Goal: Task Accomplishment & Management: Use online tool/utility

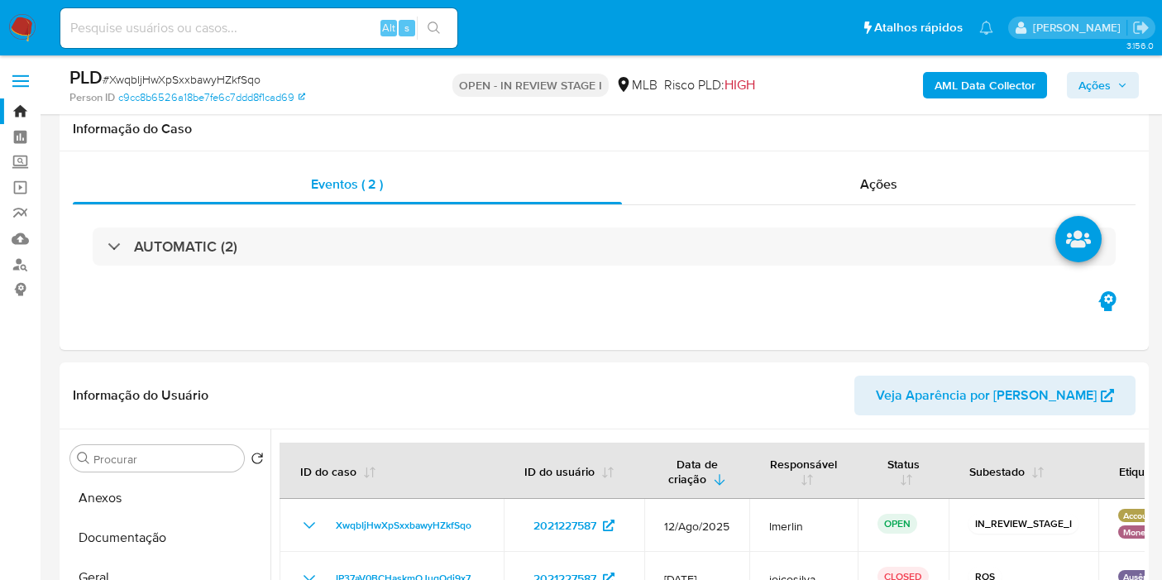
select select "10"
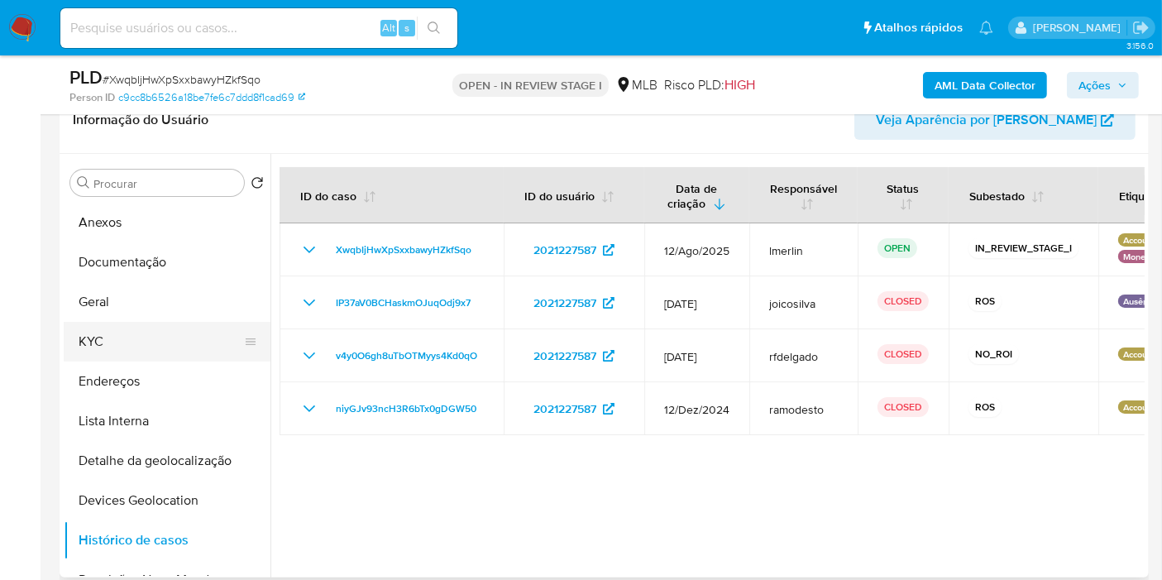
click at [160, 341] on button "KYC" at bounding box center [161, 342] width 194 height 40
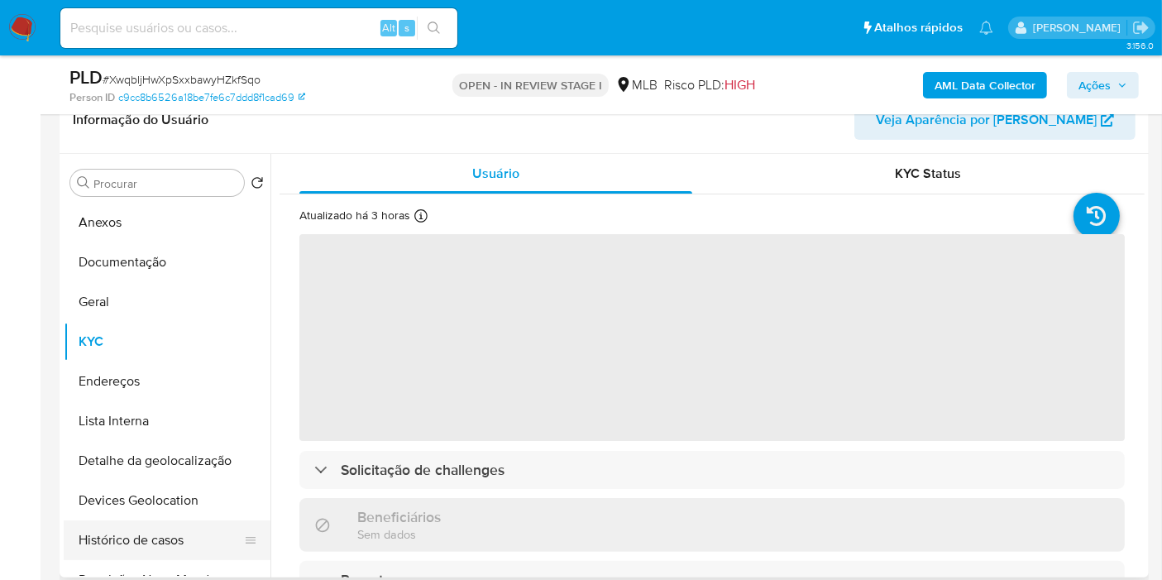
click at [173, 547] on button "Histórico de casos" at bounding box center [161, 540] width 194 height 40
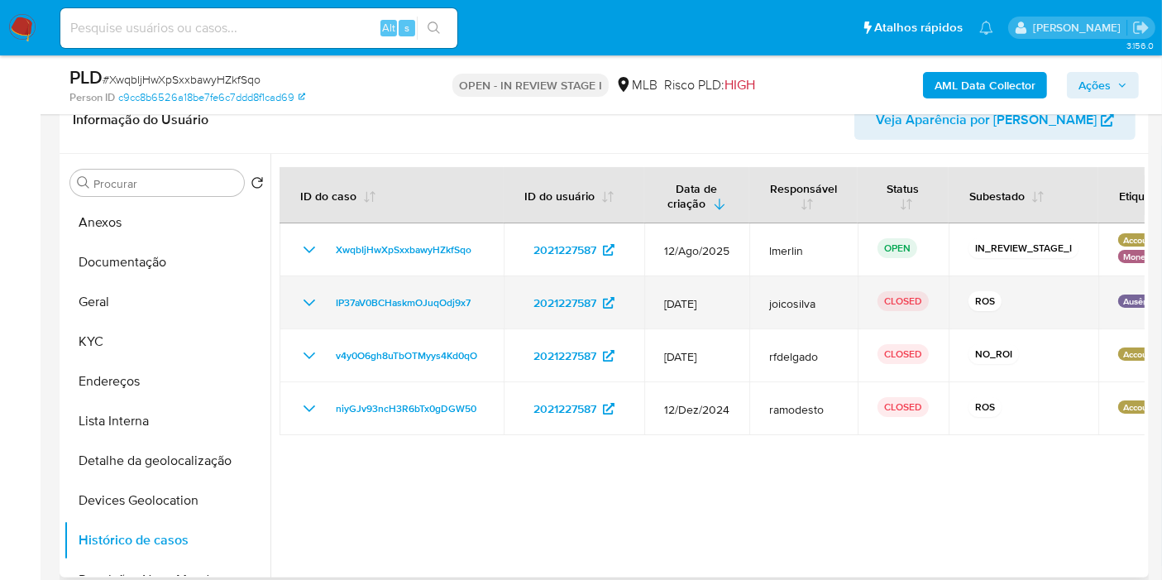
click at [309, 301] on icon "Mostrar/Ocultar" at bounding box center [309, 303] width 20 height 20
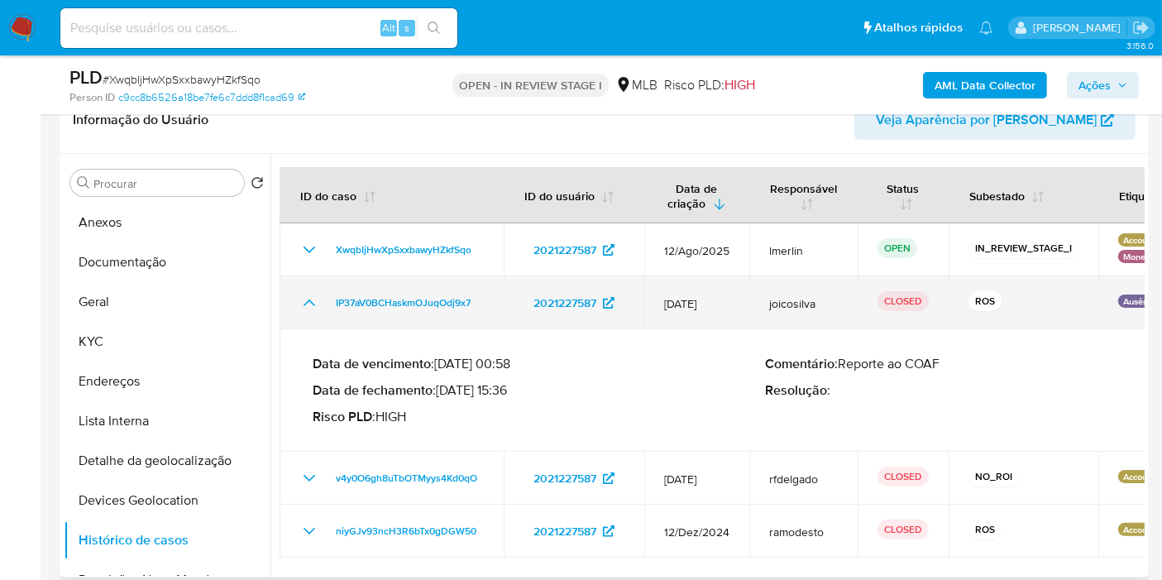
click at [309, 301] on icon "Mostrar/Ocultar" at bounding box center [309, 303] width 20 height 20
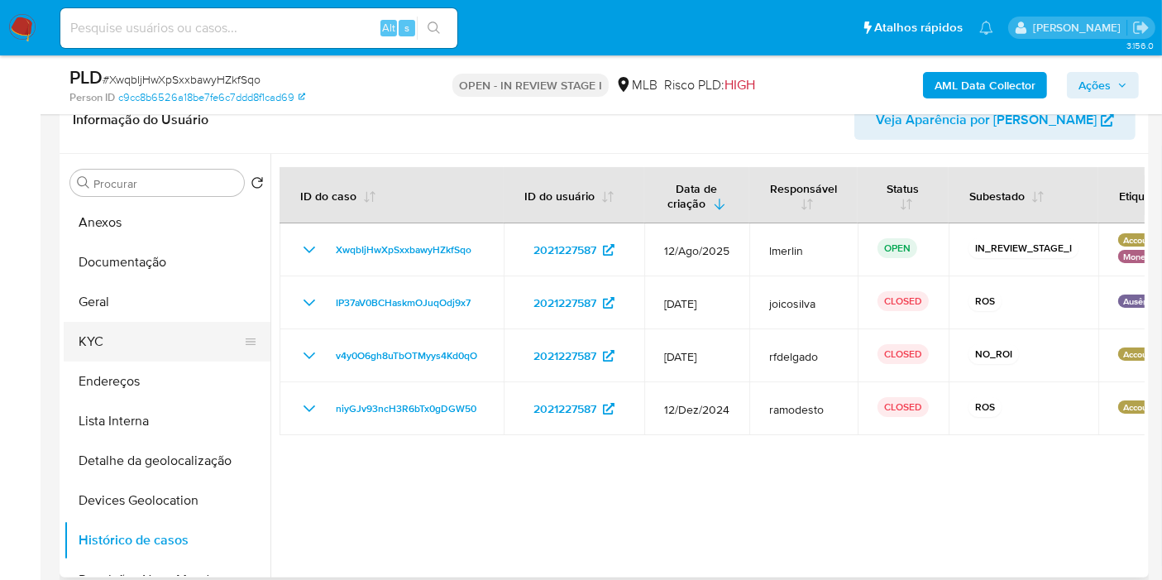
click at [146, 347] on button "KYC" at bounding box center [161, 342] width 194 height 40
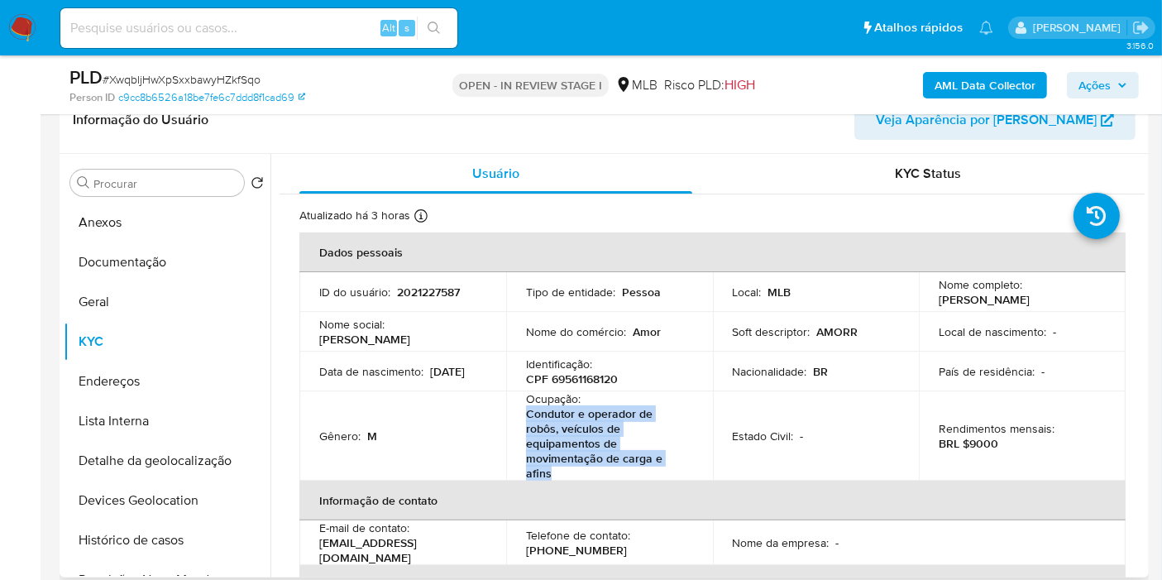
drag, startPoint x: 533, startPoint y: 416, endPoint x: 601, endPoint y: 476, distance: 90.3
click at [601, 476] on p "Condutor e operador de robôs, veículos de equipamentos de movimentação de carga…" at bounding box center [606, 443] width 160 height 74
click at [189, 263] on button "Documentação" at bounding box center [161, 262] width 194 height 40
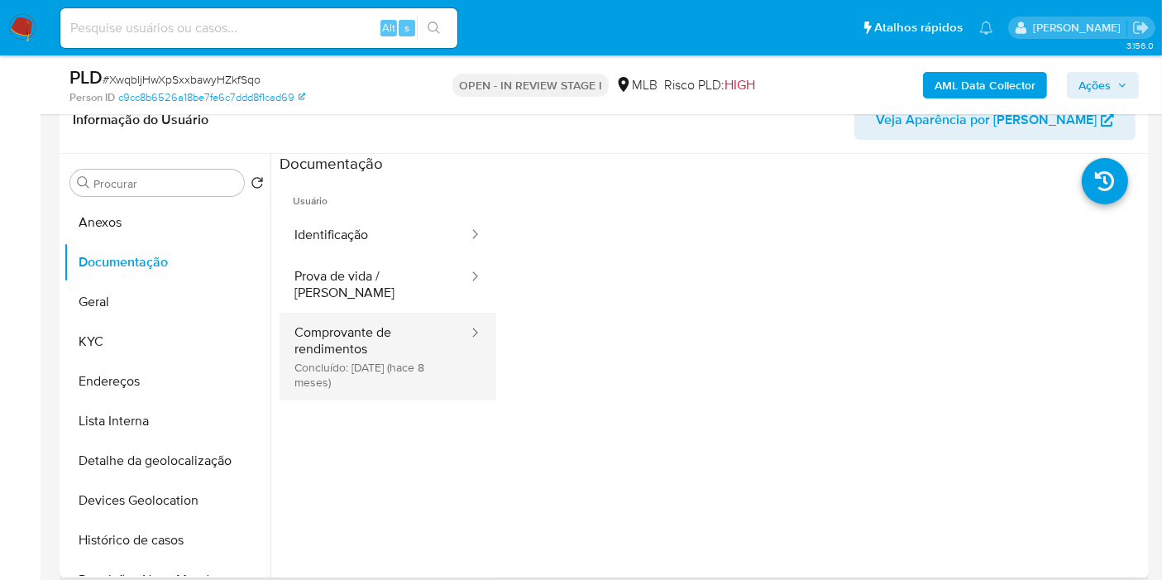
click at [387, 360] on button "Comprovante de rendimentos Concluído: 27/12/2024 (hace 8 meses)" at bounding box center [375, 357] width 190 height 88
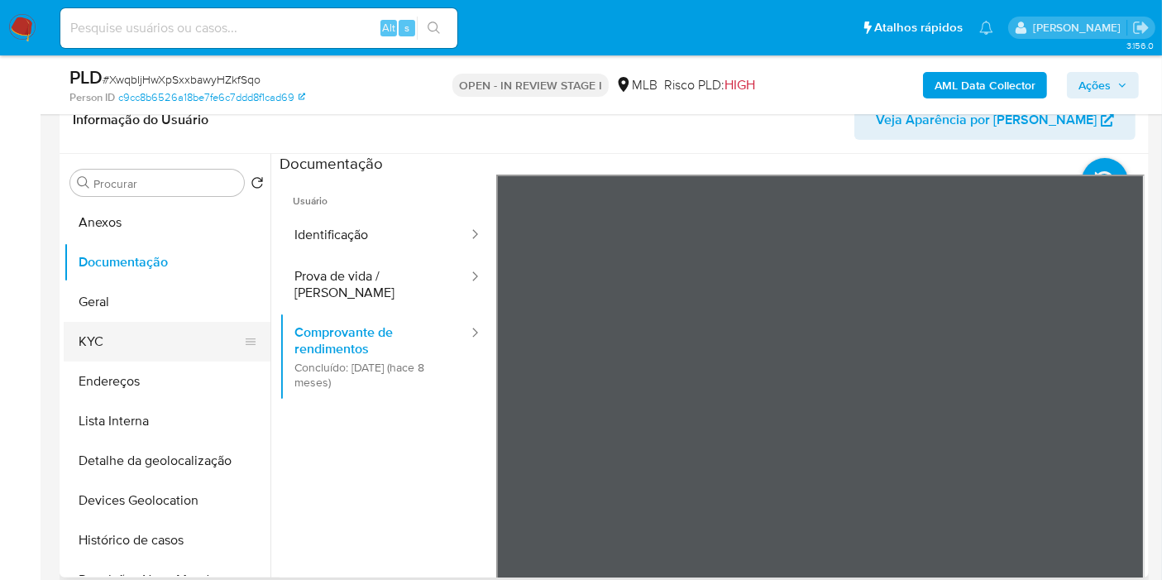
click at [167, 331] on button "KYC" at bounding box center [161, 342] width 194 height 40
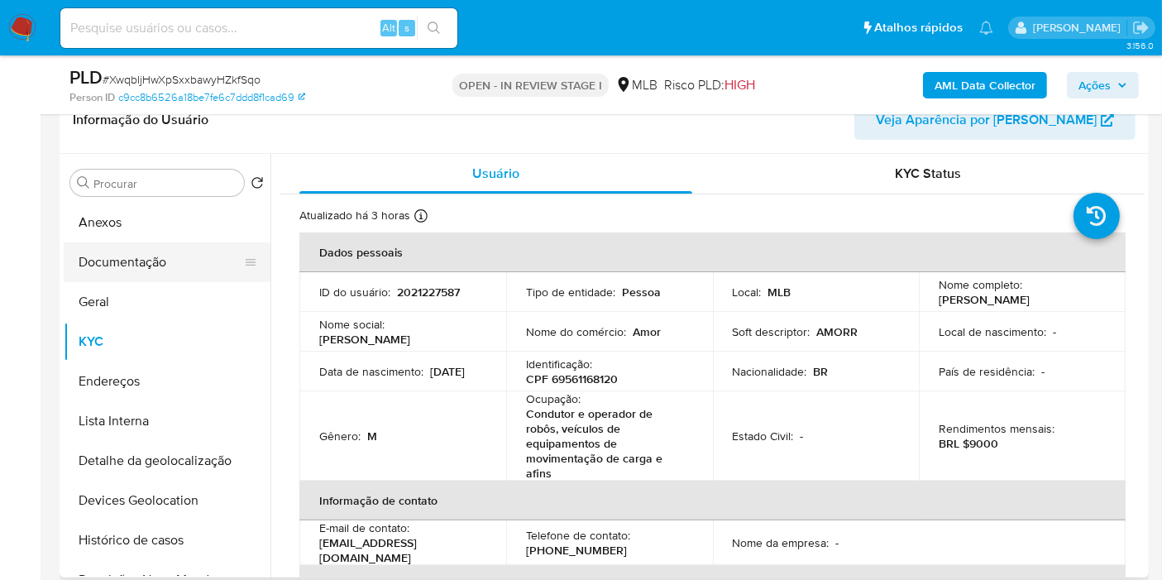
click at [156, 261] on button "Documentação" at bounding box center [161, 262] width 194 height 40
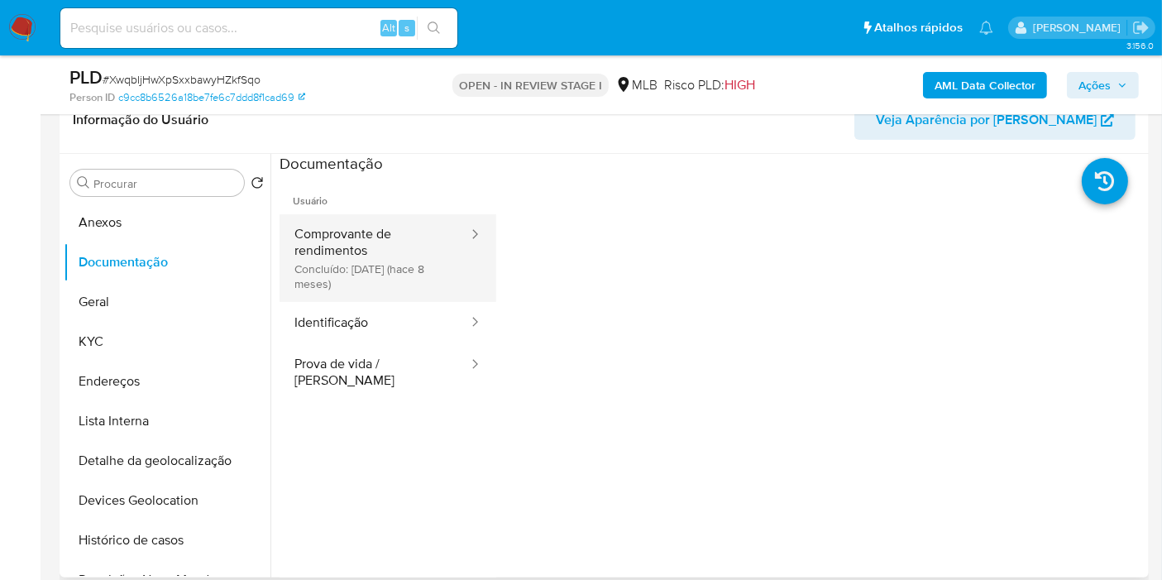
click at [407, 263] on button "Comprovante de rendimentos Concluído: 27/12/2024 (hace 8 meses)" at bounding box center [375, 258] width 190 height 88
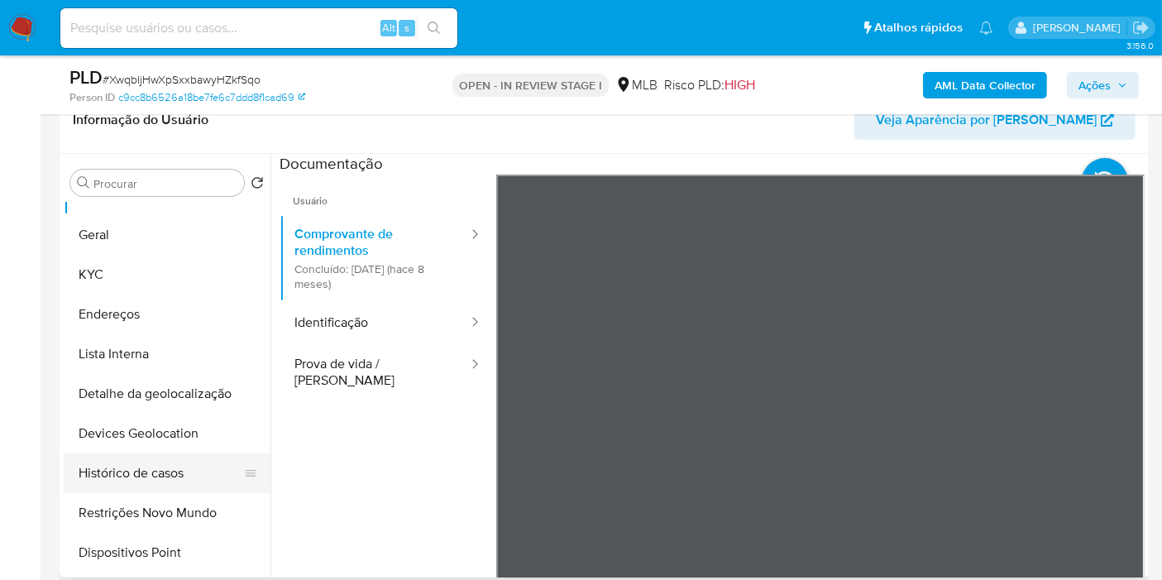
scroll to position [92, 0]
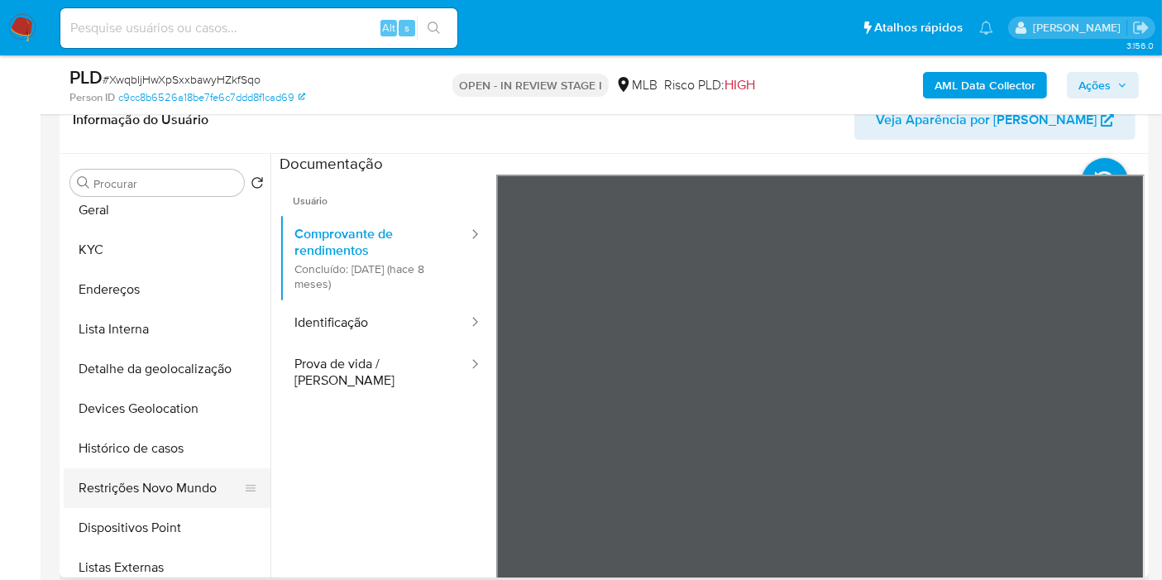
click at [174, 488] on button "Restrições Novo Mundo" at bounding box center [161, 488] width 194 height 40
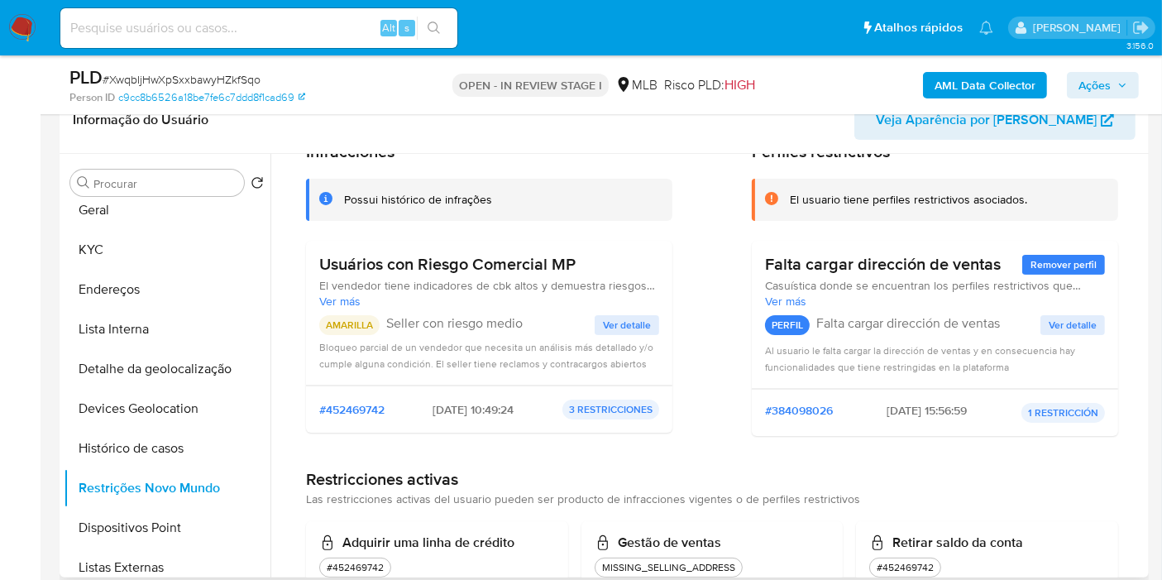
scroll to position [29, 0]
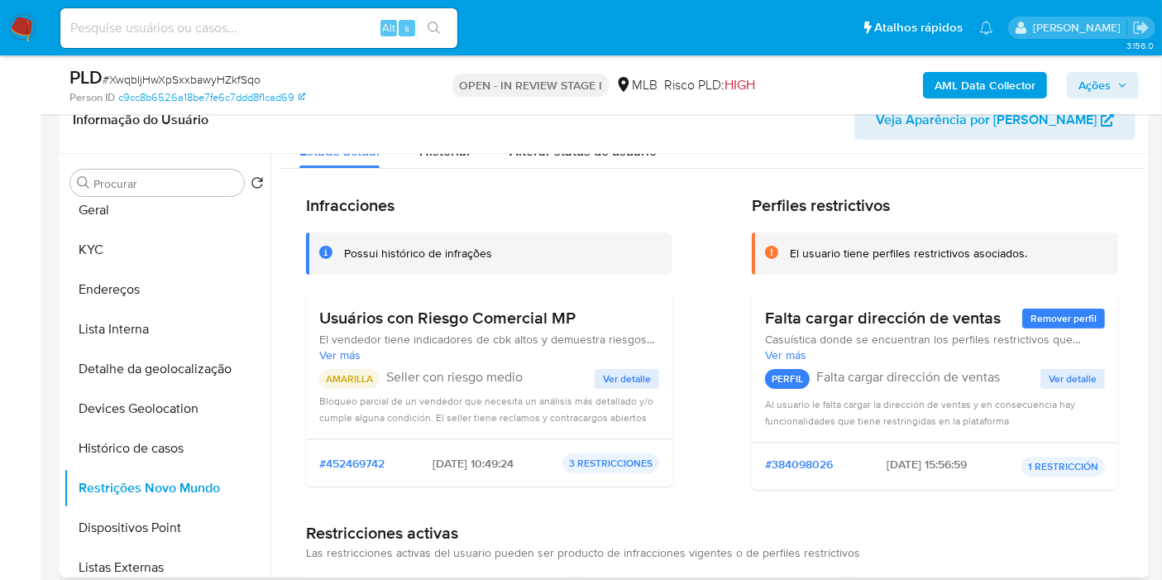
click at [619, 372] on span "Ver detalle" at bounding box center [627, 379] width 48 height 17
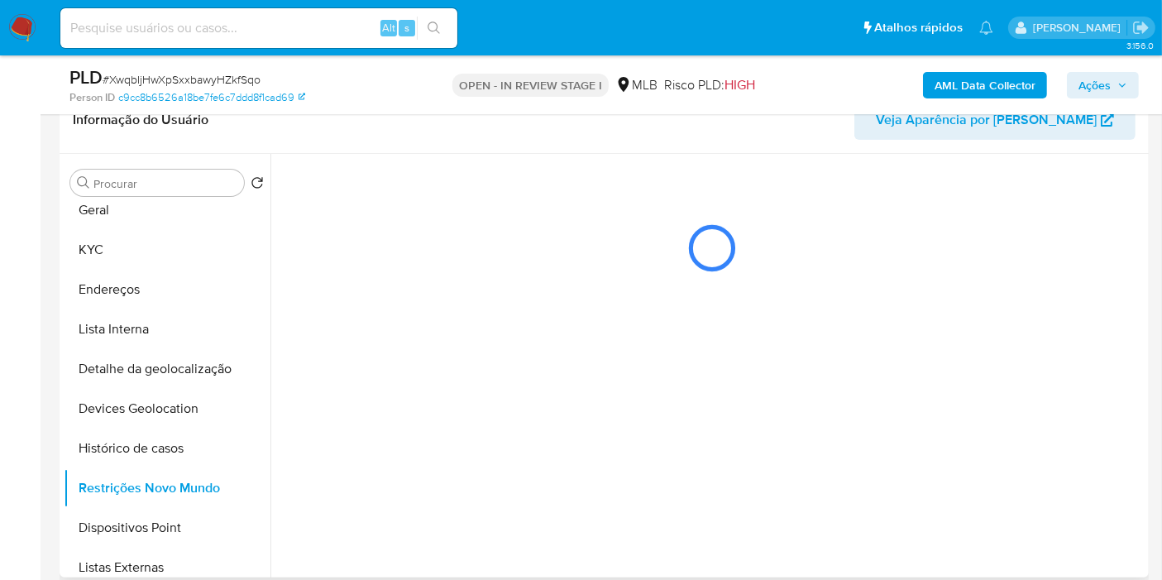
scroll to position [0, 0]
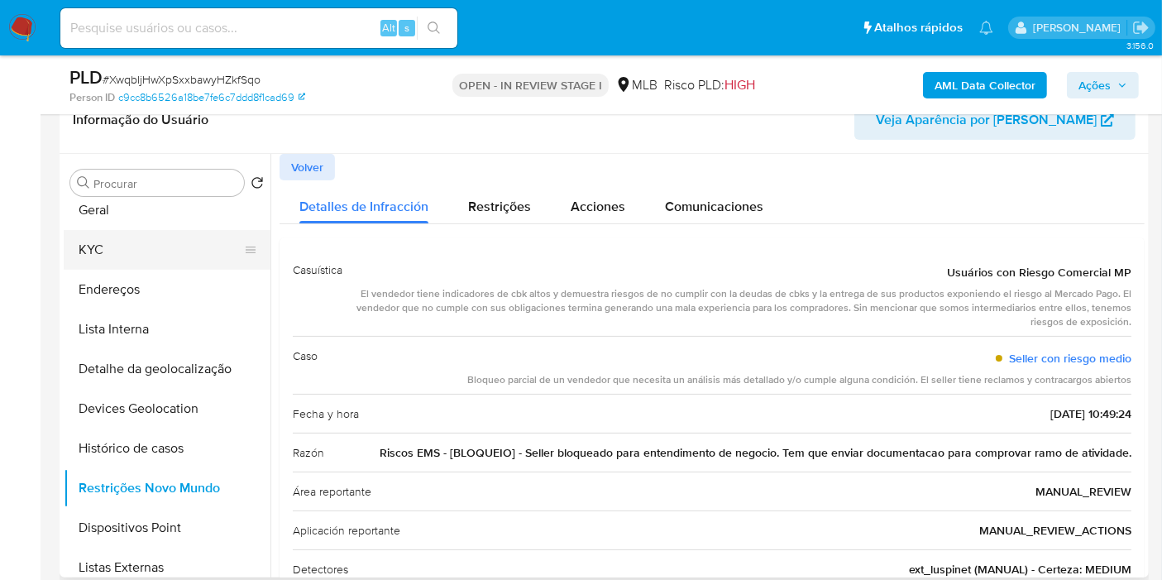
click at [132, 246] on button "KYC" at bounding box center [161, 250] width 194 height 40
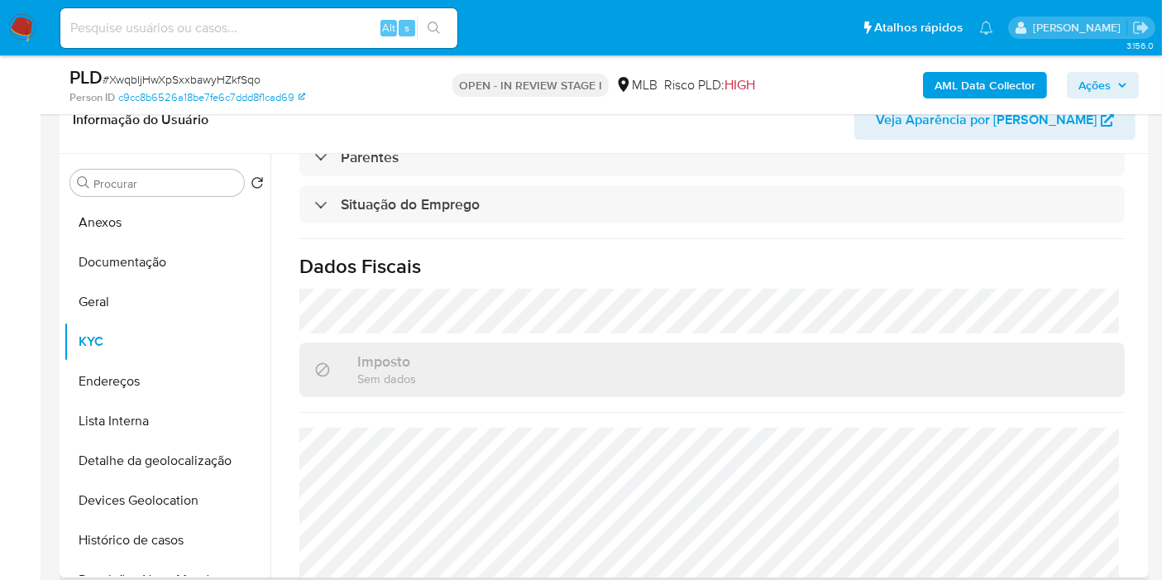
scroll to position [801, 0]
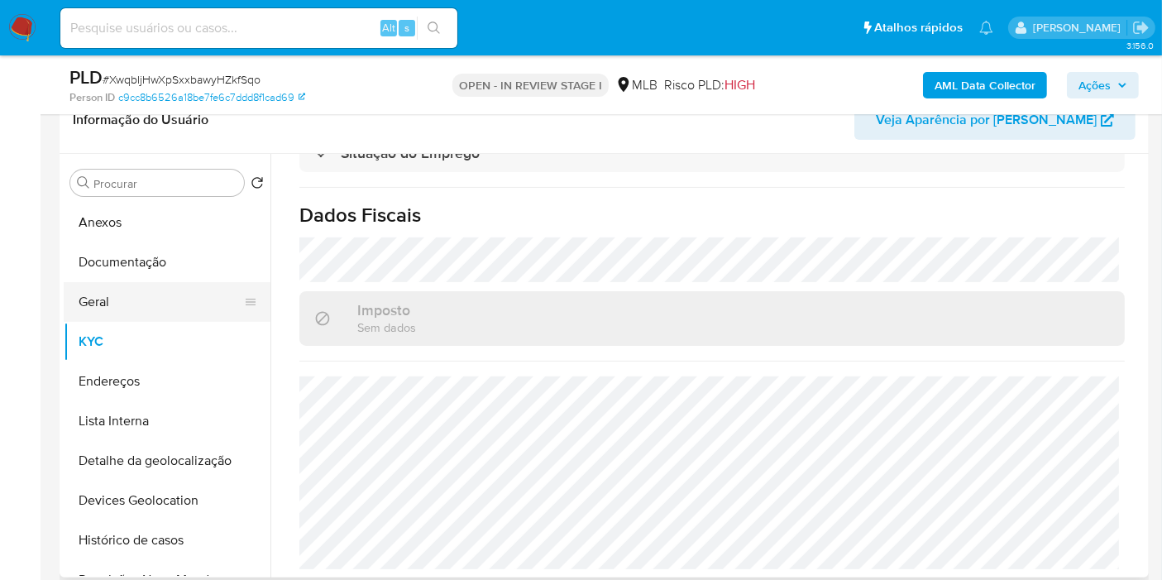
click at [94, 302] on button "Geral" at bounding box center [161, 302] width 194 height 40
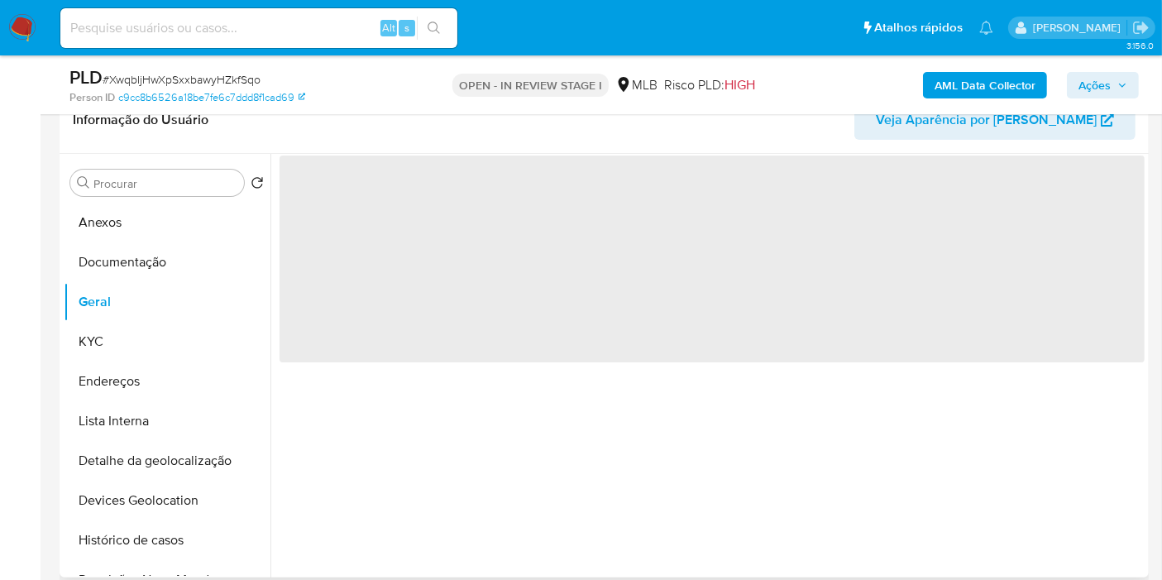
scroll to position [0, 0]
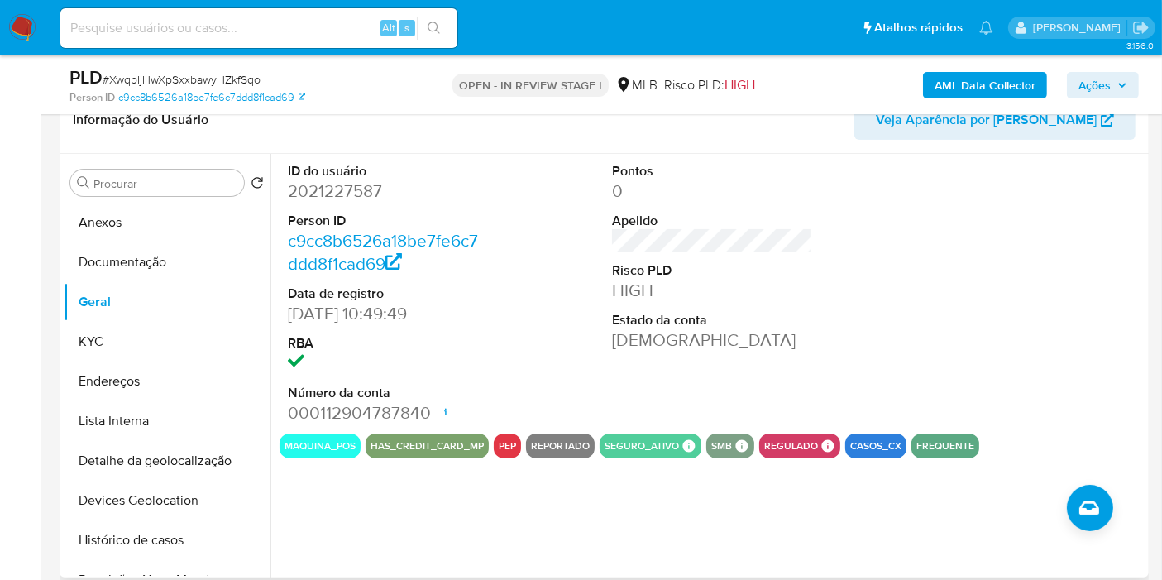
click at [1132, 323] on div at bounding box center [1037, 294] width 217 height 280
click at [189, 332] on button "KYC" at bounding box center [161, 342] width 194 height 40
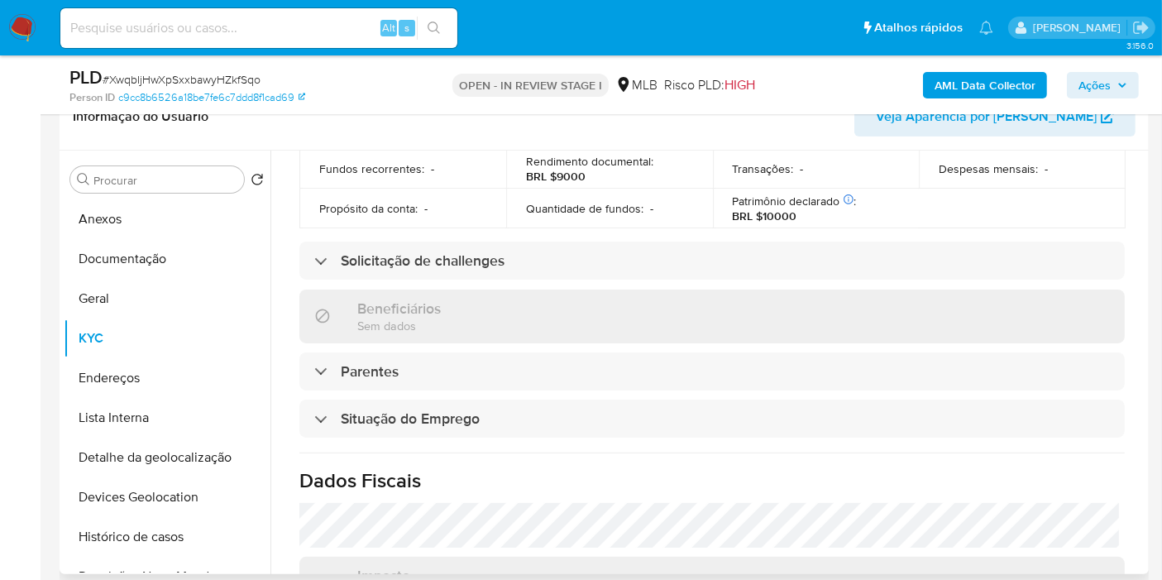
scroll to position [801, 0]
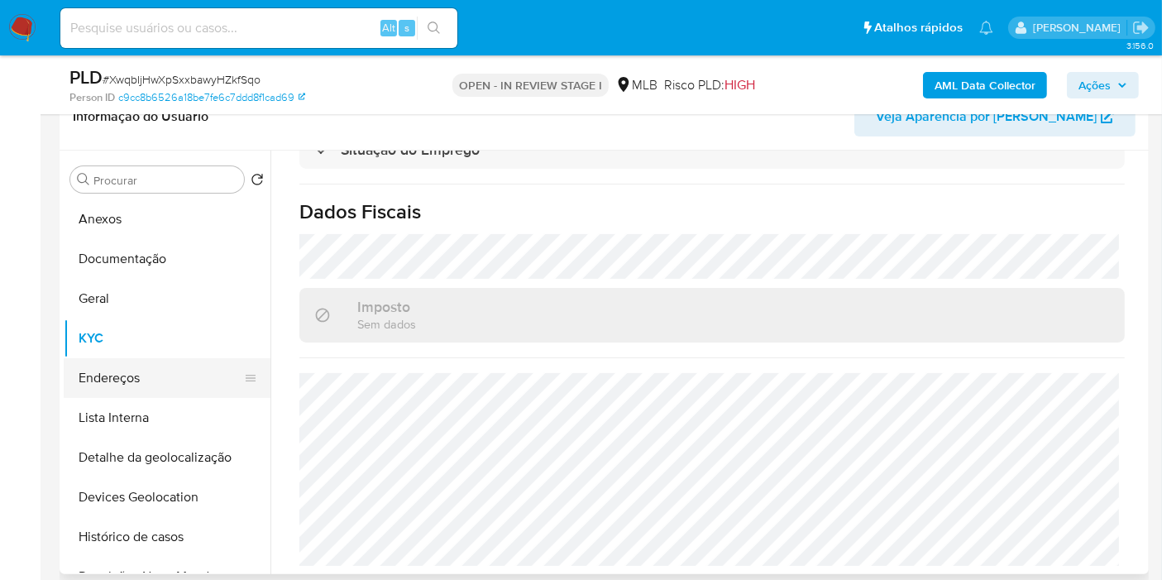
click at [153, 392] on button "Endereços" at bounding box center [161, 378] width 194 height 40
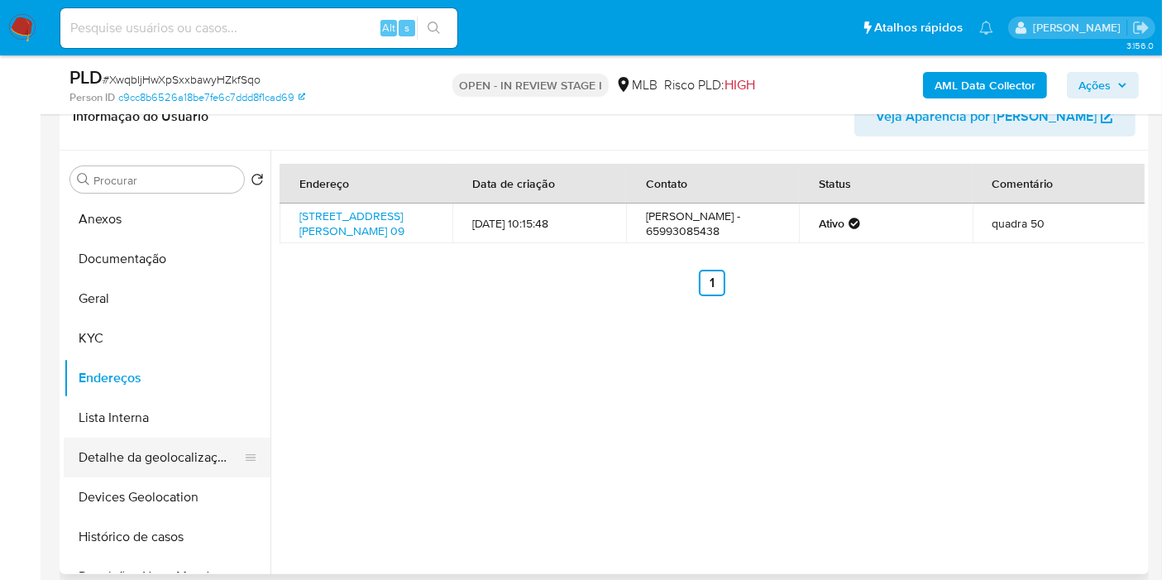
click at [182, 465] on button "Detalhe da geolocalização" at bounding box center [161, 458] width 194 height 40
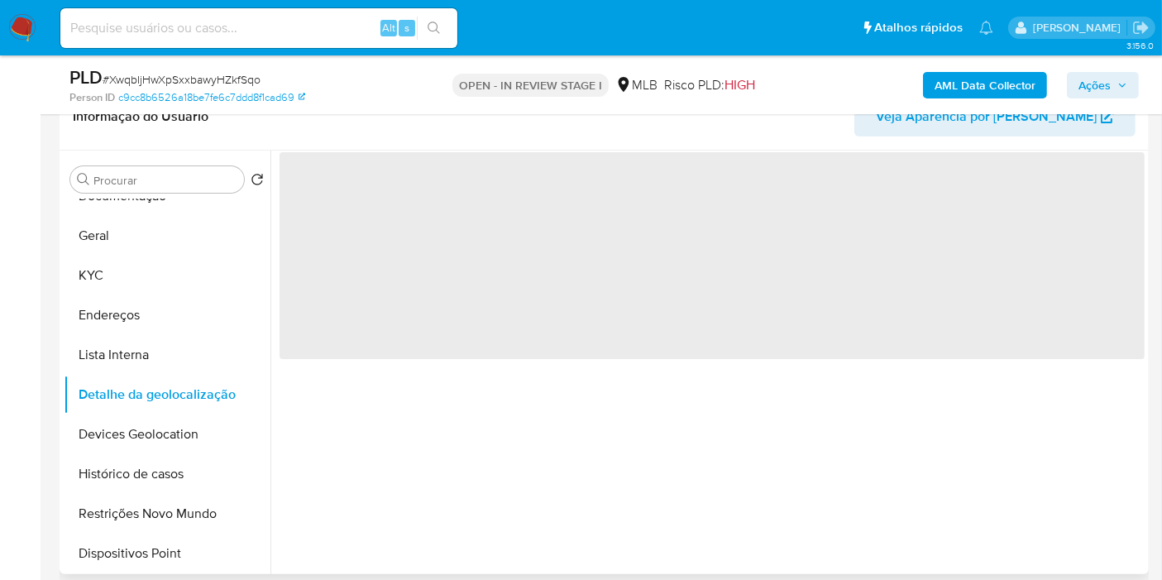
scroll to position [92, 0]
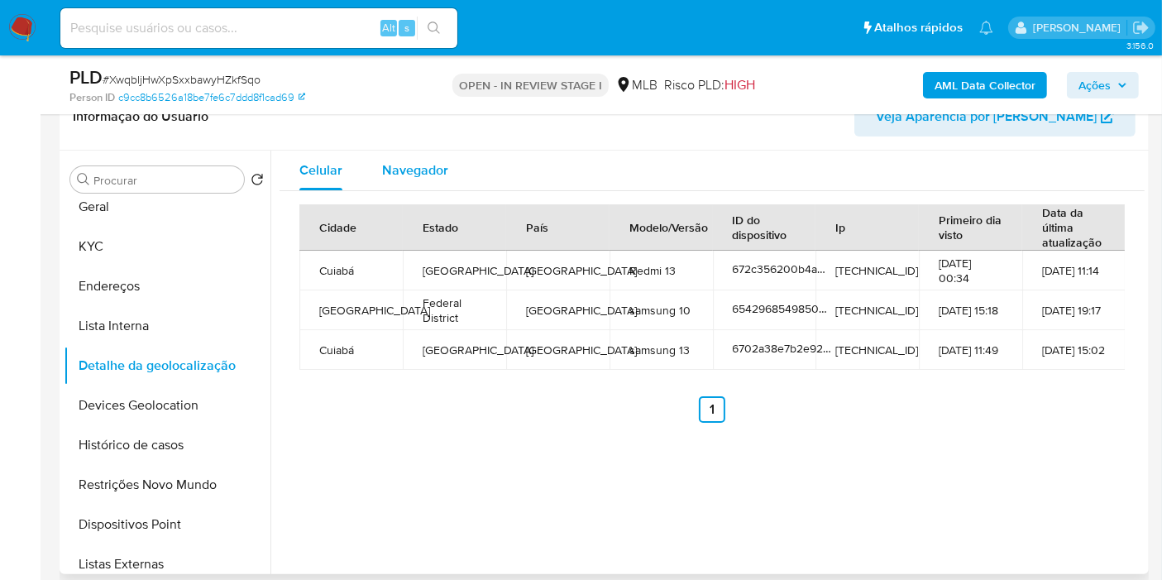
click at [406, 178] on span "Navegador" at bounding box center [415, 169] width 66 height 19
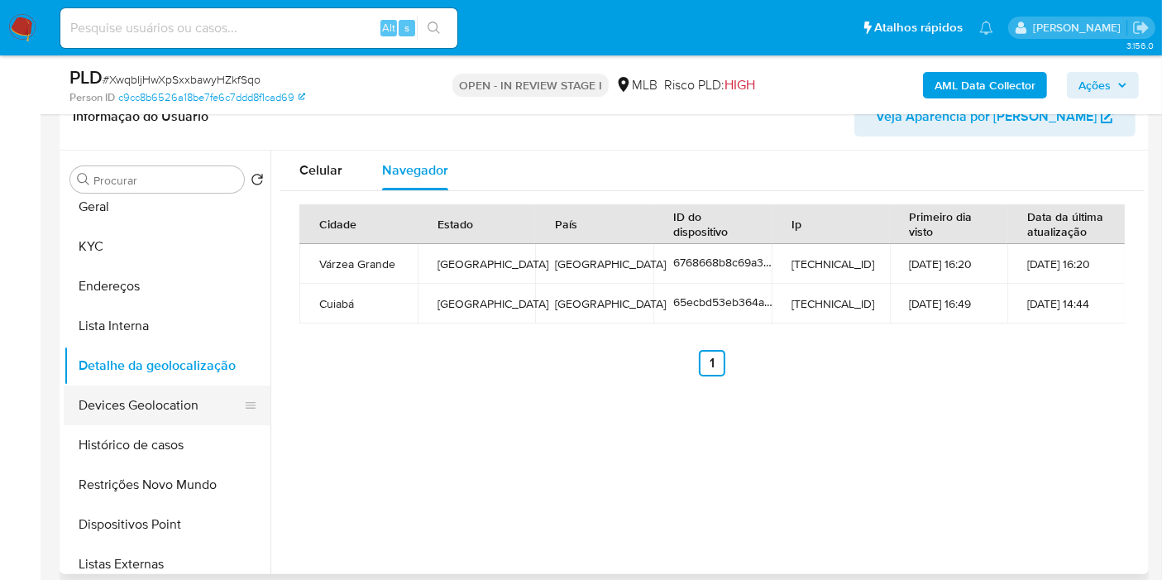
click at [192, 403] on button "Devices Geolocation" at bounding box center [161, 405] width 194 height 40
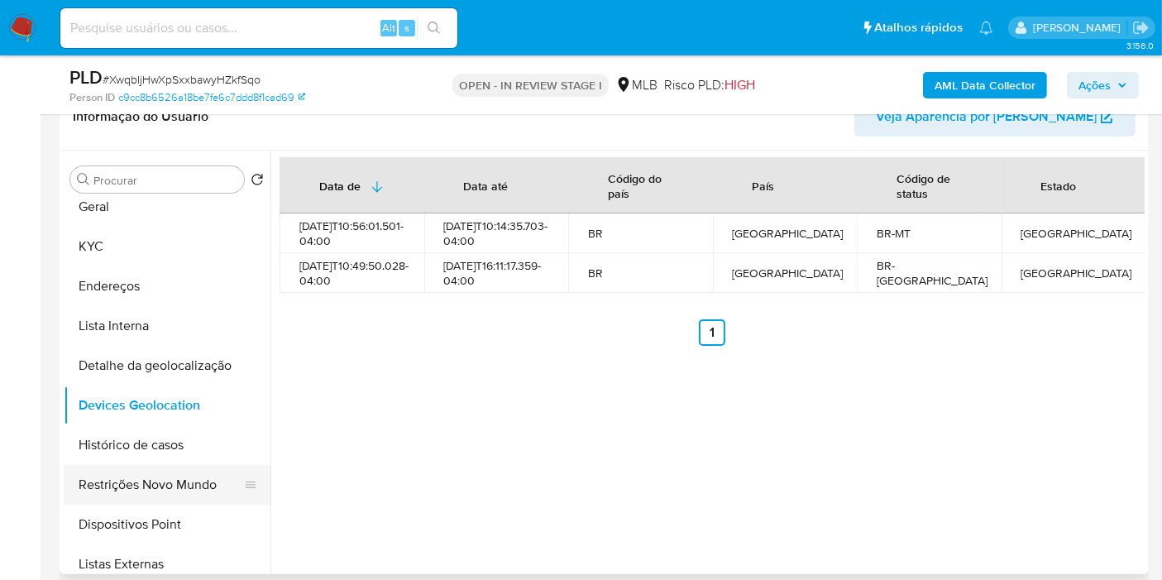
click at [215, 469] on button "Restrições Novo Mundo" at bounding box center [161, 485] width 194 height 40
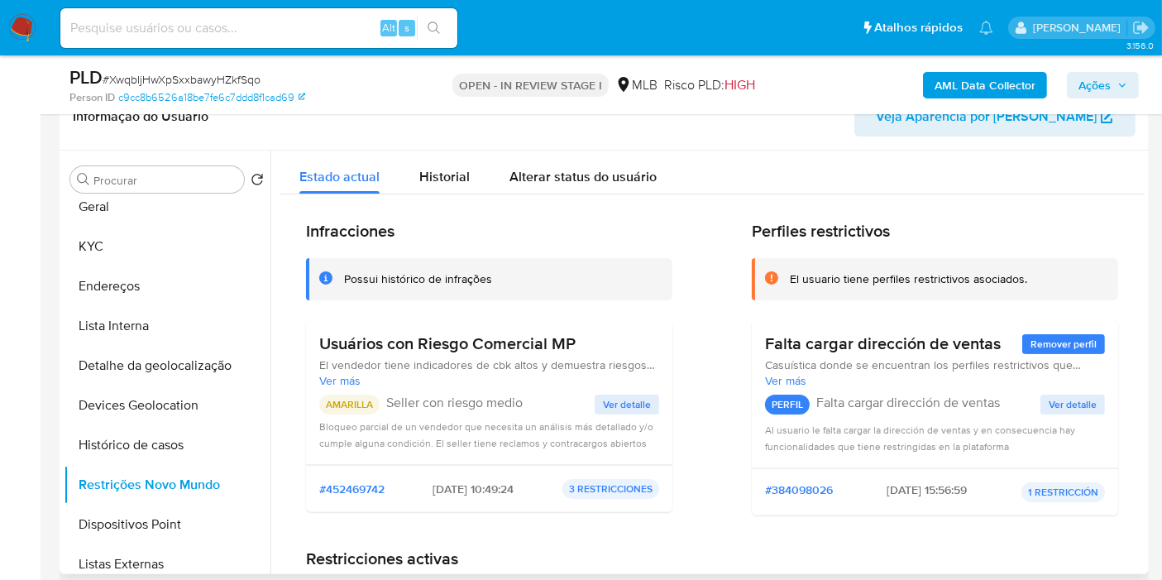
click at [615, 397] on span "Ver detalle" at bounding box center [627, 404] width 48 height 17
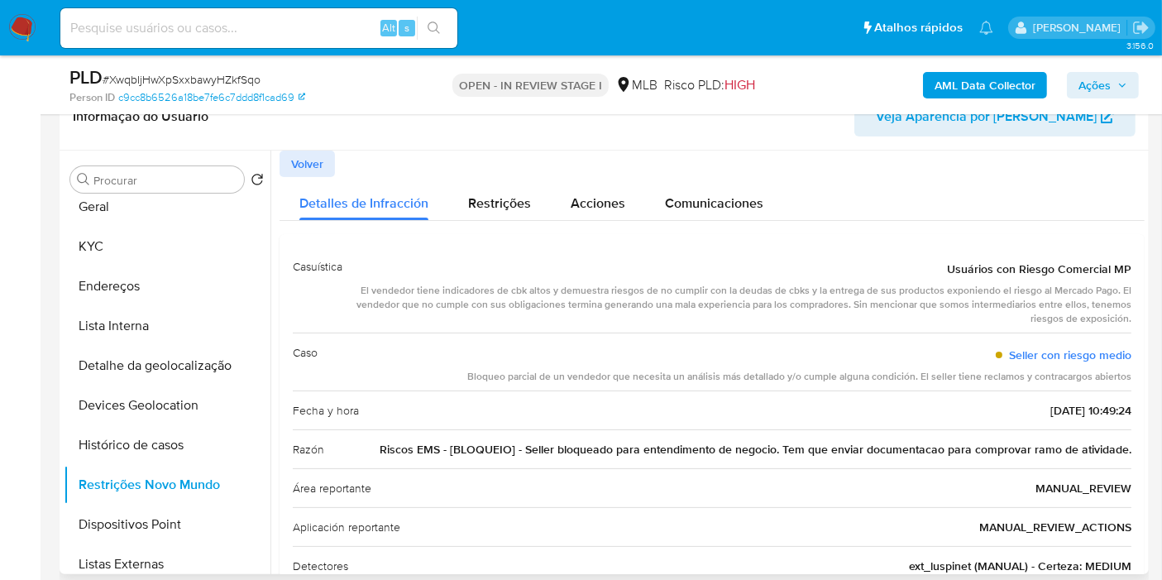
click at [291, 165] on span "Volver" at bounding box center [307, 163] width 32 height 23
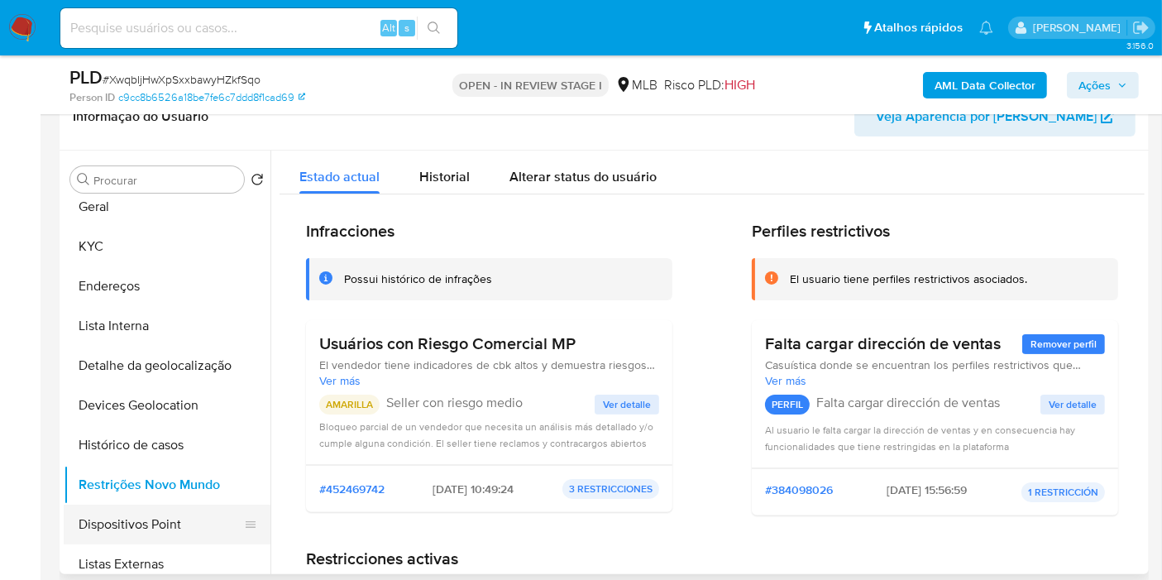
click at [161, 515] on button "Dispositivos Point" at bounding box center [161, 525] width 194 height 40
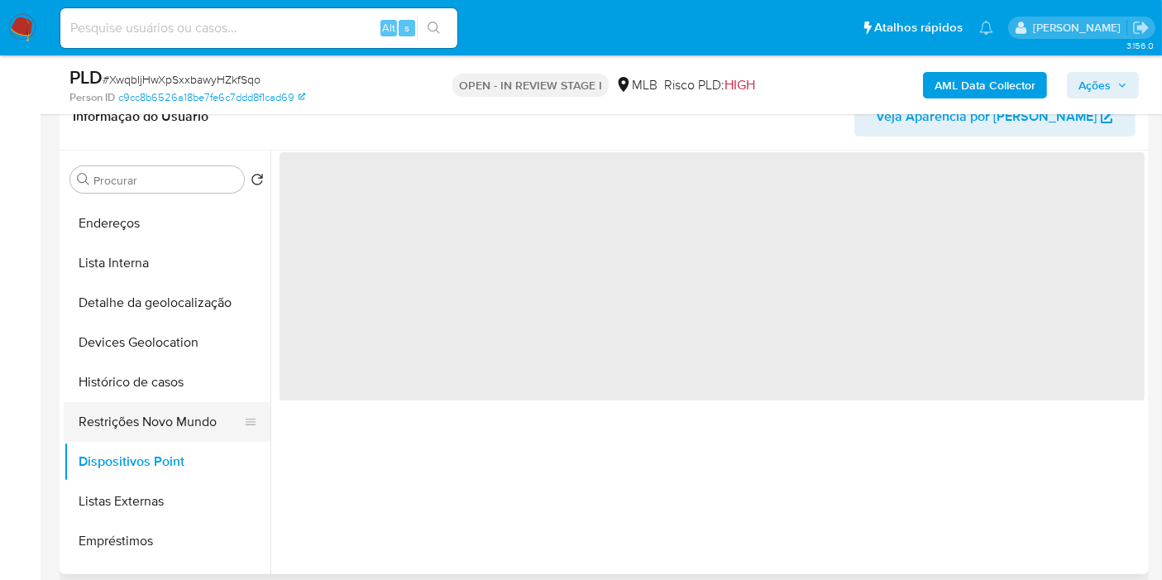
scroll to position [184, 0]
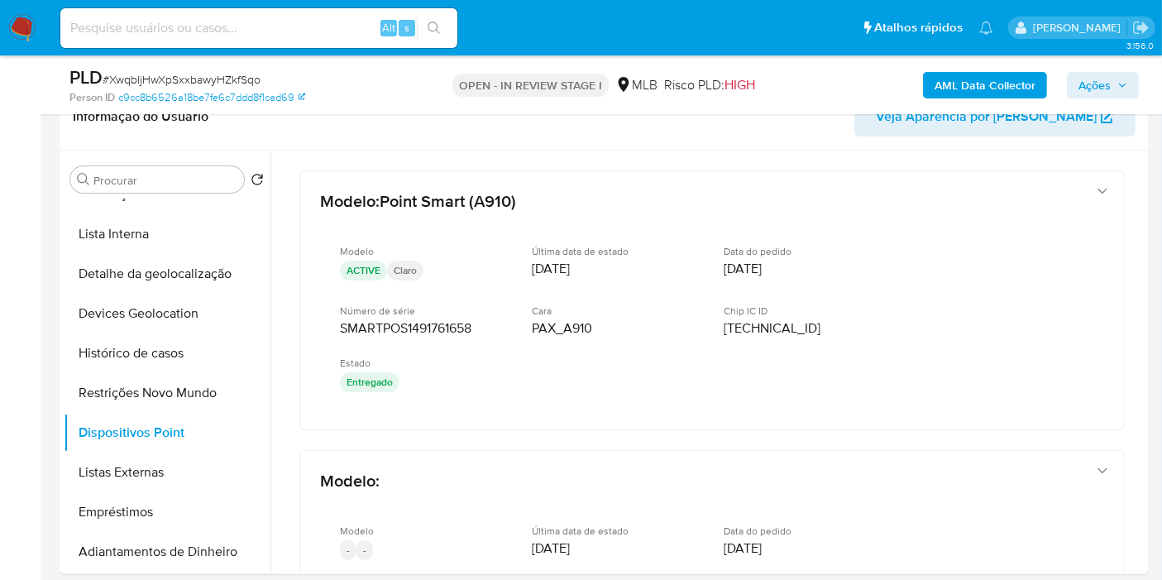
drag, startPoint x: 1145, startPoint y: 310, endPoint x: 1144, endPoint y: 335, distance: 24.8
click at [1144, 335] on div "Procurar Retornar ao pedido padrão Anexos Documentação Geral KYC Endereços List…" at bounding box center [604, 362] width 1089 height 423
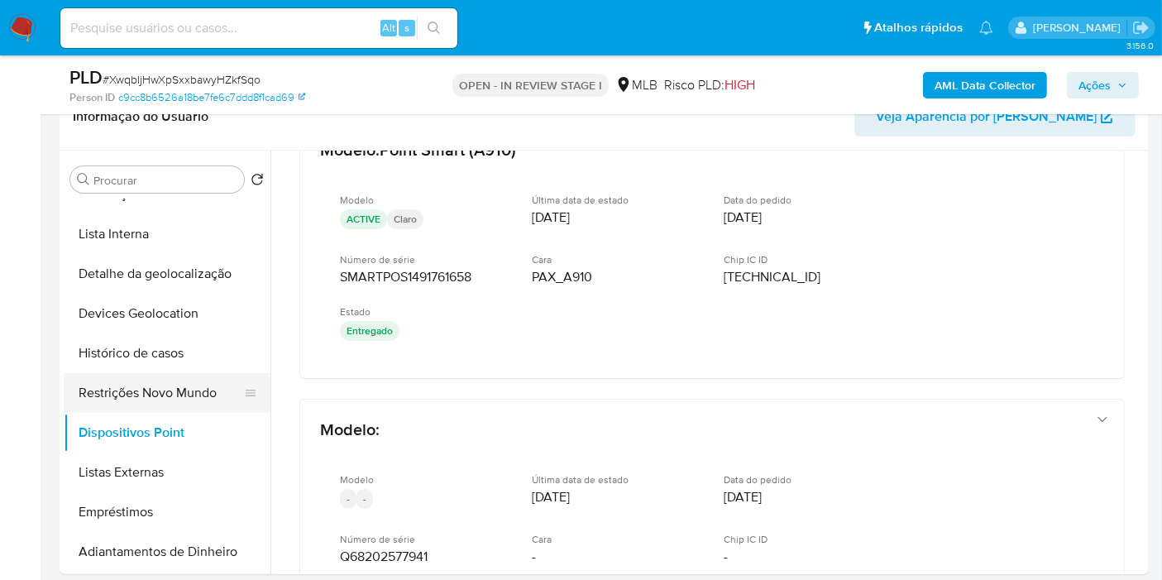
scroll to position [92, 0]
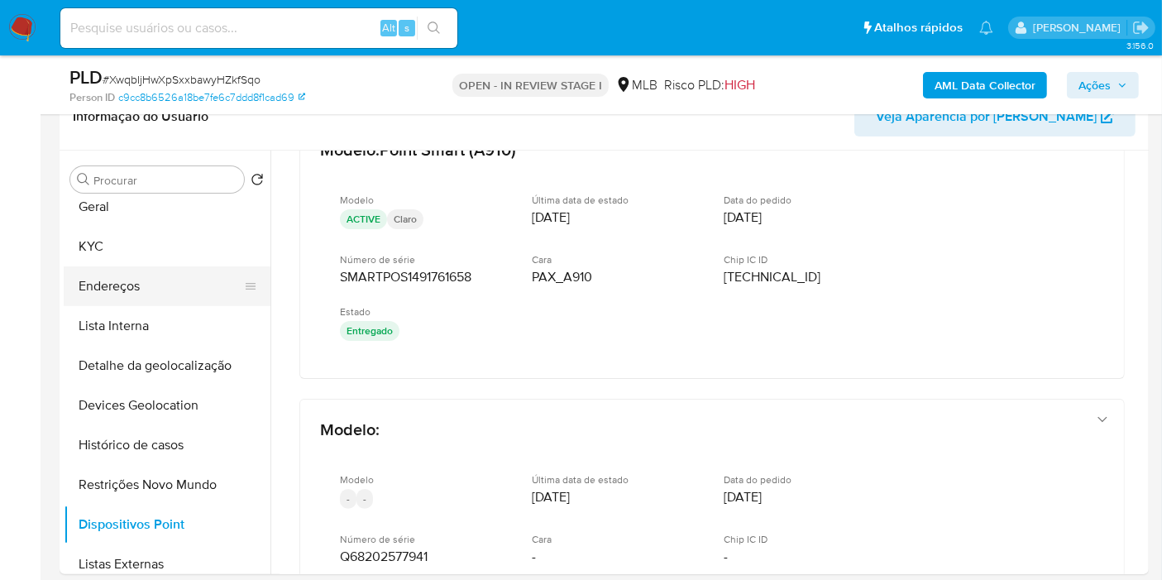
click at [185, 282] on button "Endereços" at bounding box center [161, 286] width 194 height 40
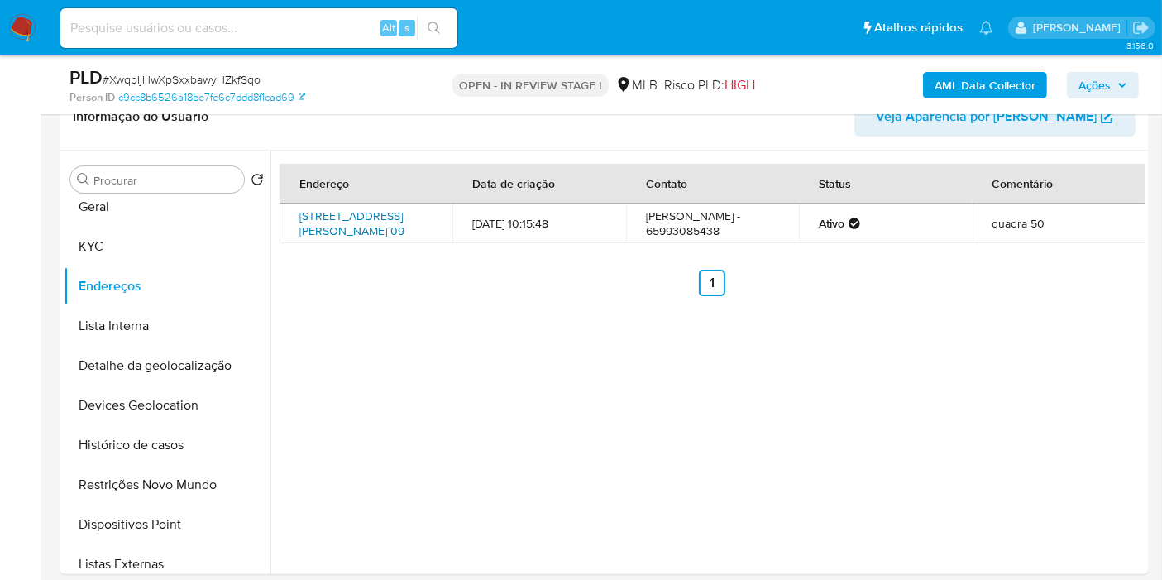
click at [380, 218] on link "Rua General Odílio Denni 09, Várzea Grande, Mato Grosso, 78130446, Brasil 09" at bounding box center [351, 223] width 105 height 31
click at [142, 251] on button "KYC" at bounding box center [161, 247] width 194 height 40
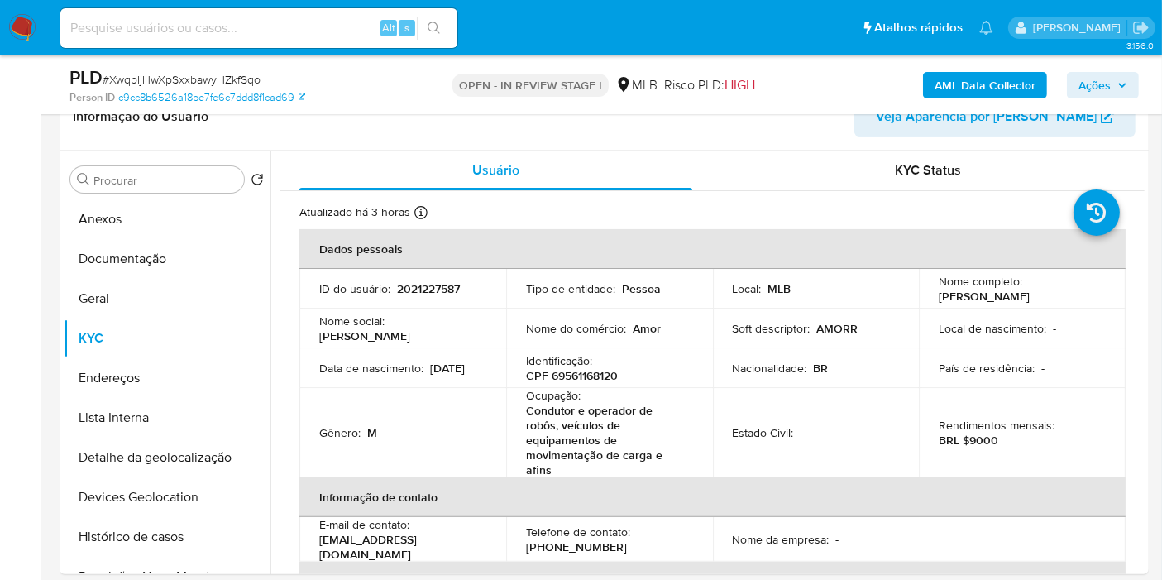
click at [574, 375] on p "CPF 69561168120" at bounding box center [572, 375] width 92 height 15
copy p "69561168120"
click at [139, 205] on button "Anexos" at bounding box center [161, 219] width 194 height 40
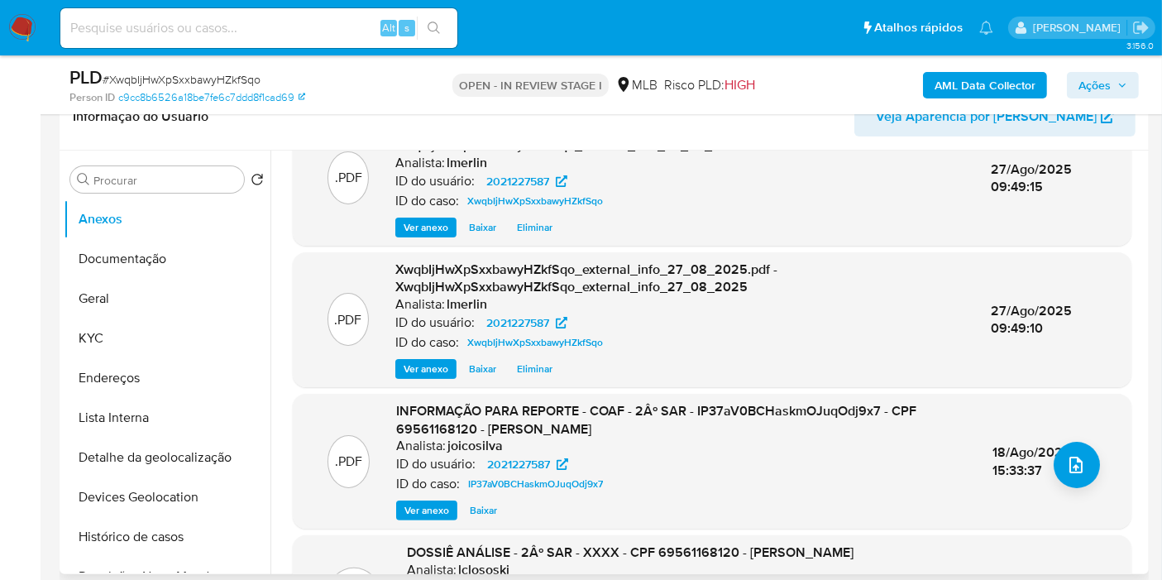
scroll to position [92, 0]
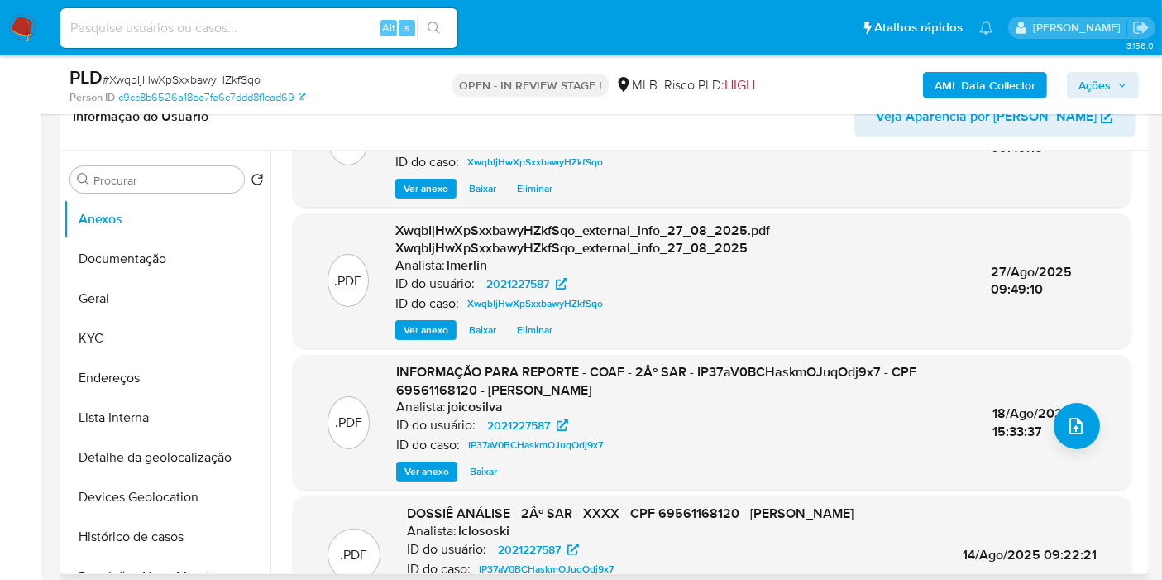
click at [430, 467] on span "Ver anexo" at bounding box center [426, 471] width 45 height 17
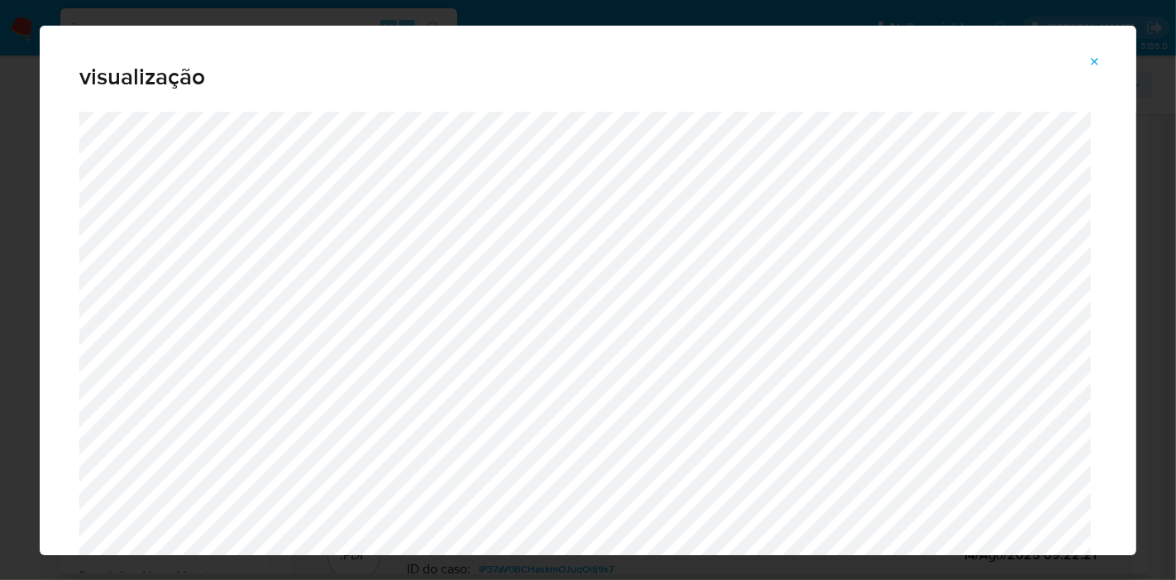
click at [1092, 62] on icon "Attachment preview" at bounding box center [1094, 61] width 13 height 13
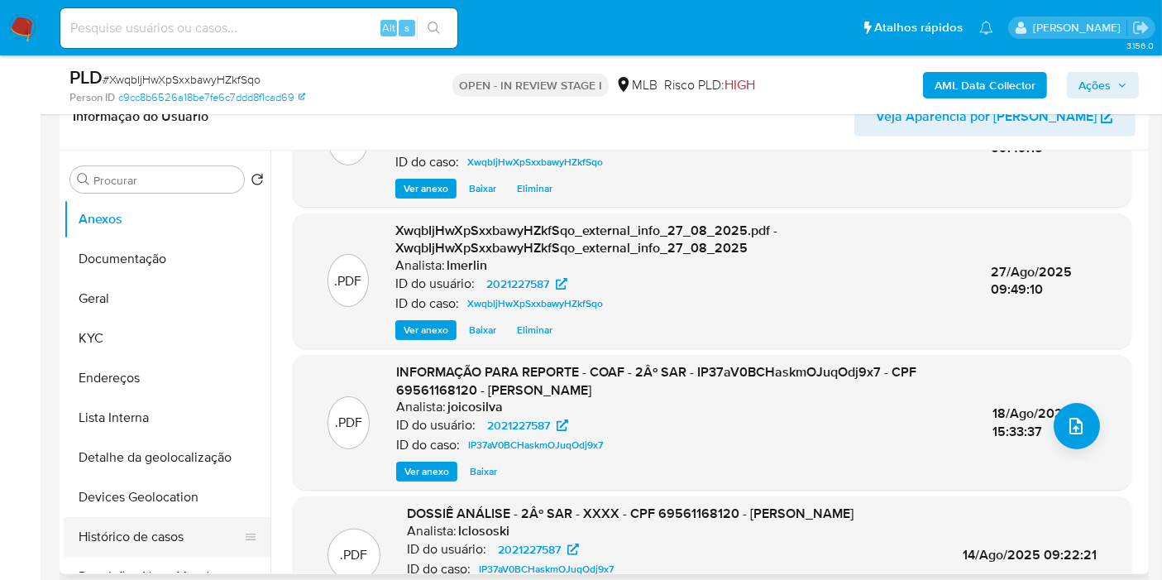
click at [149, 545] on button "Histórico de casos" at bounding box center [161, 537] width 194 height 40
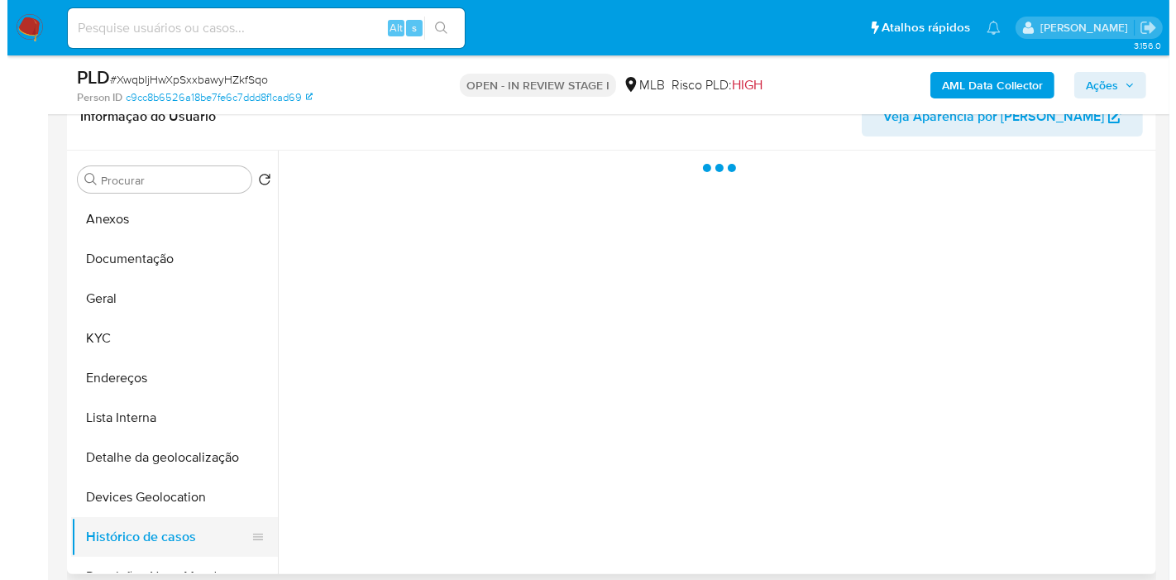
scroll to position [0, 0]
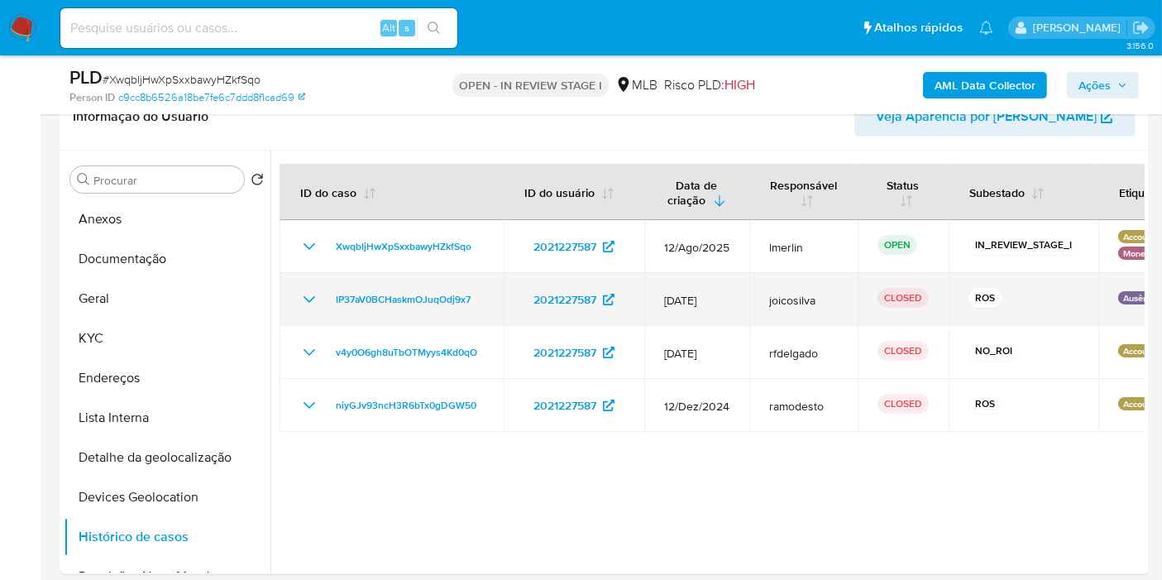
click at [312, 299] on icon "Mostrar/Ocultar" at bounding box center [309, 299] width 20 height 20
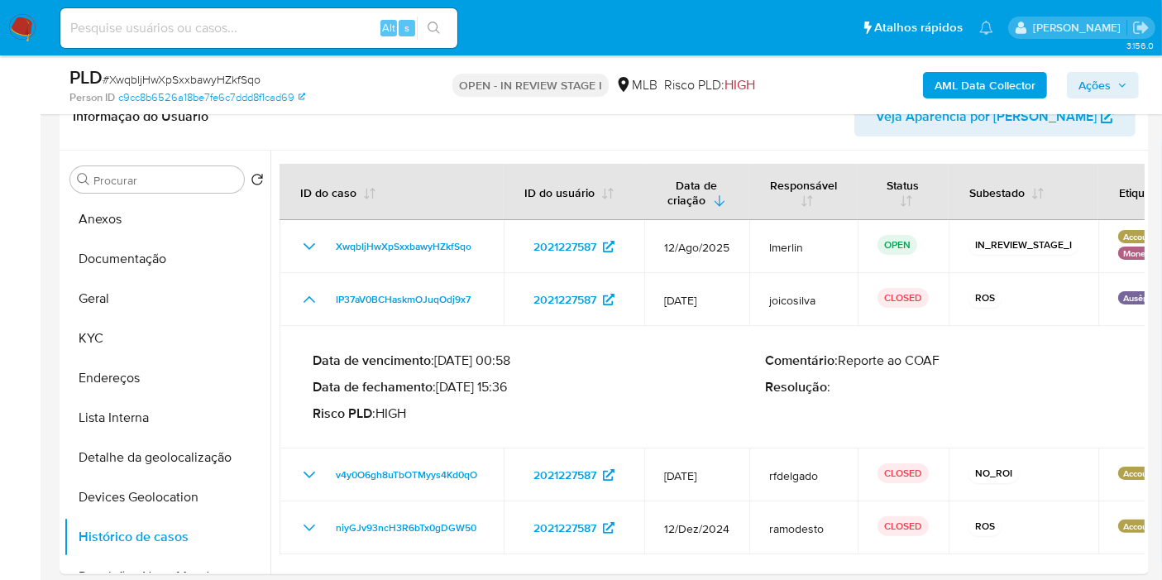
drag, startPoint x: 509, startPoint y: 386, endPoint x: 442, endPoint y: 388, distance: 67.0
click at [442, 388] on p "Data de fechamento : 18/08/2025 15:36" at bounding box center [539, 387] width 452 height 17
click at [151, 305] on button "Geral" at bounding box center [161, 299] width 194 height 40
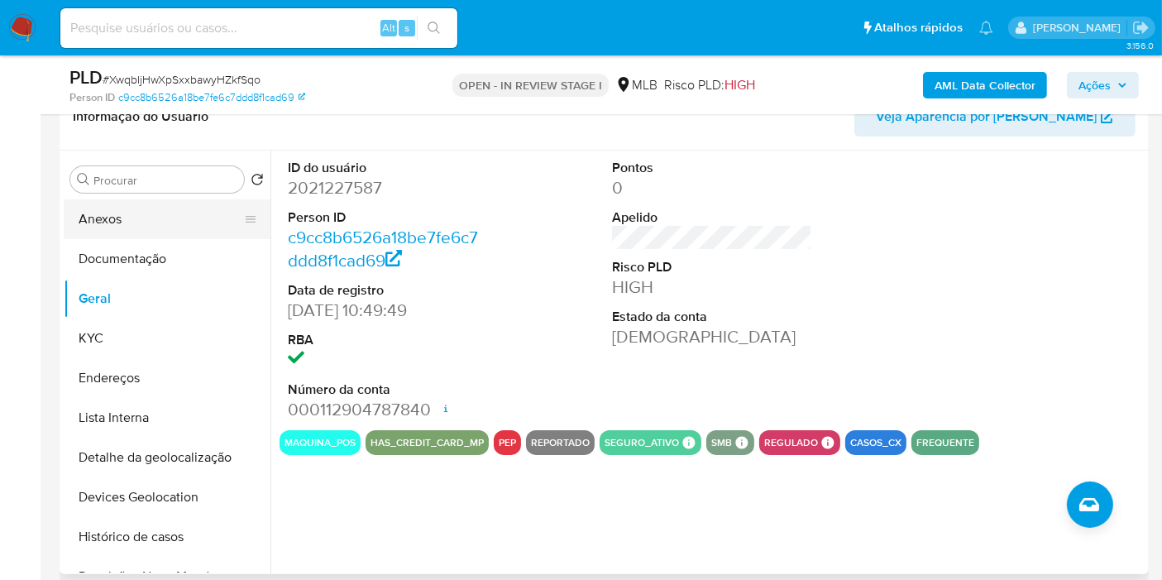
click at [121, 237] on button "Anexos" at bounding box center [161, 219] width 194 height 40
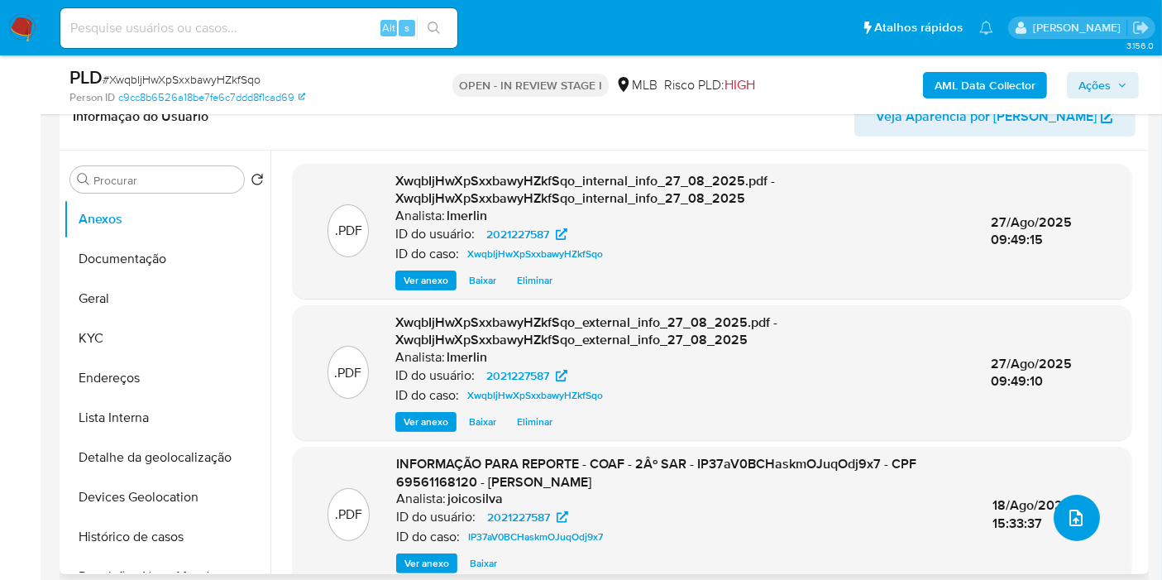
click at [1067, 509] on icon "upload-file" at bounding box center [1076, 518] width 20 height 20
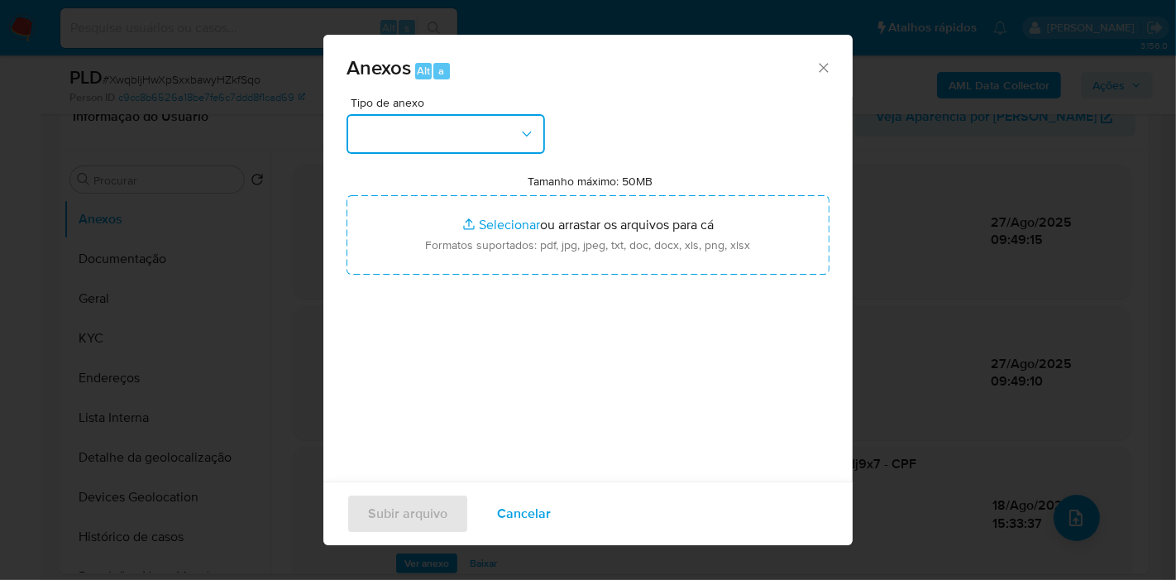
click at [448, 151] on button "button" at bounding box center [446, 134] width 199 height 40
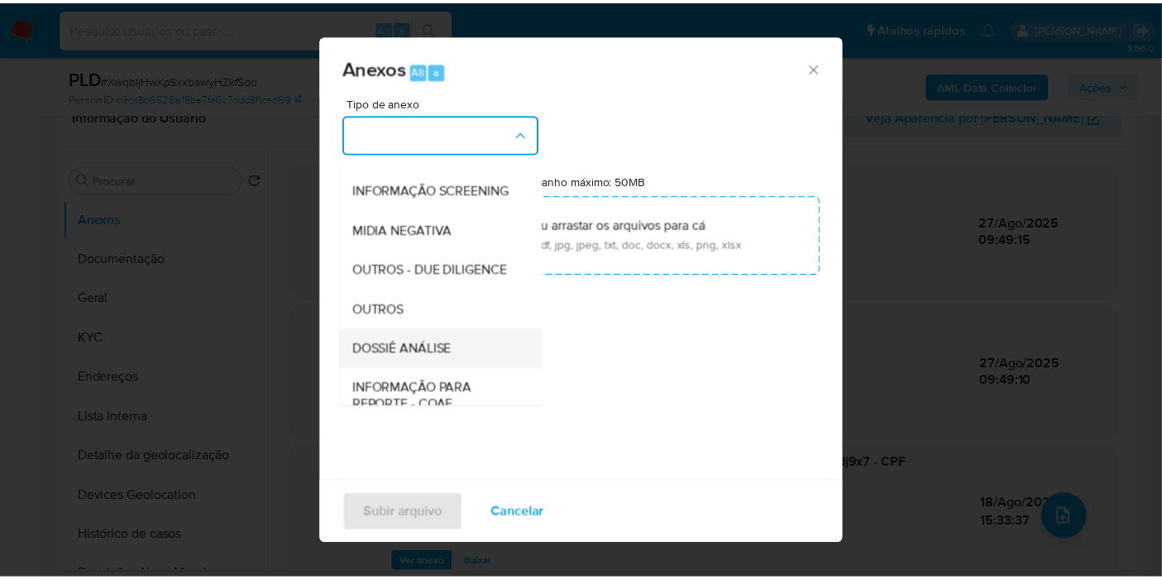
scroll to position [184, 0]
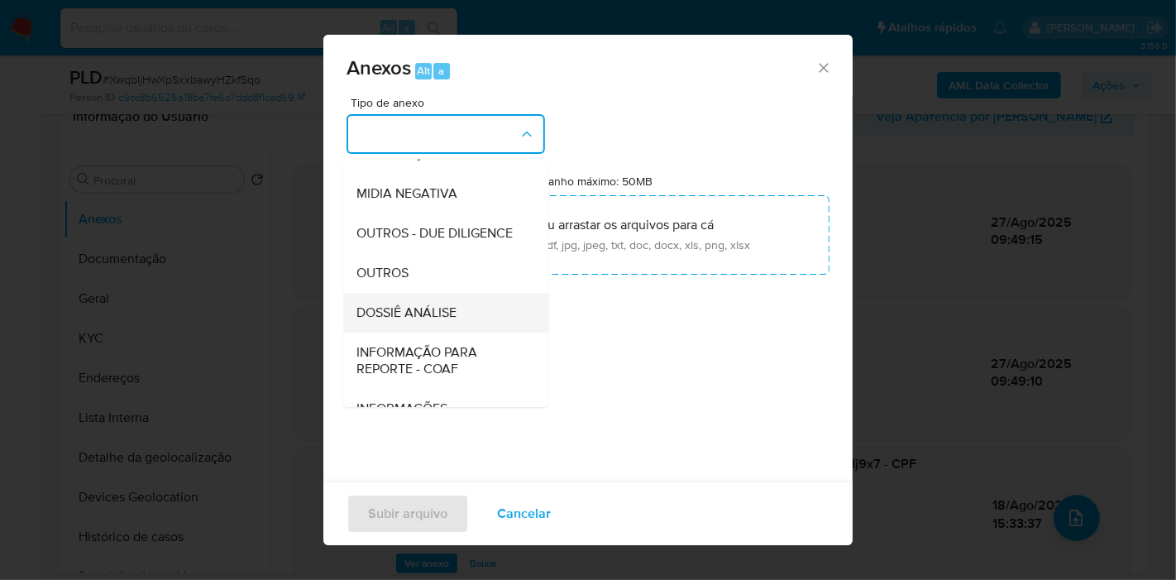
click at [462, 332] on div "DOSSIÊ ANÁLISE" at bounding box center [440, 313] width 169 height 40
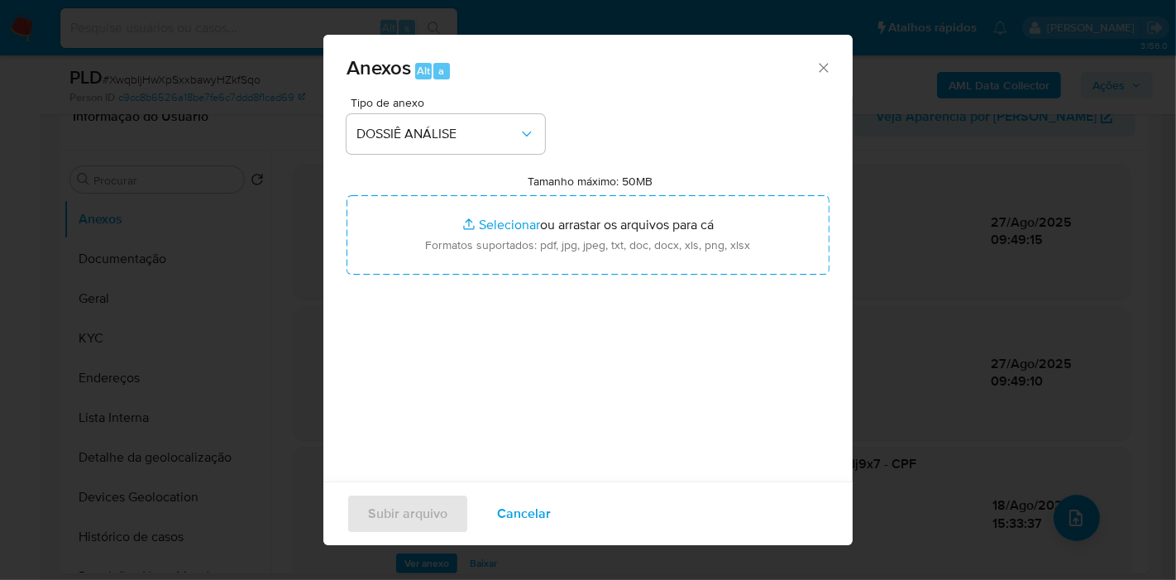
click at [524, 190] on div "Tamanho máximo: 50MB Selecionar arquivos Selecionar ou arrastar os arquivos par…" at bounding box center [588, 224] width 483 height 101
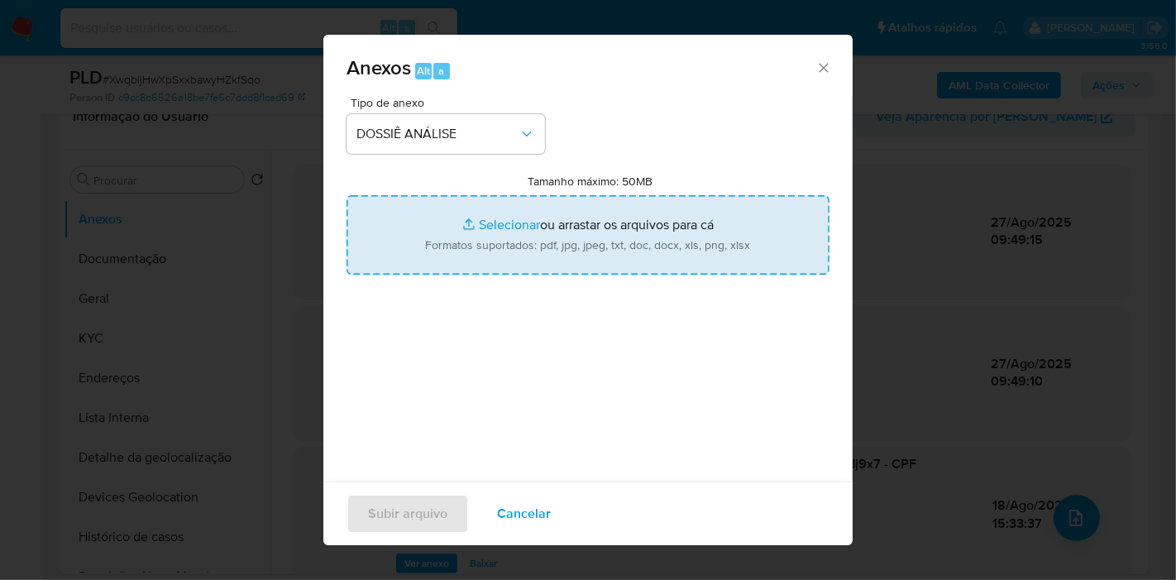
click at [521, 219] on input "Tamanho máximo: 50MB Selecionar arquivos" at bounding box center [588, 234] width 483 height 79
type input "C:\fakepath\CPF 69561168120 - ANDERSON LUIZ TEODORO.pdf"
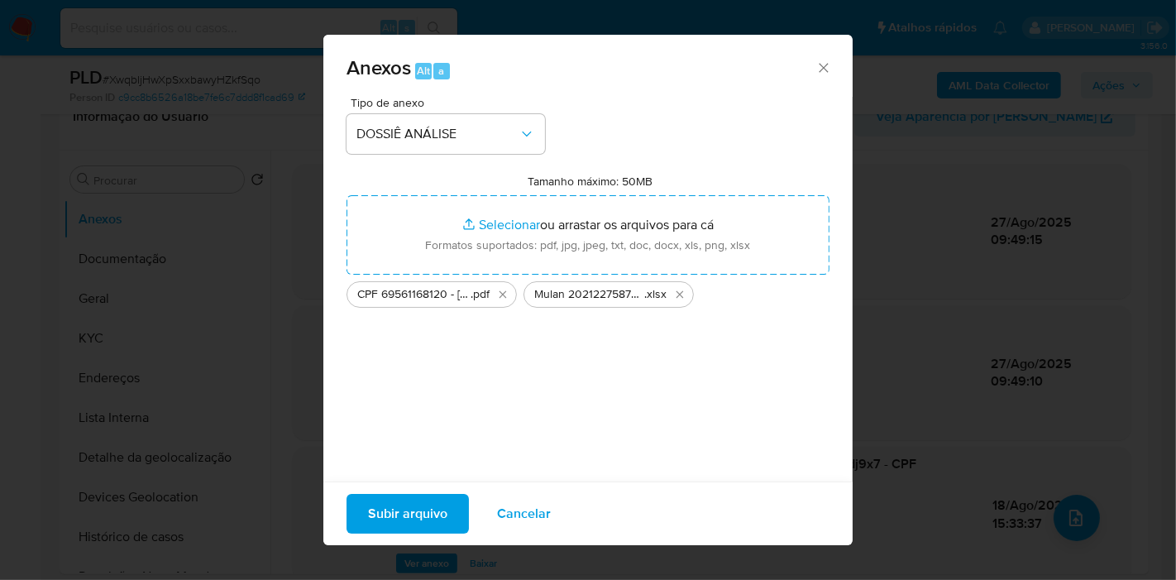
click at [401, 519] on span "Subir arquivo" at bounding box center [407, 513] width 79 height 36
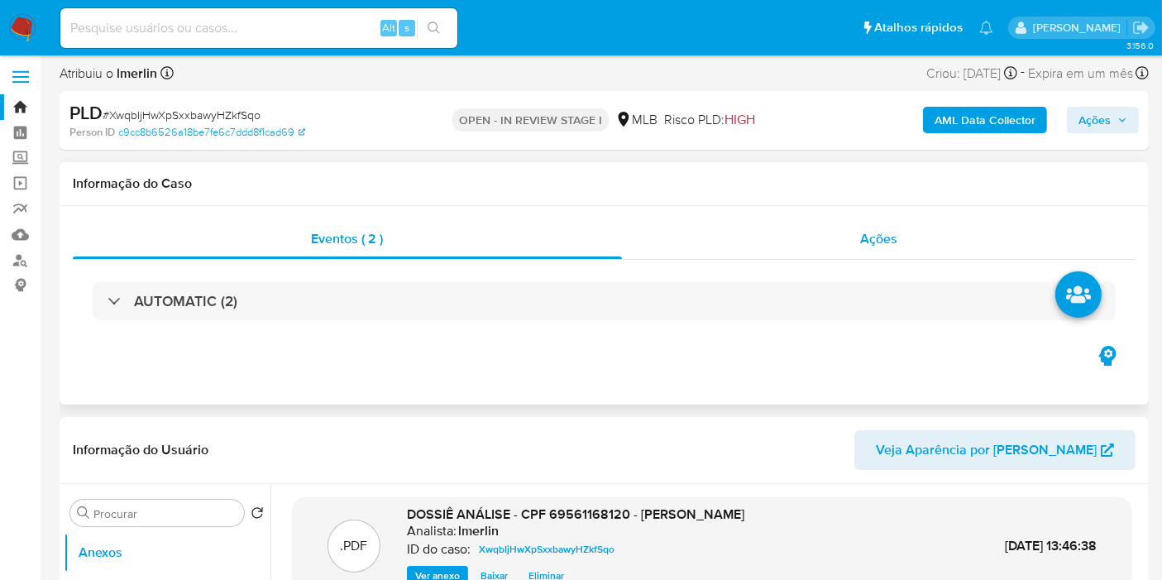
scroll to position [3, 0]
click at [875, 235] on span "Ações" at bounding box center [878, 239] width 37 height 19
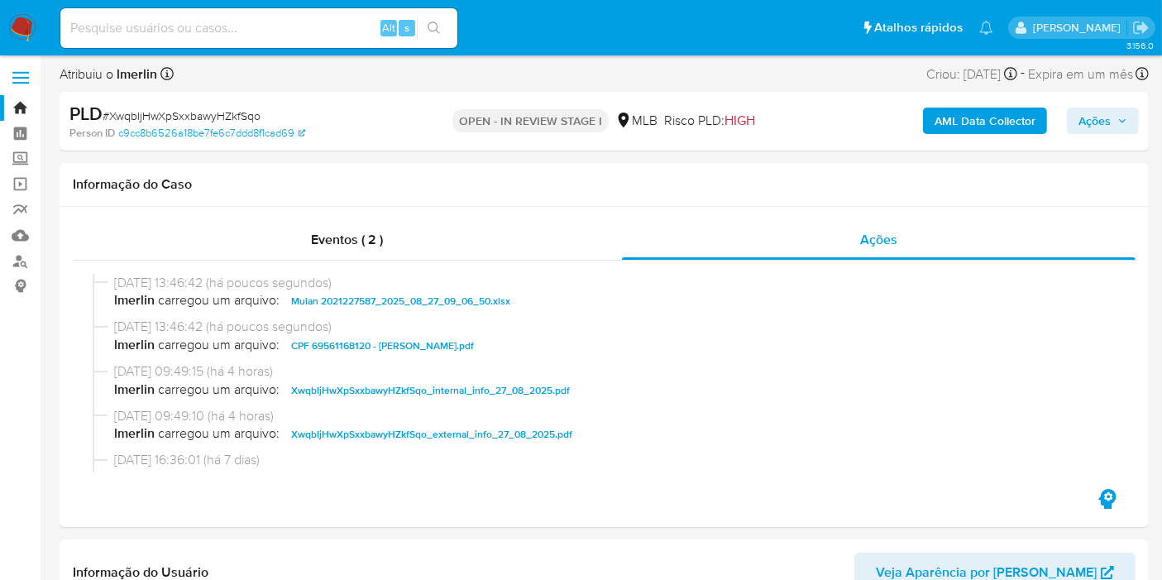
click at [1092, 120] on span "Ações" at bounding box center [1095, 121] width 32 height 26
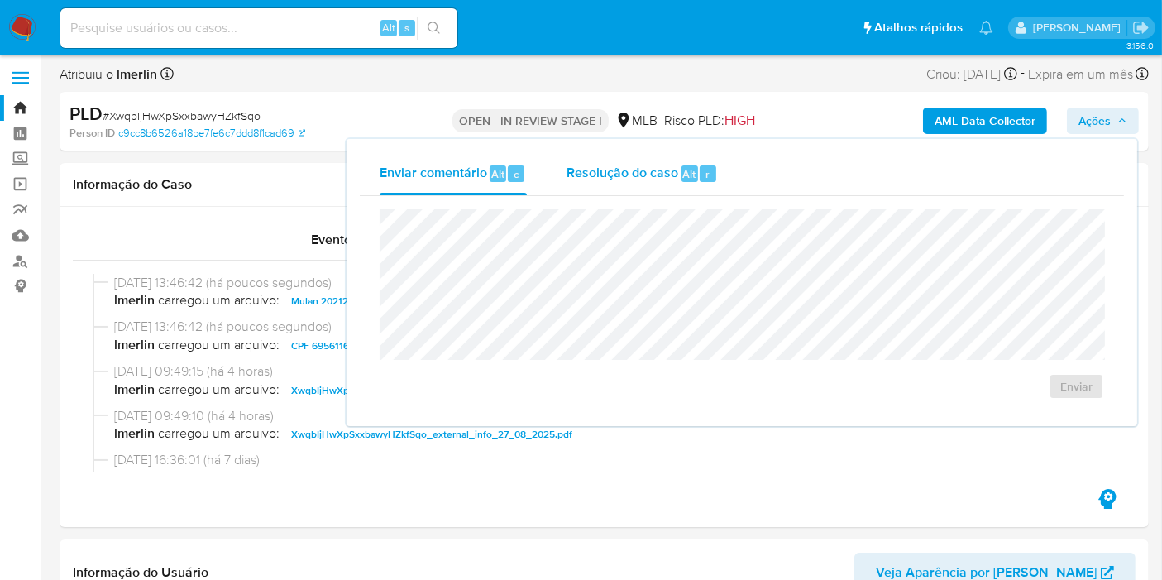
click at [645, 175] on span "Resolução do caso" at bounding box center [623, 173] width 112 height 19
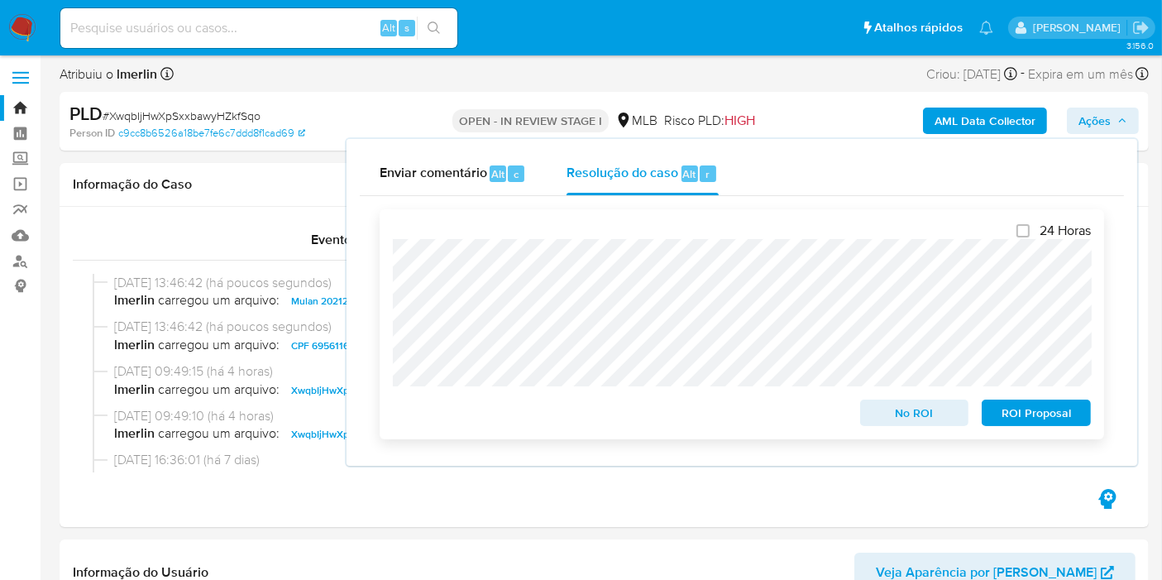
click at [886, 413] on span "No ROI" at bounding box center [915, 412] width 86 height 23
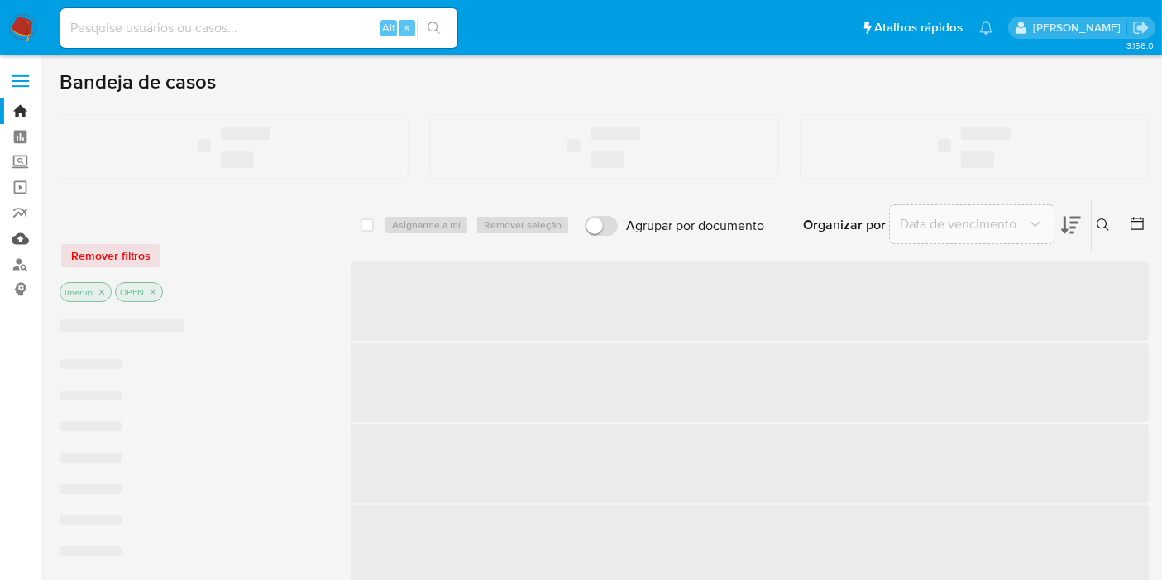
click at [21, 237] on link "Mulan" at bounding box center [98, 239] width 197 height 26
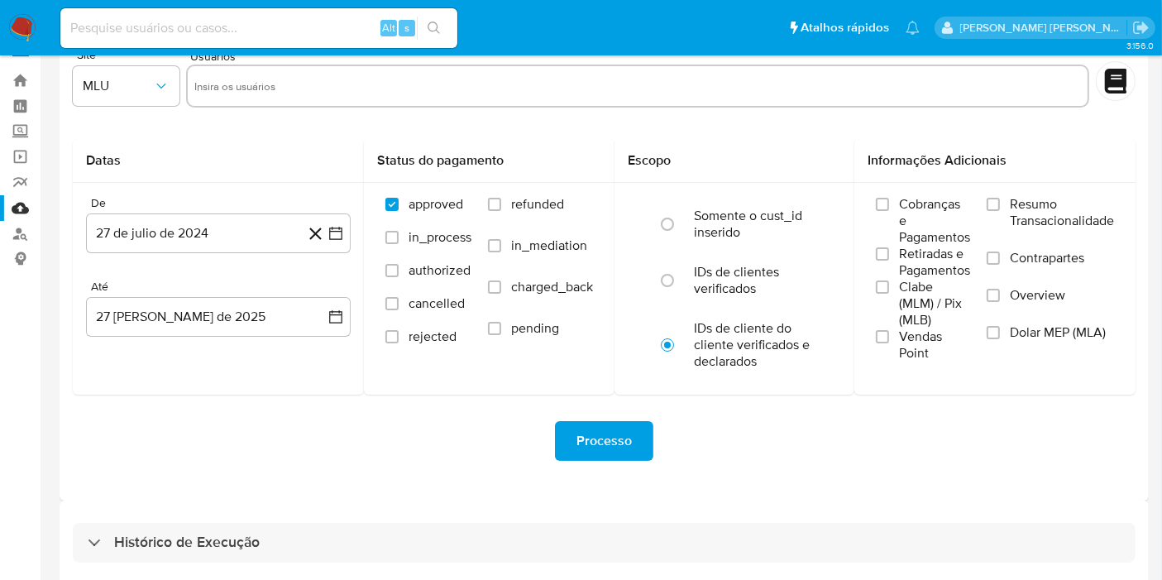
scroll to position [45, 0]
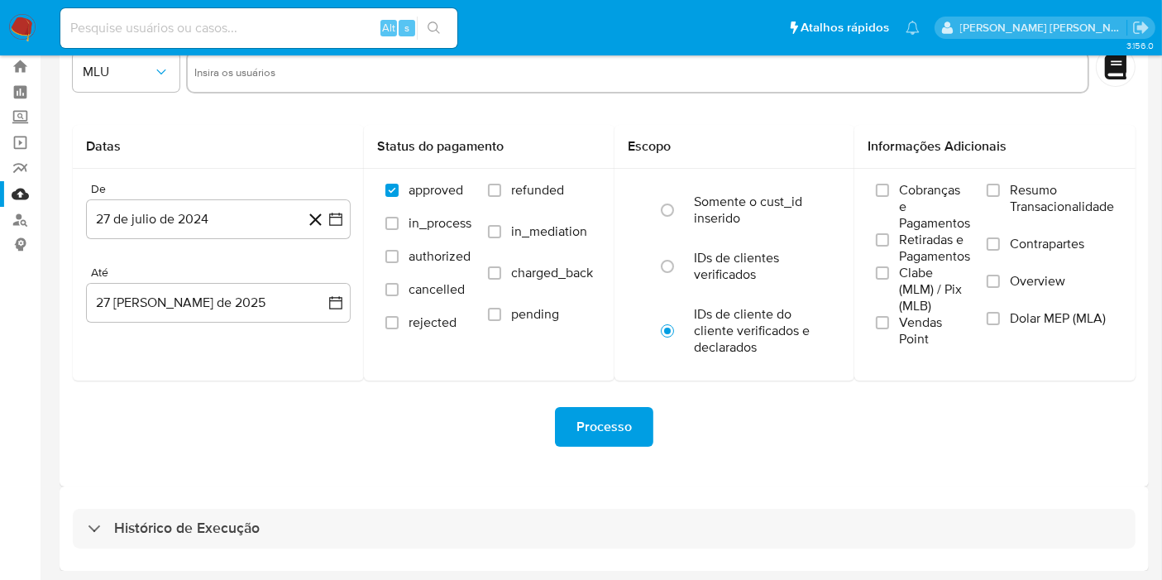
click at [555, 505] on div "Histórico de Execução" at bounding box center [604, 528] width 1089 height 84
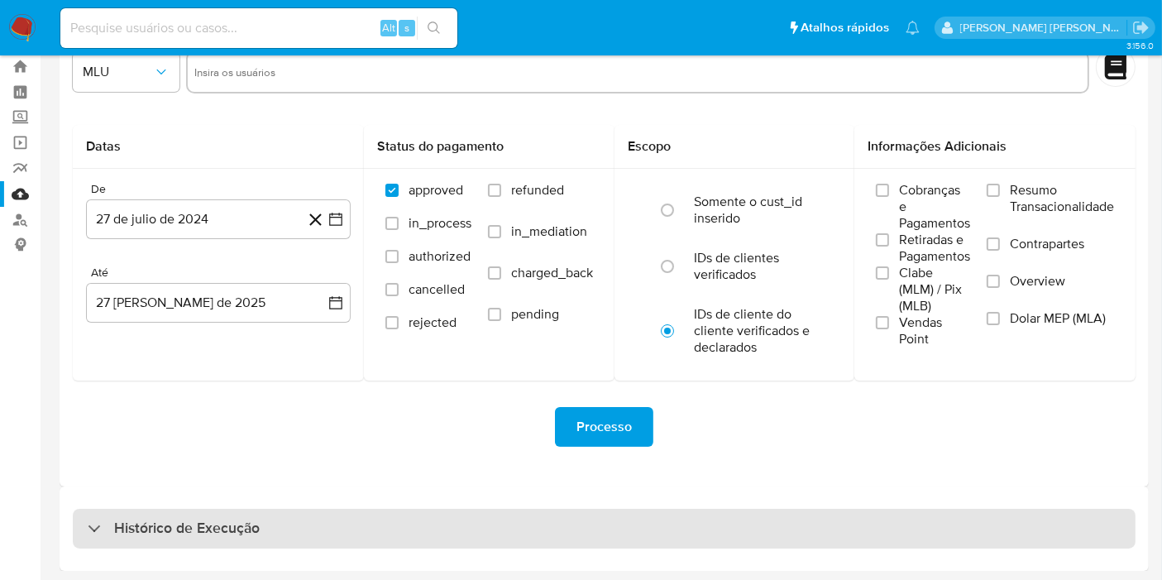
click at [533, 524] on div "Histórico de Execução" at bounding box center [604, 529] width 1063 height 40
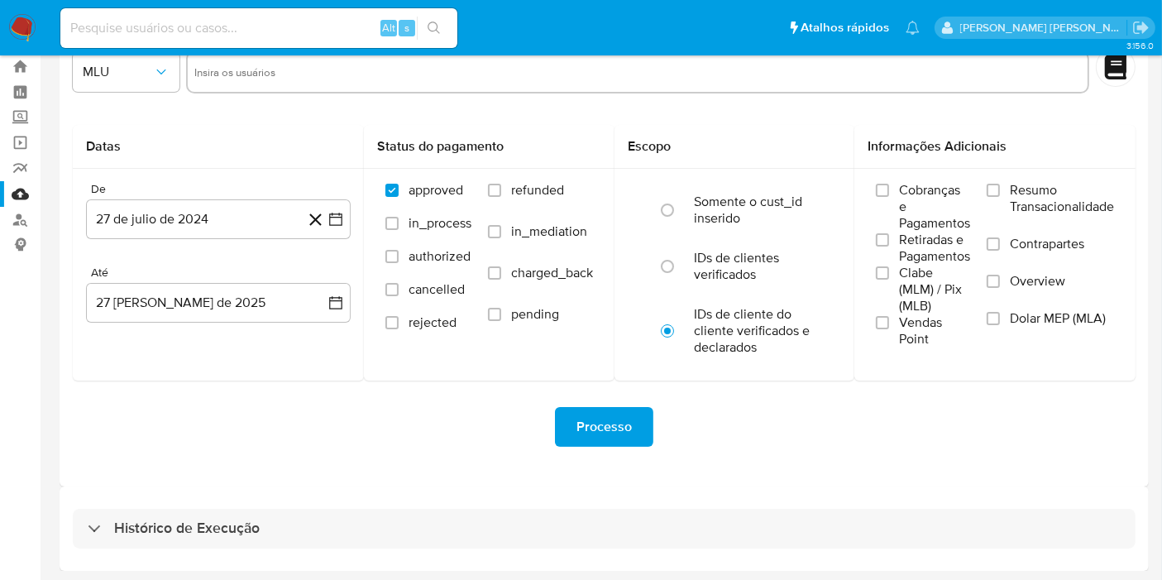
select select "10"
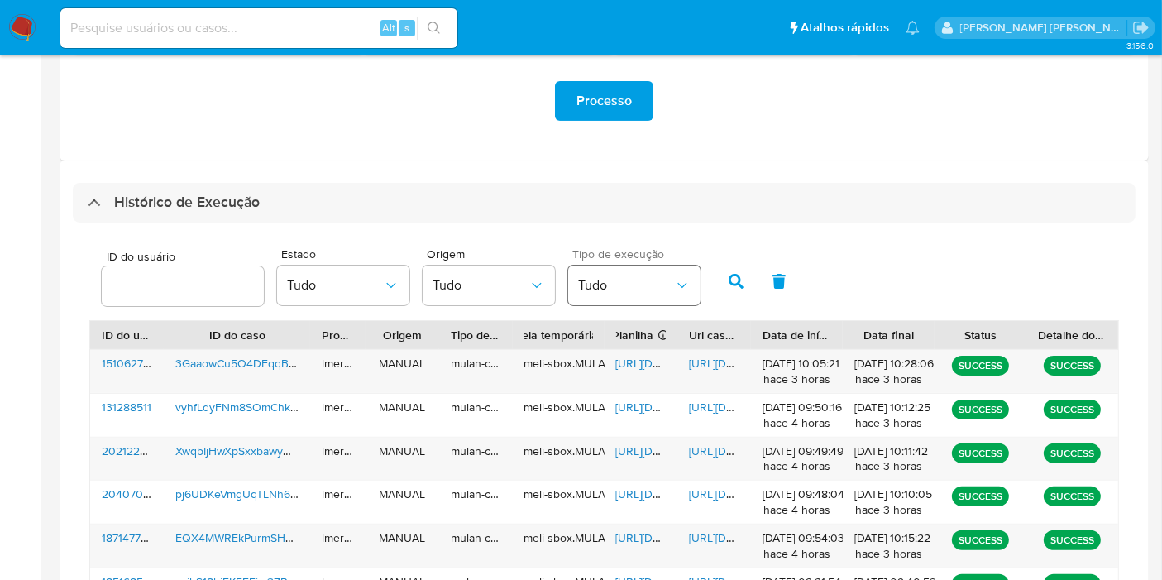
scroll to position [413, 0]
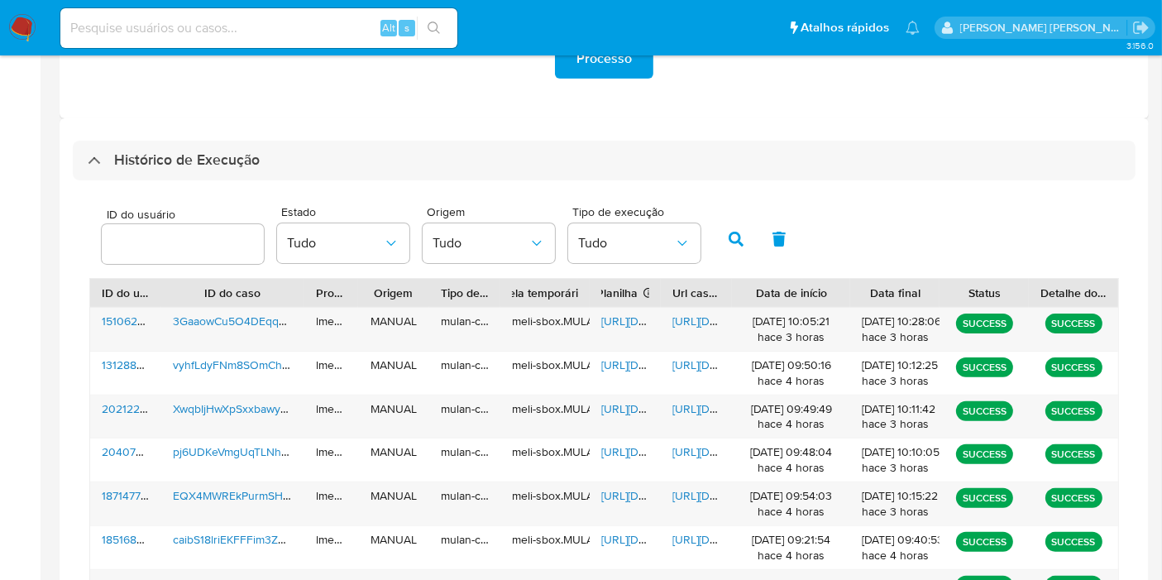
drag, startPoint x: 837, startPoint y: 285, endPoint x: 863, endPoint y: 285, distance: 26.5
click at [863, 285] on div at bounding box center [850, 293] width 30 height 28
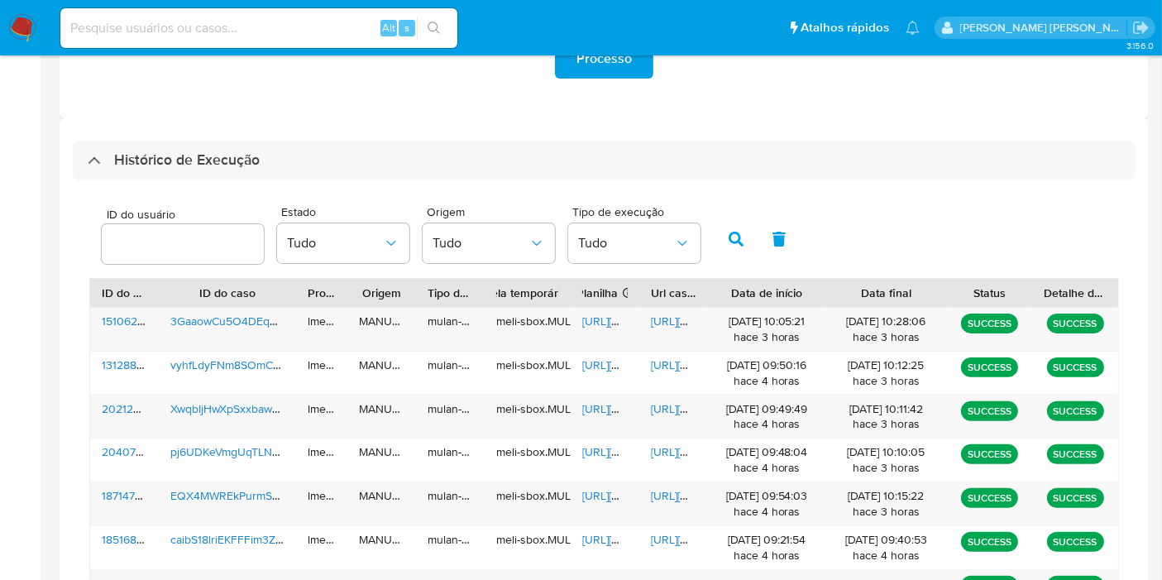
drag, startPoint x: 939, startPoint y: 287, endPoint x: 971, endPoint y: 289, distance: 32.4
click at [971, 289] on div "ID do usuário ID do caso Proprietário Origem Tipo de execução Tabela temporária…" at bounding box center [604, 293] width 1028 height 28
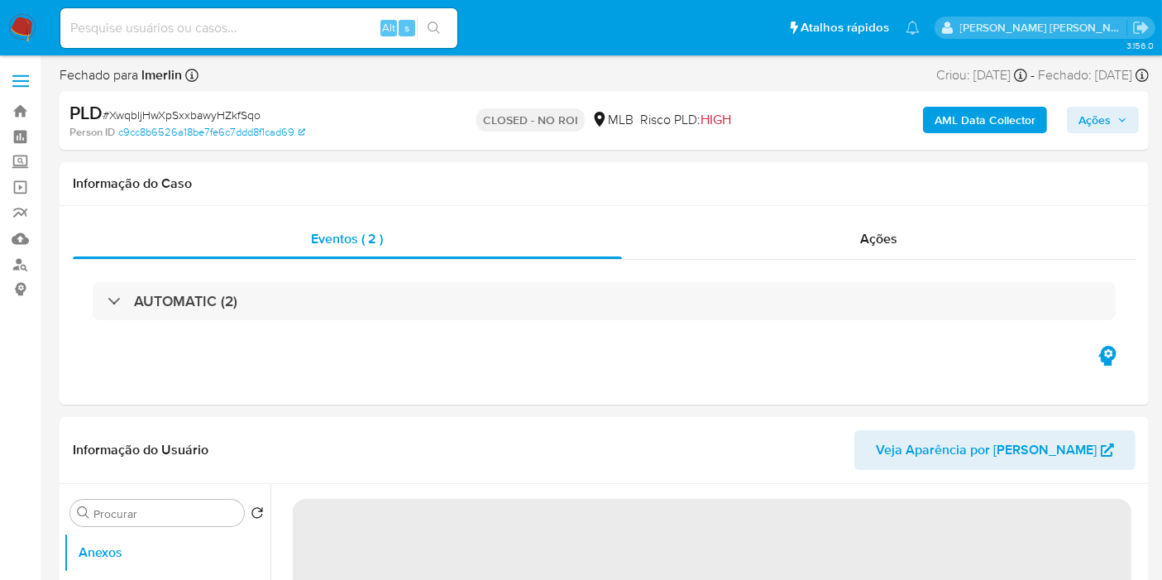
select select "10"
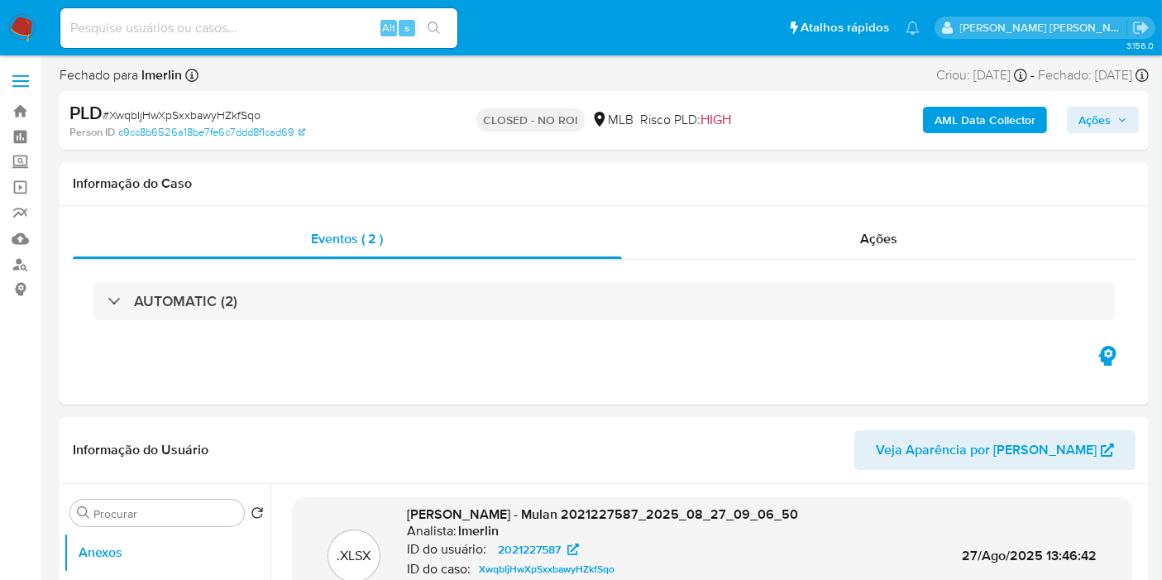
click at [14, 25] on img at bounding box center [22, 28] width 28 height 28
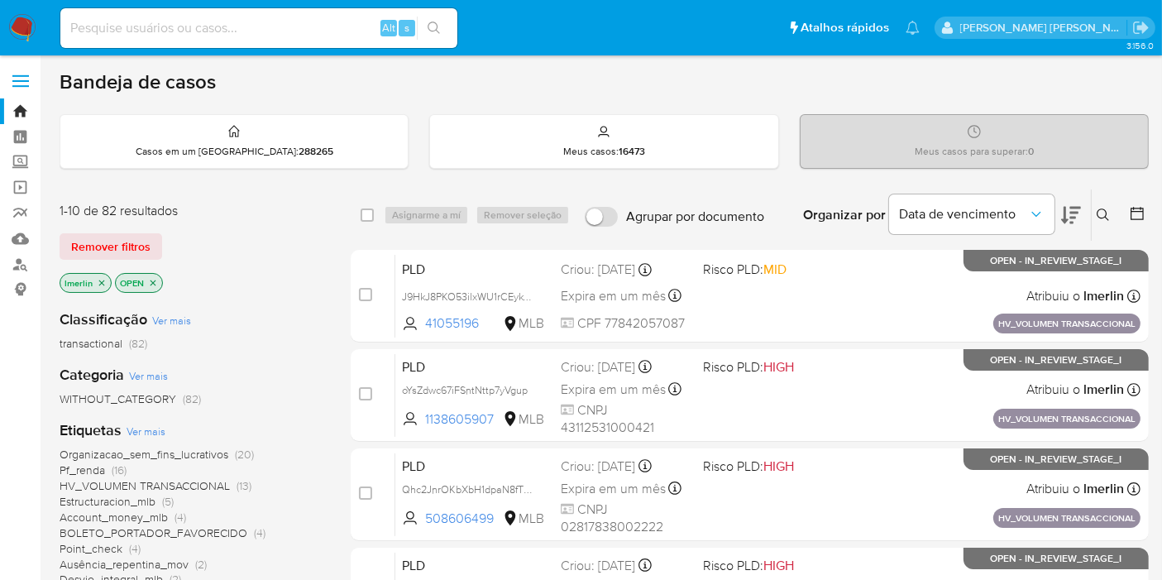
click at [101, 280] on icon "close-filter" at bounding box center [102, 283] width 10 height 10
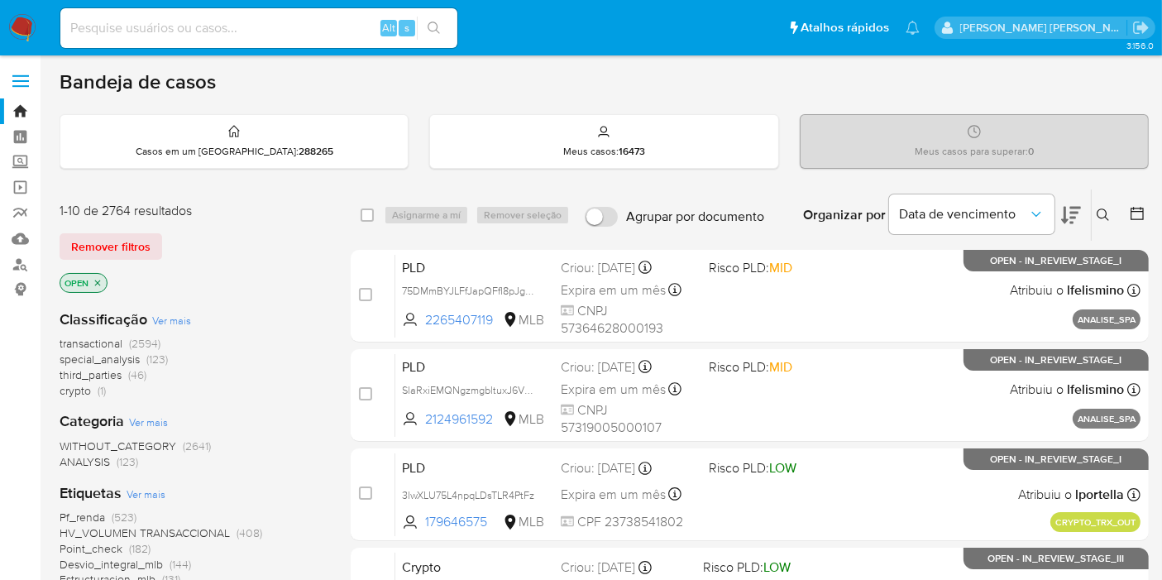
click at [217, 275] on div "OPEN" at bounding box center [192, 284] width 265 height 23
click at [319, 31] on input at bounding box center [258, 28] width 397 height 22
paste input "vyhfLdyFNm8SOmChkyh6AR2U"
type input "vyhfLdyFNm8SOmChkyh6AR2U"
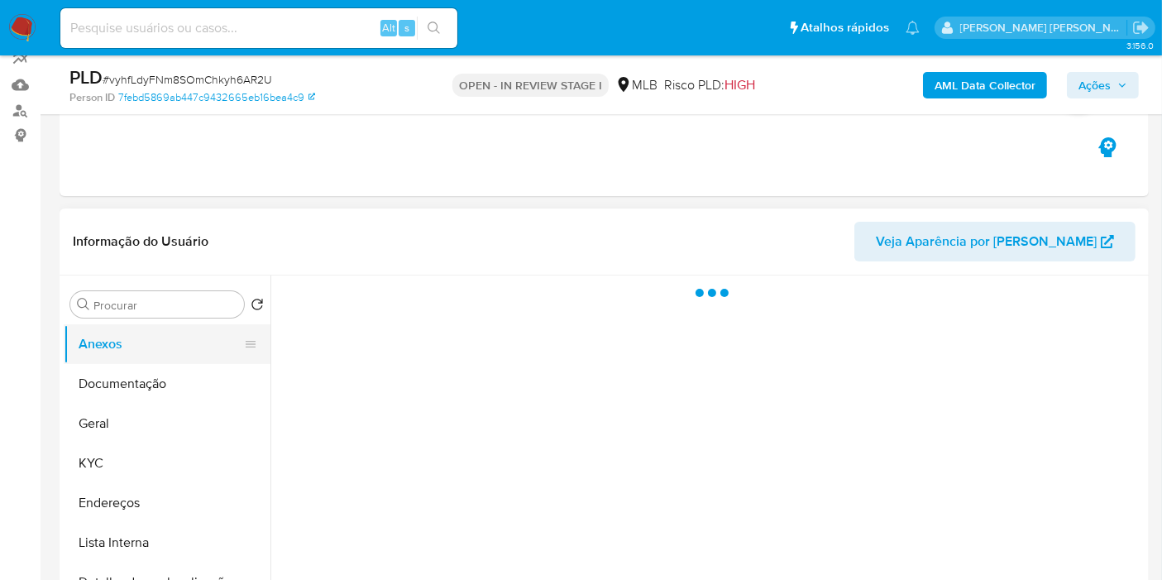
scroll to position [275, 0]
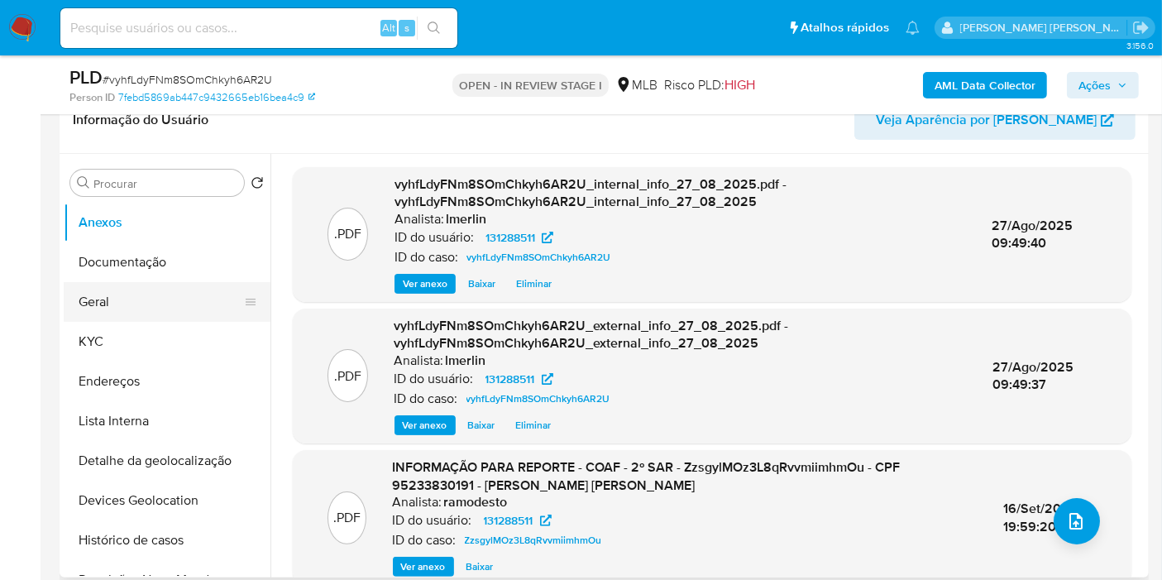
click at [163, 310] on button "Geral" at bounding box center [161, 302] width 194 height 40
select select "10"
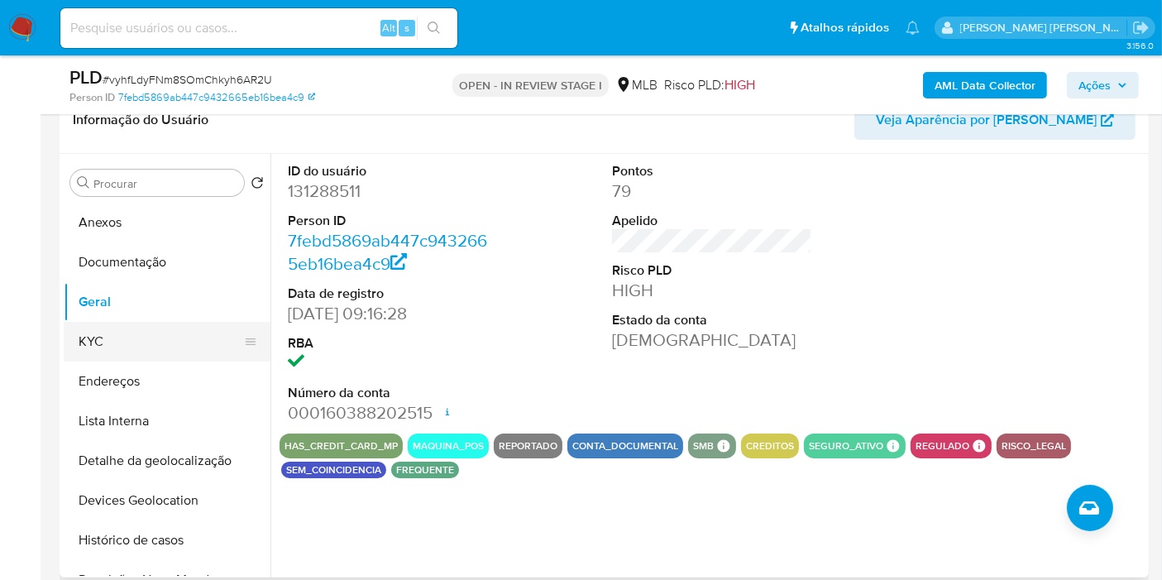
click at [175, 356] on button "KYC" at bounding box center [161, 342] width 194 height 40
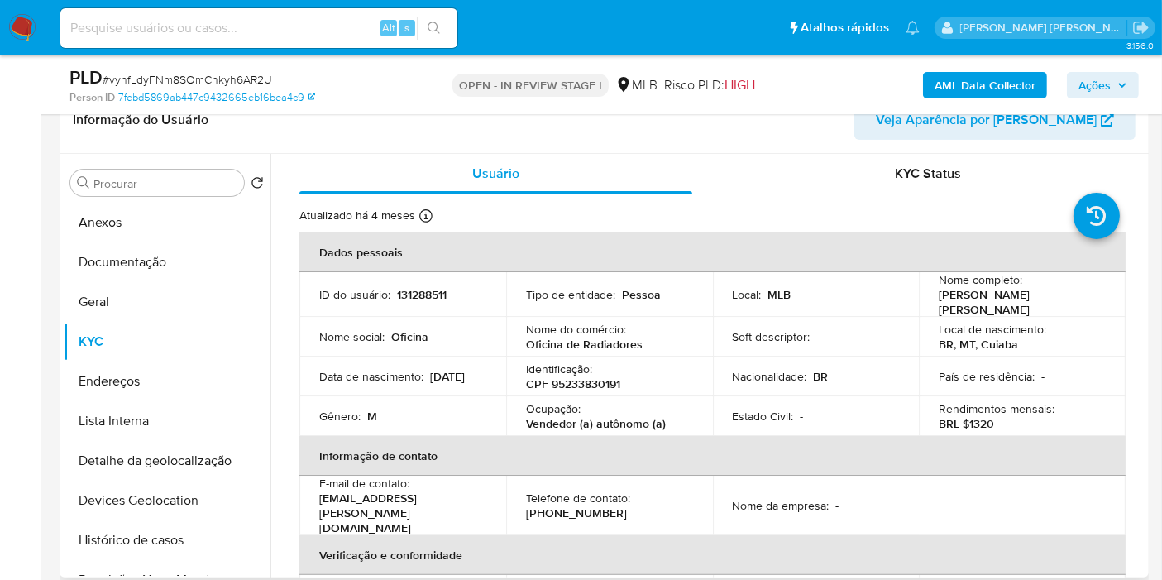
click at [587, 376] on p "CPF 95233830191" at bounding box center [573, 383] width 94 height 15
copy p "95233830191"
click at [113, 538] on button "Histórico de casos" at bounding box center [161, 540] width 194 height 40
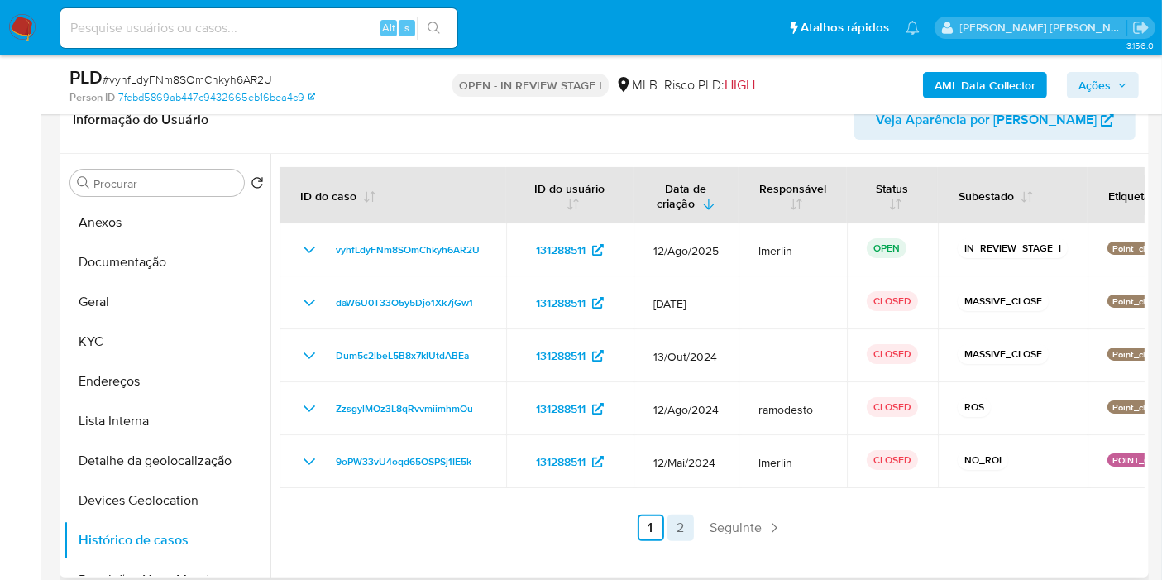
click at [680, 522] on link "2" at bounding box center [680, 527] width 26 height 26
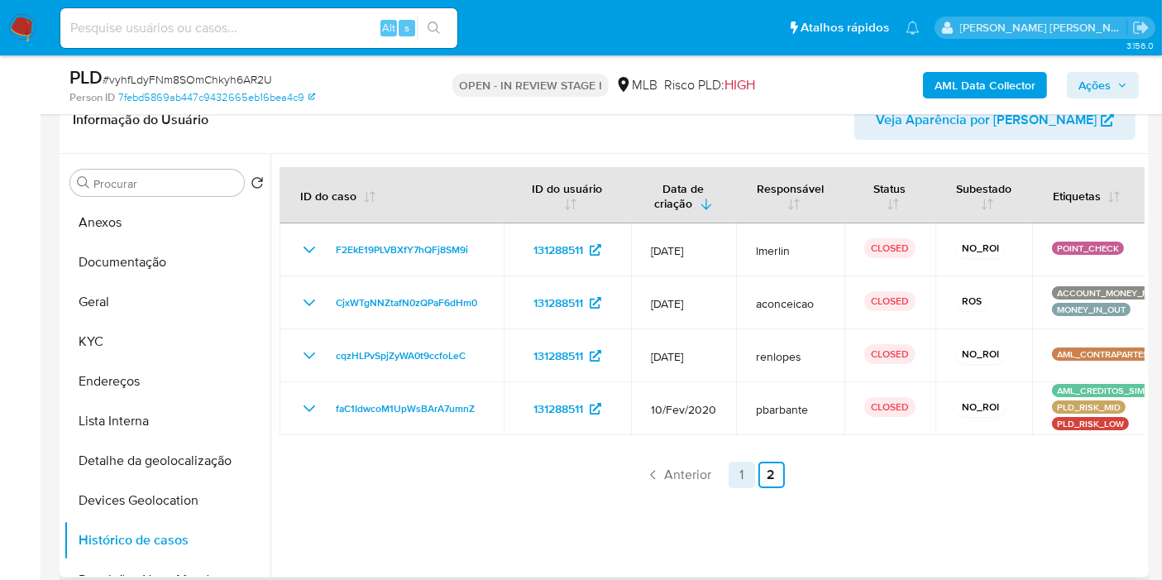
click at [744, 476] on link "1" at bounding box center [742, 475] width 26 height 26
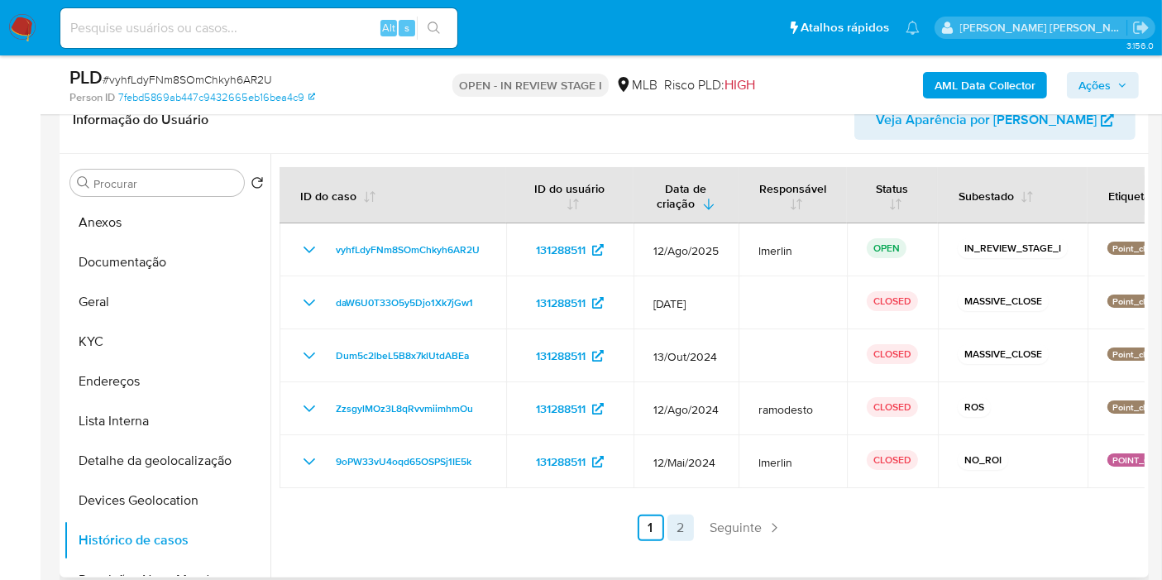
click at [677, 529] on link "2" at bounding box center [680, 527] width 26 height 26
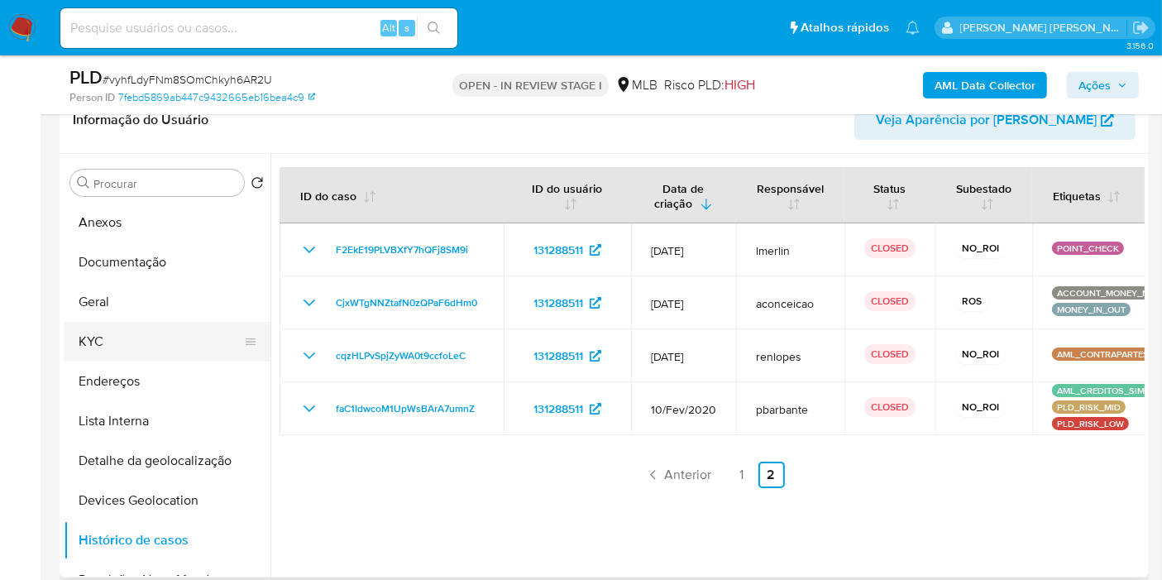
click at [170, 337] on button "KYC" at bounding box center [161, 342] width 194 height 40
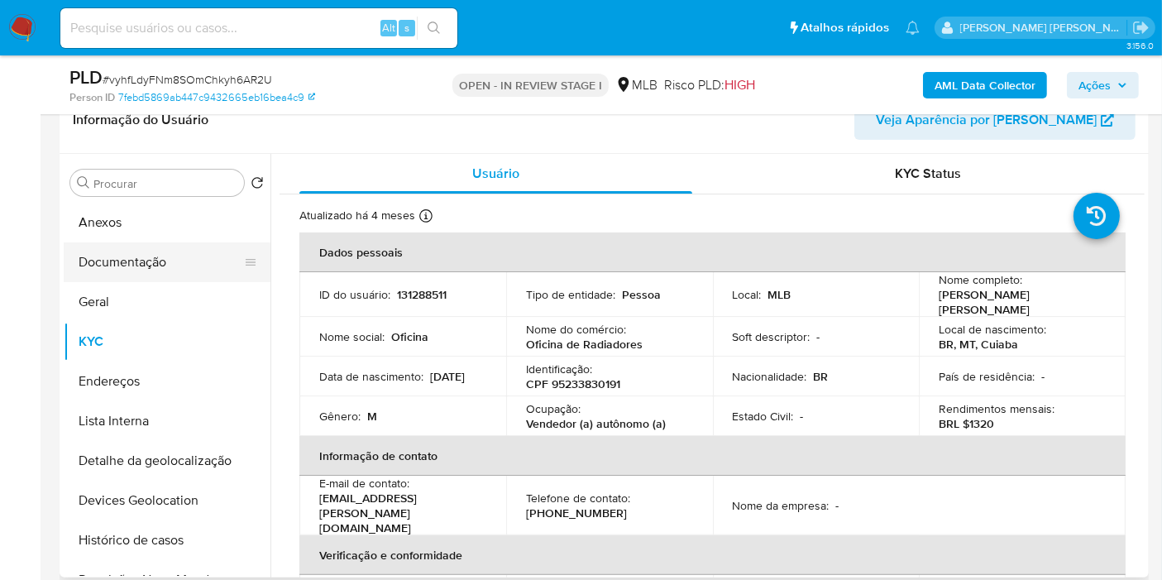
click at [193, 258] on button "Documentação" at bounding box center [161, 262] width 194 height 40
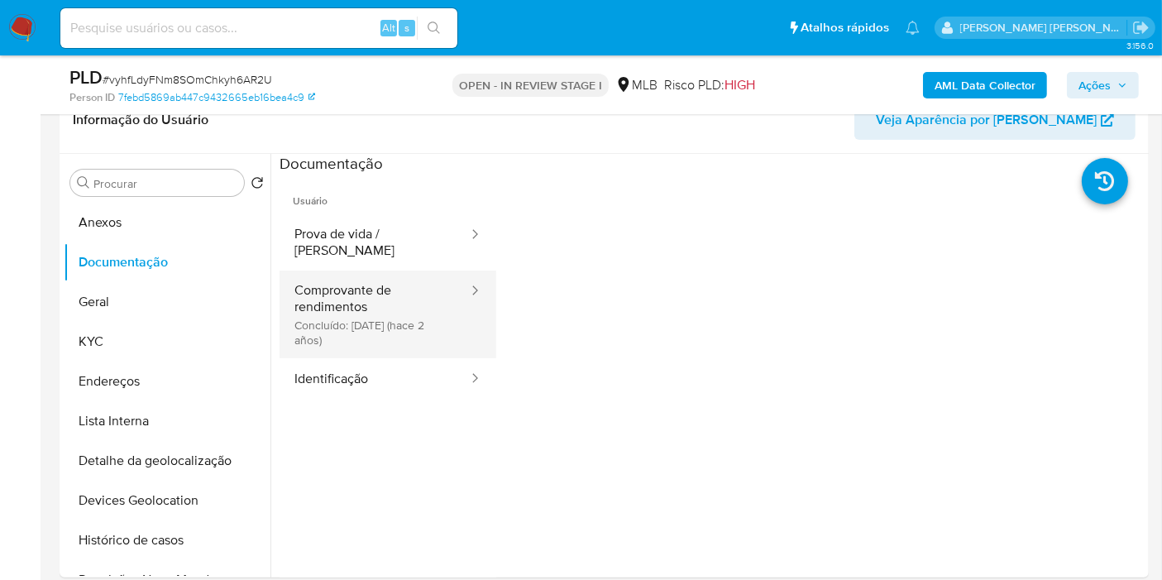
click at [339, 289] on button "Comprovante de rendimentos Concluído: 19/01/2024 (hace 2 años)" at bounding box center [375, 314] width 190 height 88
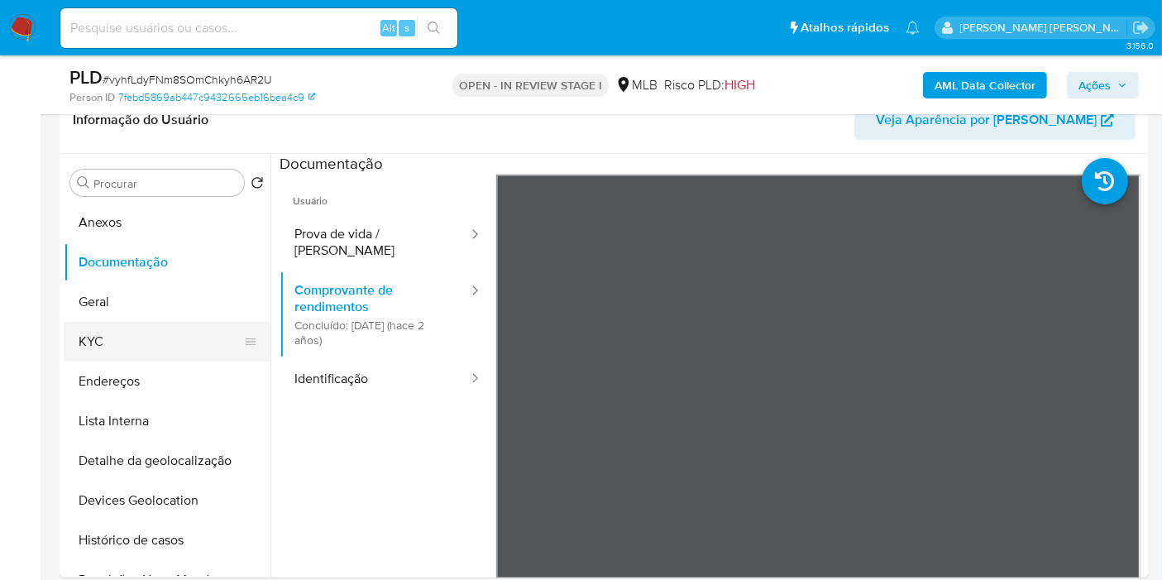
click at [149, 350] on button "KYC" at bounding box center [161, 342] width 194 height 40
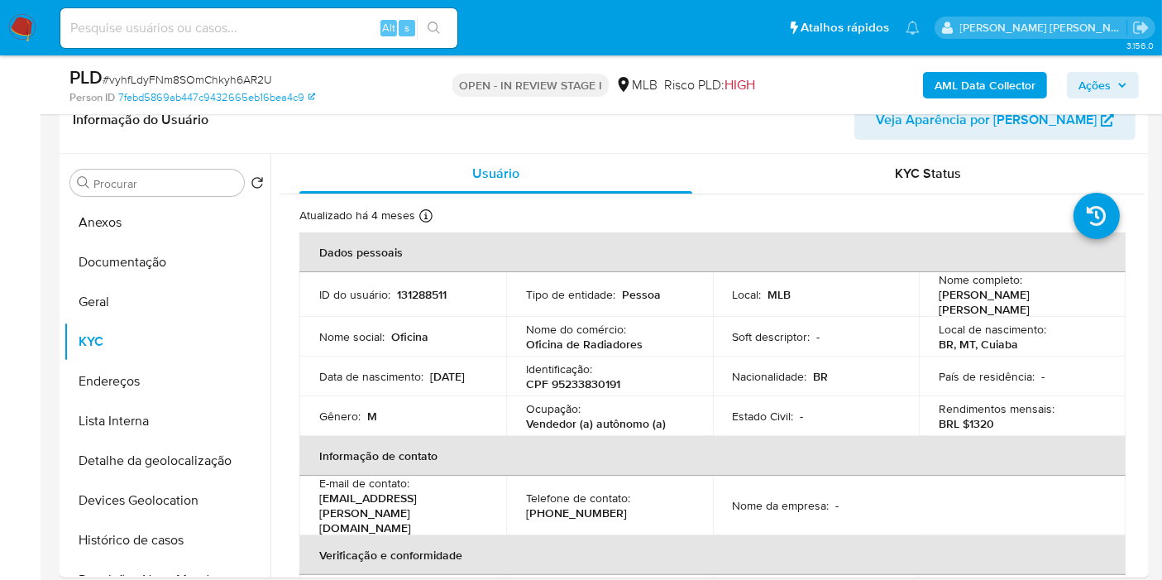
click at [543, 423] on p "Vendedor (a) autônomo (a)" at bounding box center [596, 423] width 140 height 15
click at [542, 423] on p "Vendedor (a) autônomo (a)" at bounding box center [596, 423] width 140 height 15
drag, startPoint x: 672, startPoint y: 417, endPoint x: 527, endPoint y: 420, distance: 144.8
click at [526, 423] on div "Ocupação : Vendedor (a) autônomo (a)" at bounding box center [609, 416] width 167 height 30
copy p "Vendedor (a) autônomo (a)"
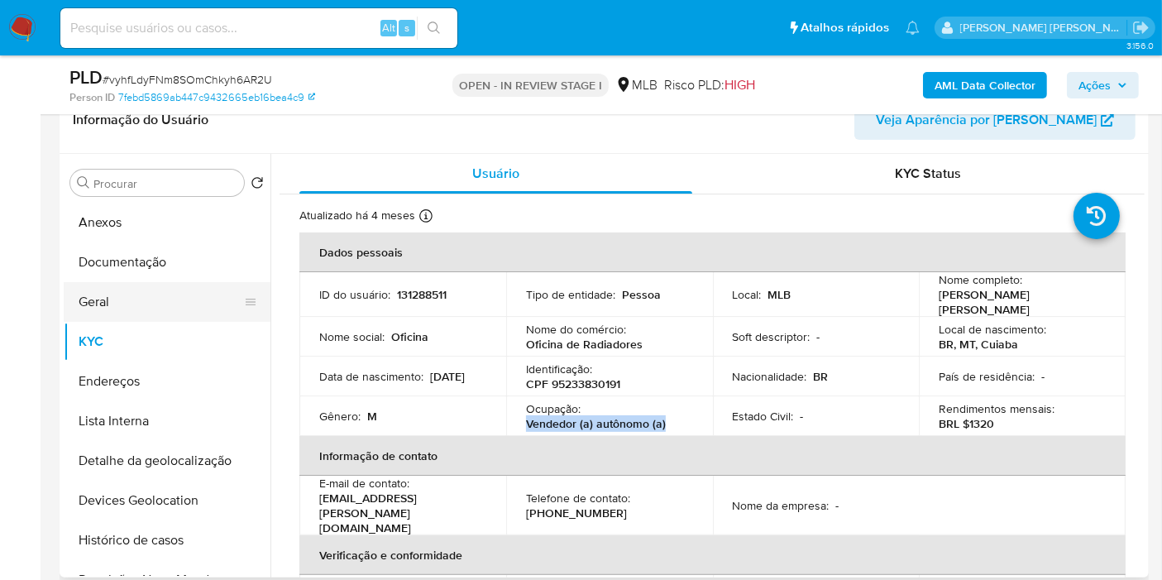
click at [136, 285] on button "Geral" at bounding box center [161, 302] width 194 height 40
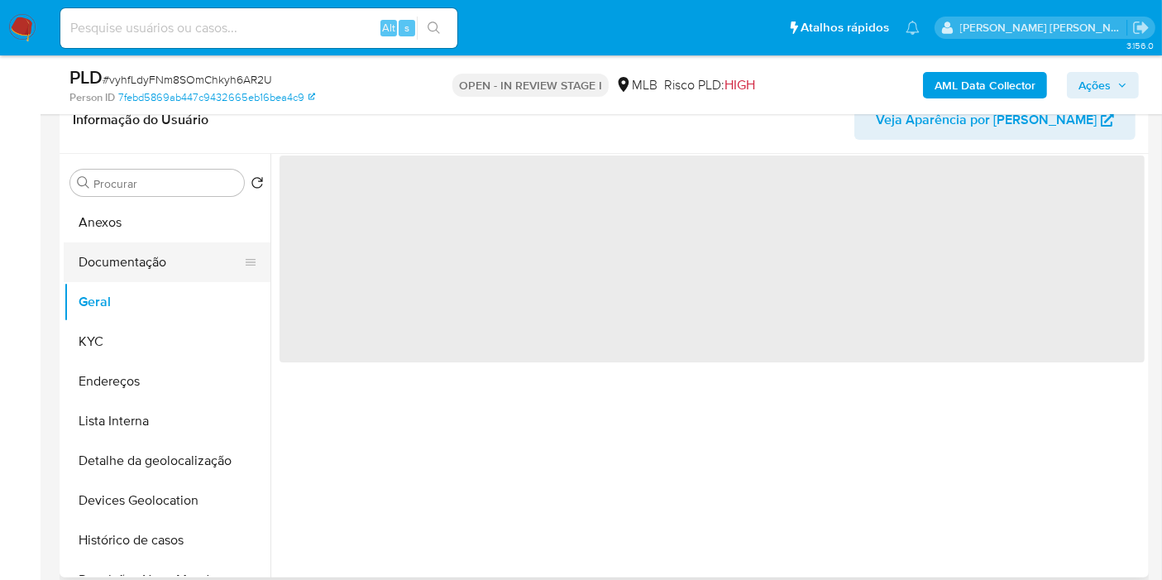
click at [139, 266] on button "Documentação" at bounding box center [161, 262] width 194 height 40
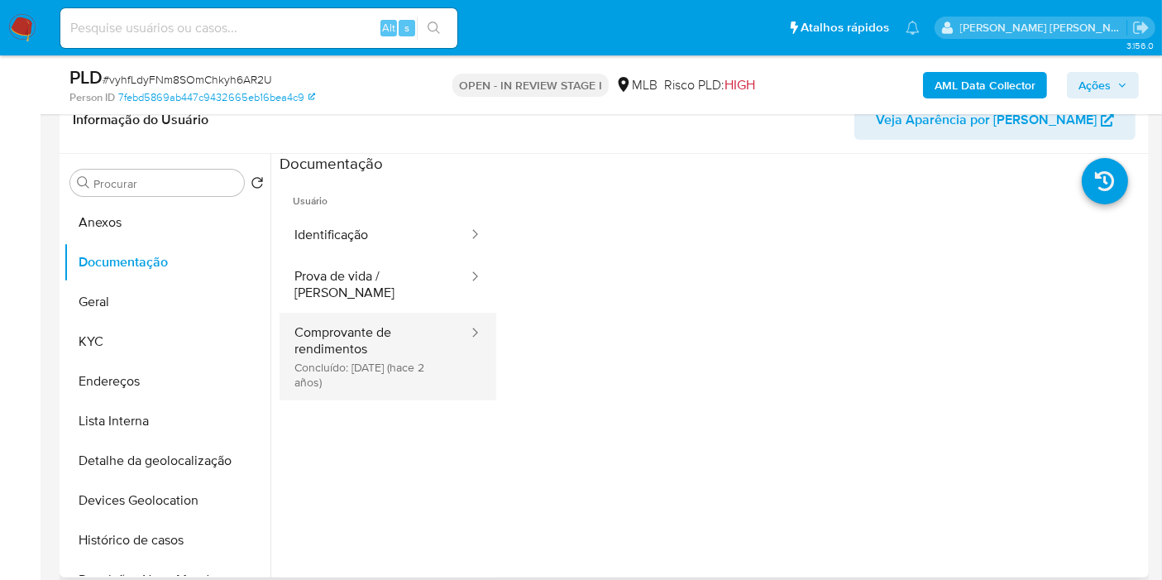
click at [318, 352] on button "Comprovante de rendimentos Concluído: 19/01/2024 (hace 2 años)" at bounding box center [375, 357] width 190 height 88
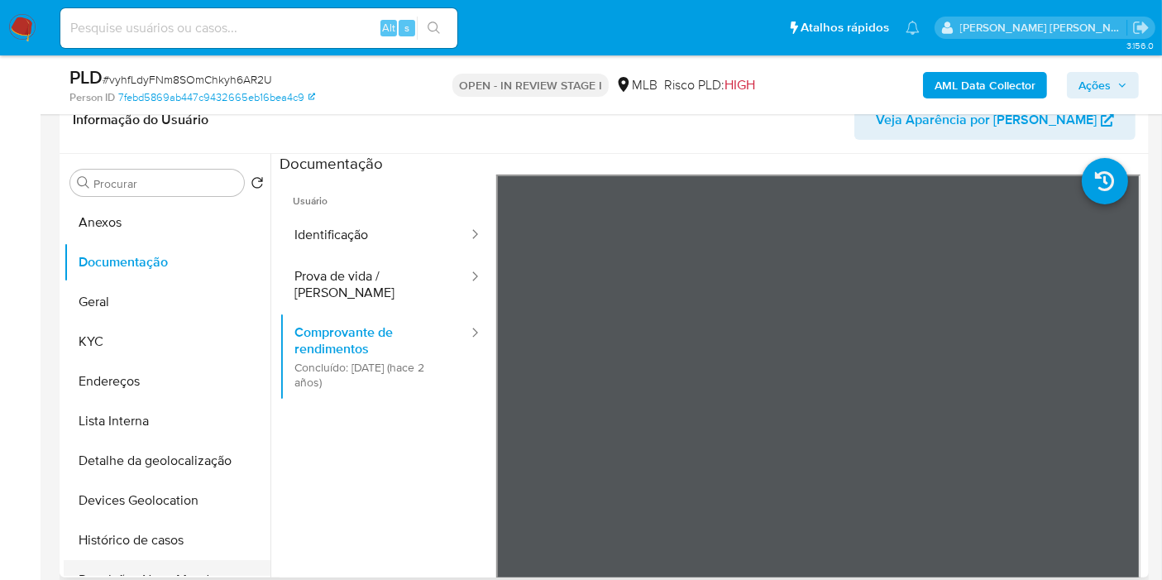
scroll to position [92, 0]
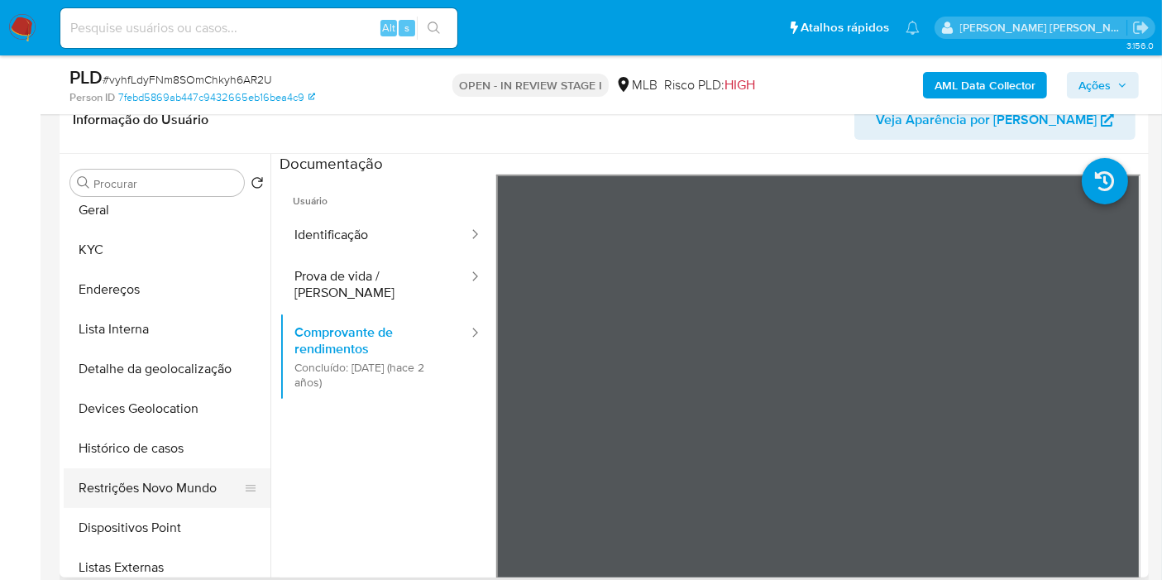
click at [165, 498] on button "Restrições Novo Mundo" at bounding box center [161, 488] width 194 height 40
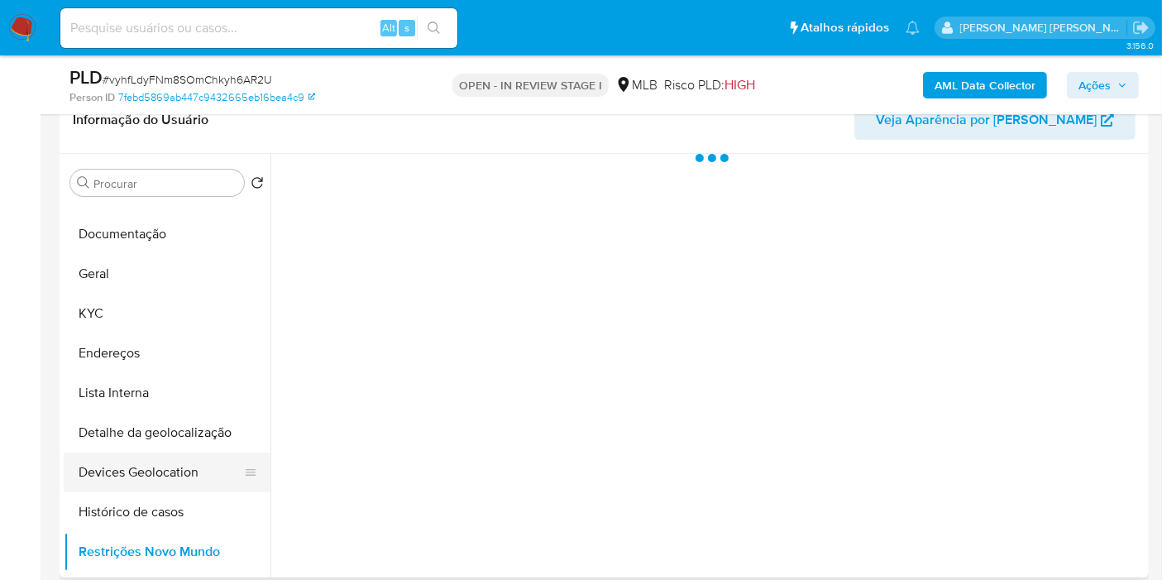
scroll to position [0, 0]
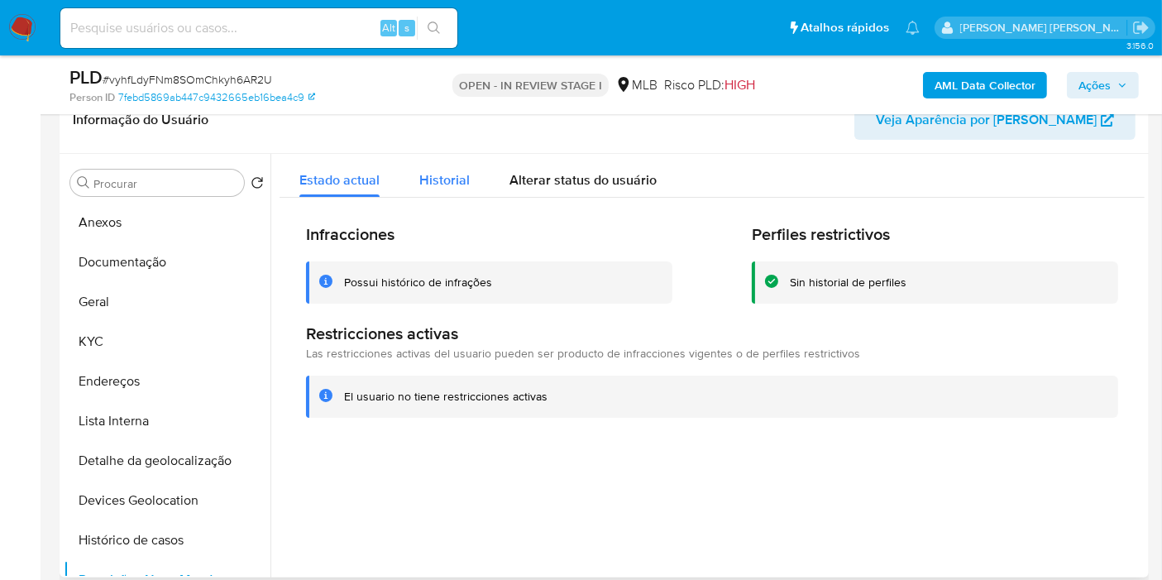
click at [438, 183] on span "Historial" at bounding box center [444, 179] width 50 height 19
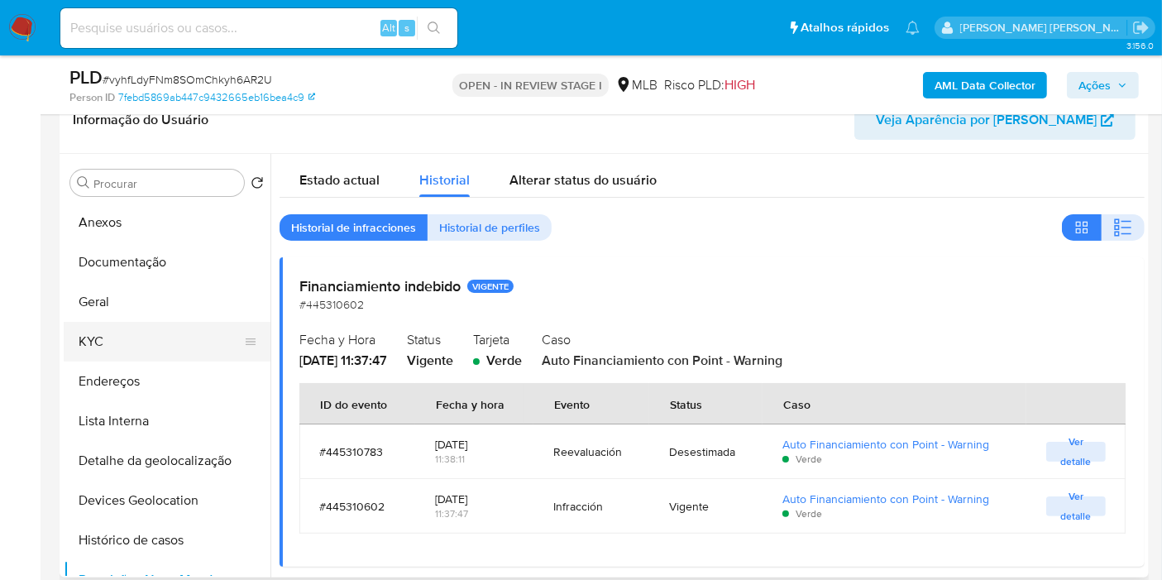
click at [154, 351] on button "KYC" at bounding box center [161, 342] width 194 height 40
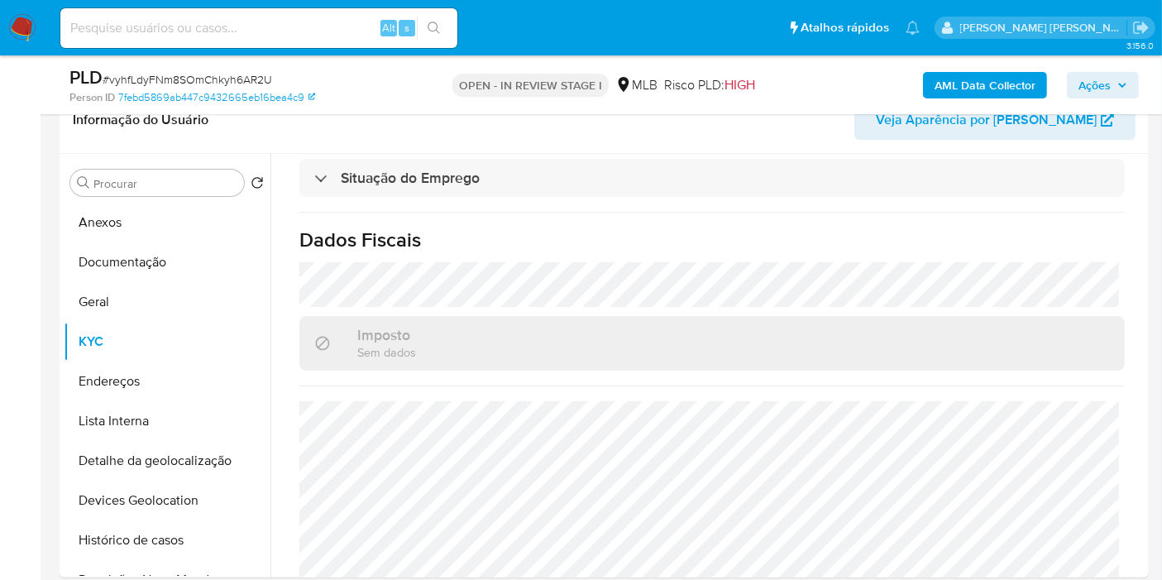
scroll to position [751, 0]
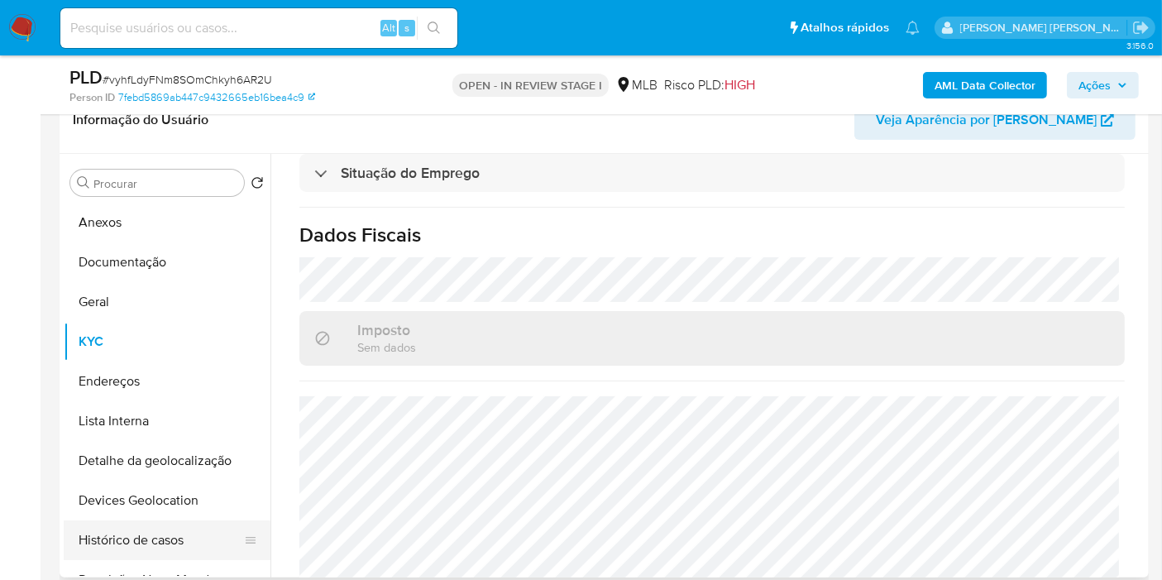
click at [176, 537] on button "Histórico de casos" at bounding box center [161, 540] width 194 height 40
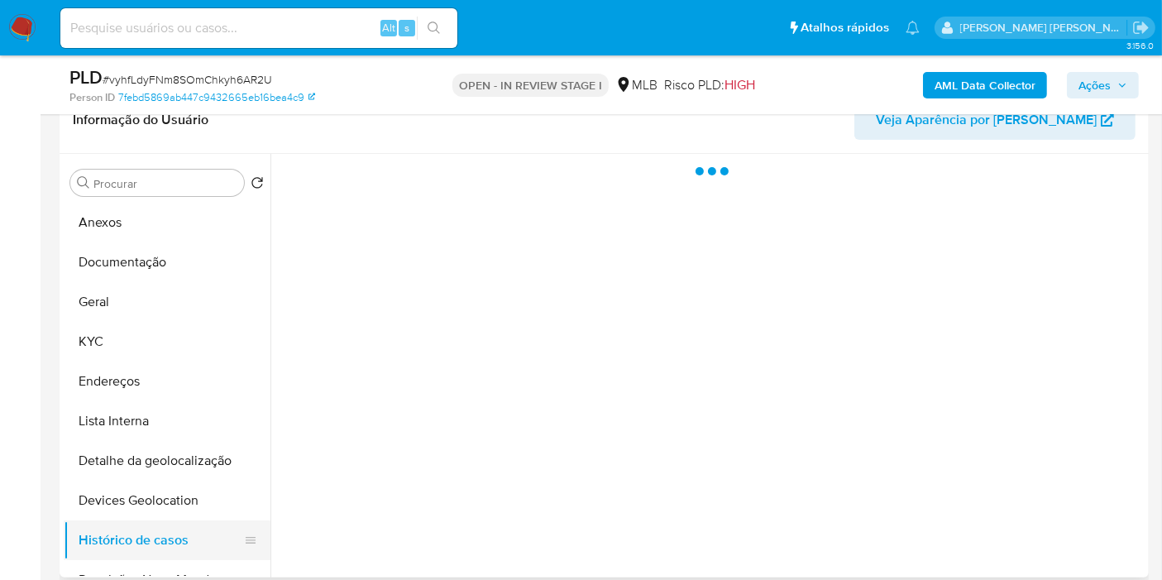
scroll to position [0, 0]
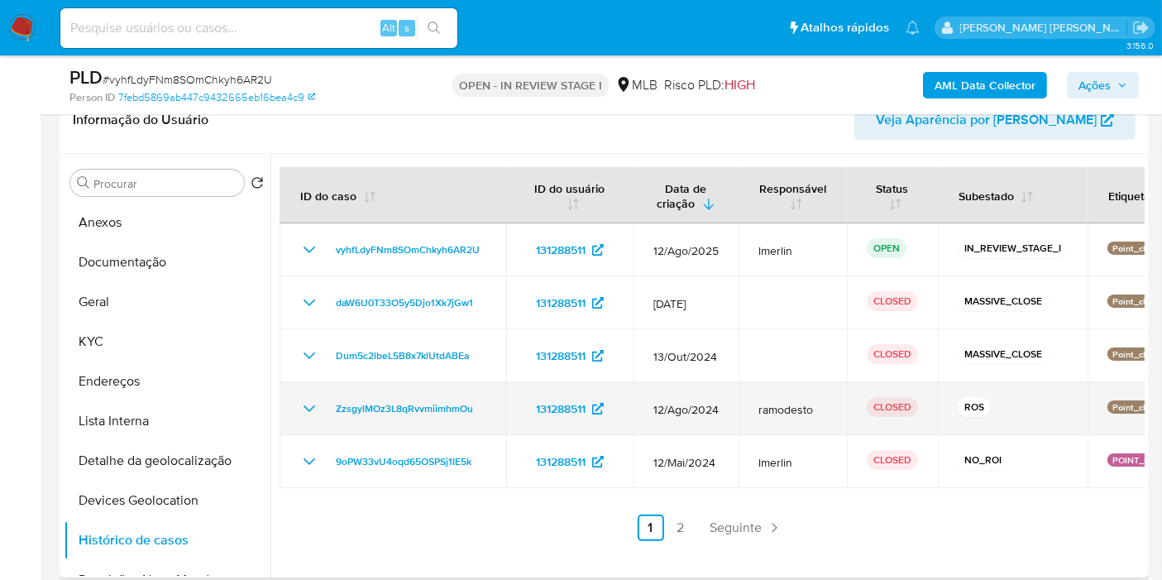
click at [304, 412] on icon "Mostrar/Ocultar" at bounding box center [309, 409] width 20 height 20
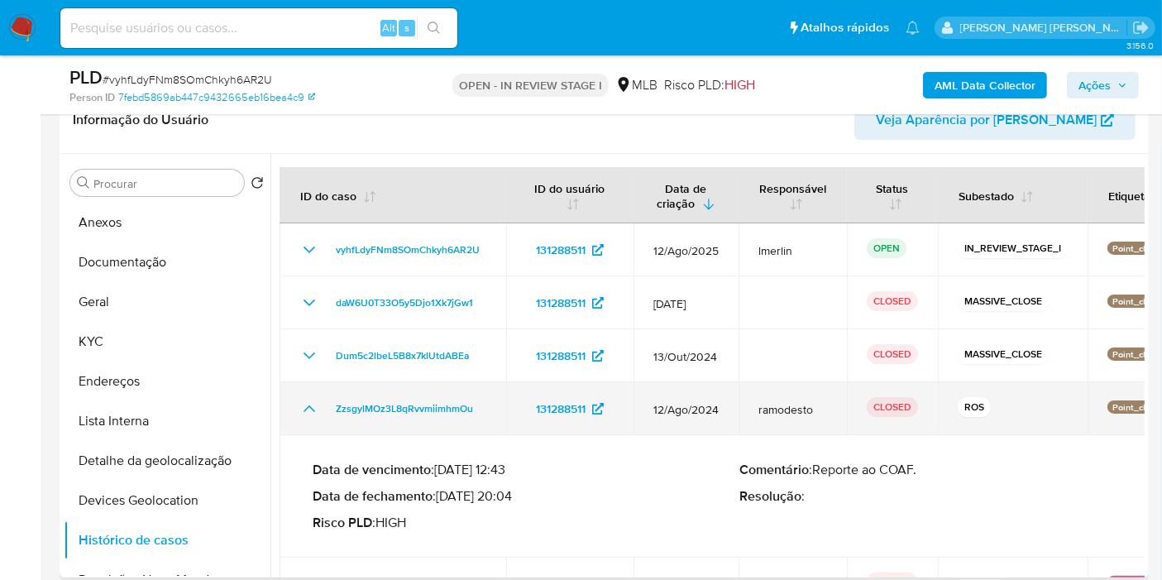
click at [304, 412] on icon "Mostrar/Ocultar" at bounding box center [309, 409] width 20 height 20
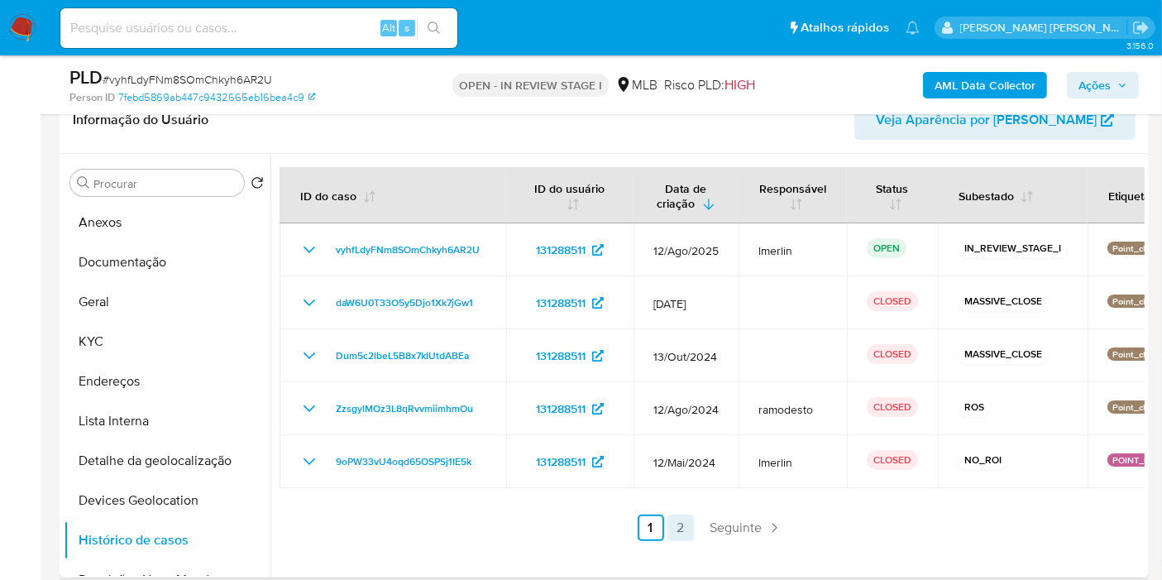
click at [682, 528] on link "2" at bounding box center [680, 527] width 26 height 26
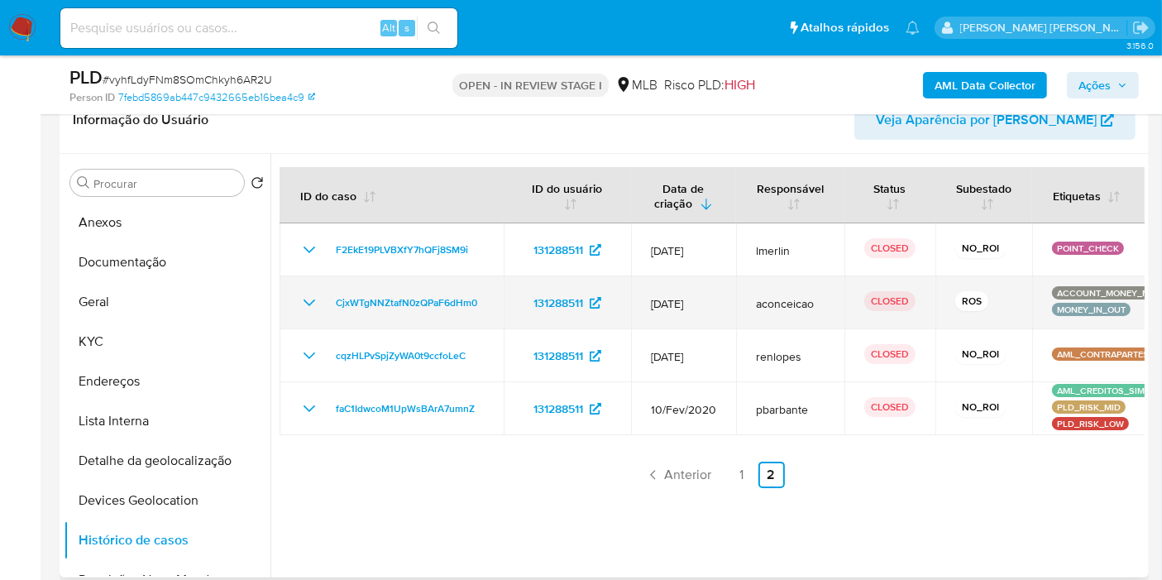
click at [317, 306] on icon "Mostrar/Ocultar" at bounding box center [309, 303] width 20 height 20
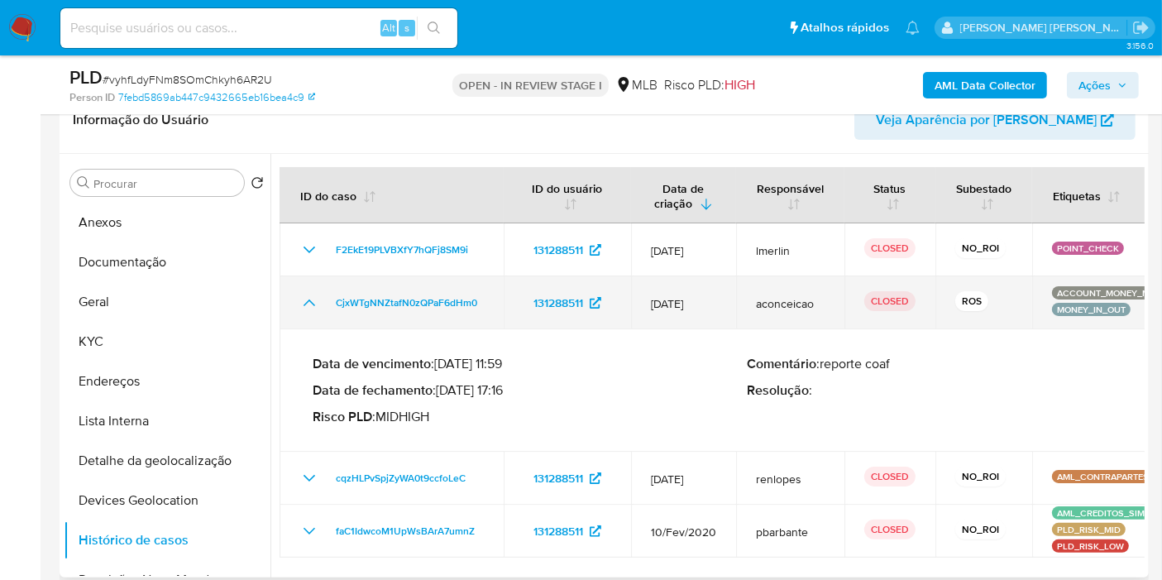
click at [317, 306] on icon "Mostrar/Ocultar" at bounding box center [309, 303] width 20 height 20
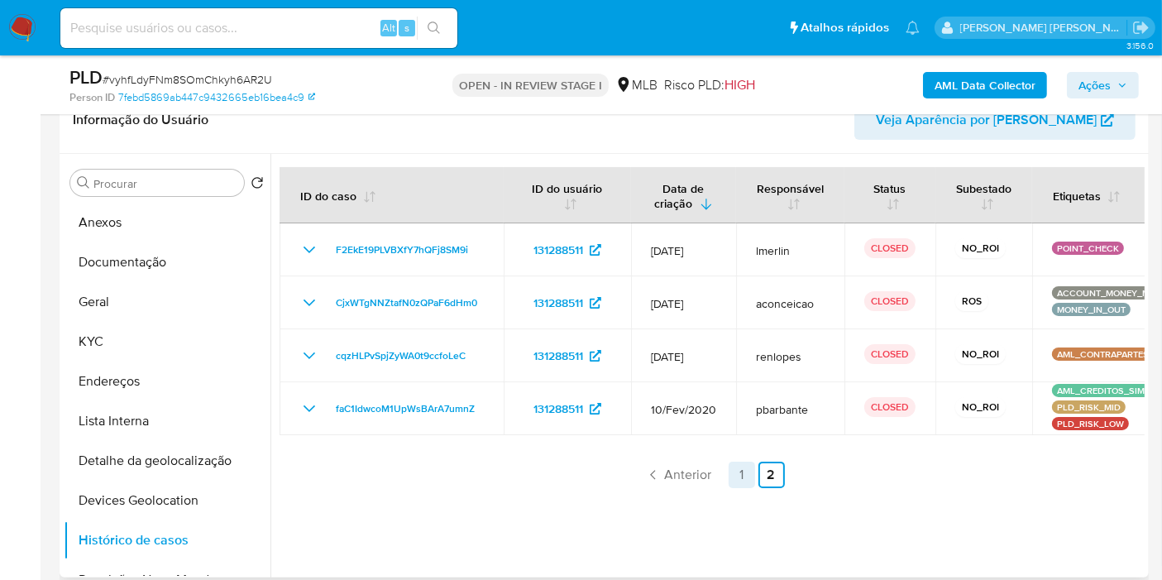
click at [737, 469] on link "1" at bounding box center [742, 475] width 26 height 26
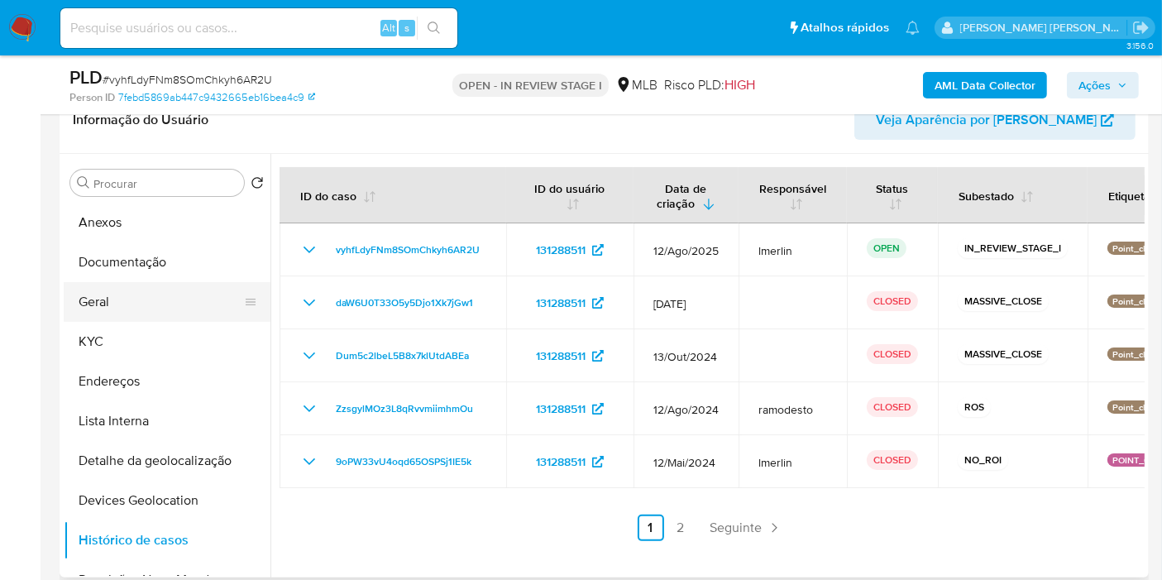
click at [222, 286] on button "Geral" at bounding box center [161, 302] width 194 height 40
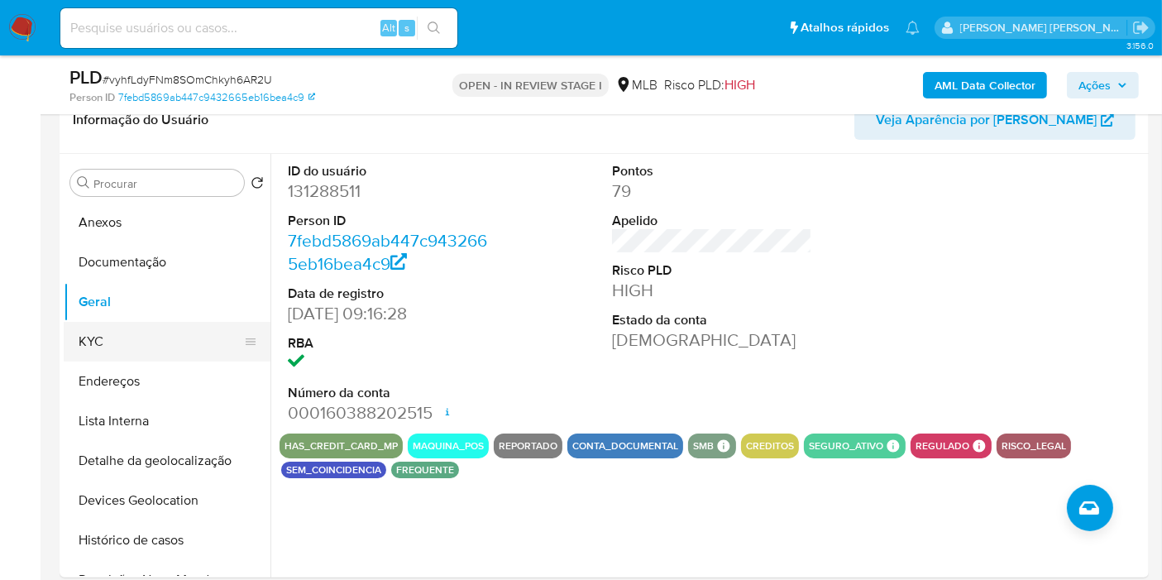
click at [194, 331] on button "KYC" at bounding box center [161, 342] width 194 height 40
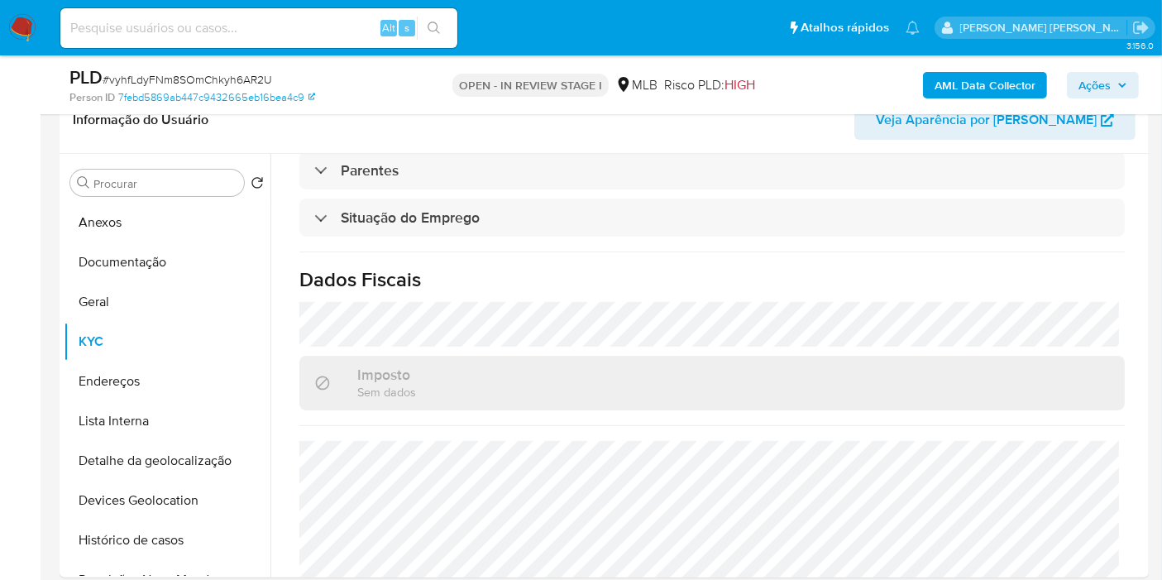
scroll to position [751, 0]
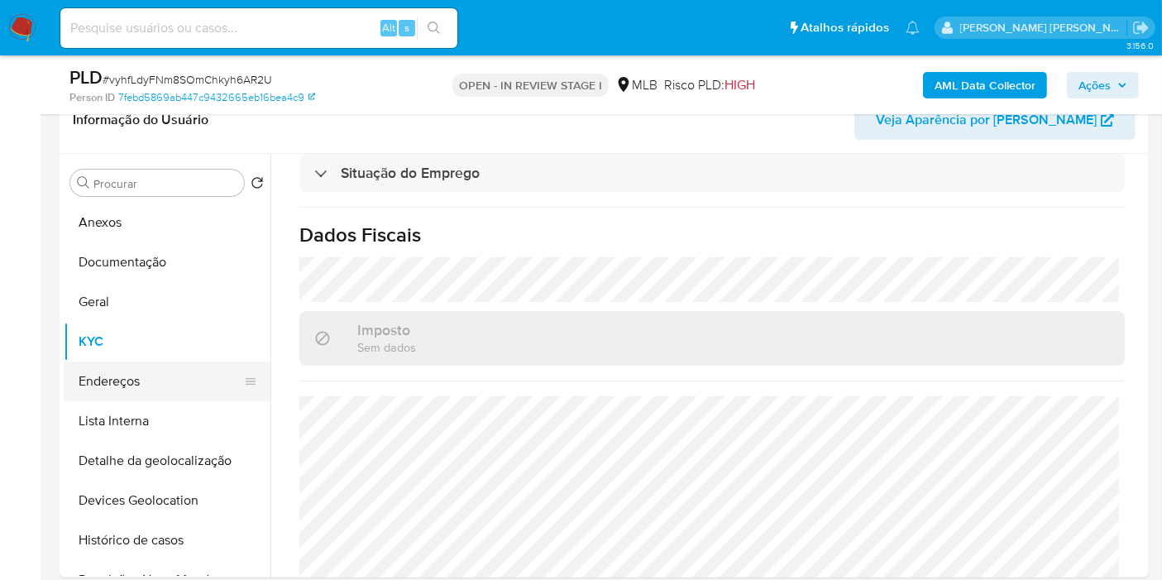
click at [165, 372] on button "Endereços" at bounding box center [161, 381] width 194 height 40
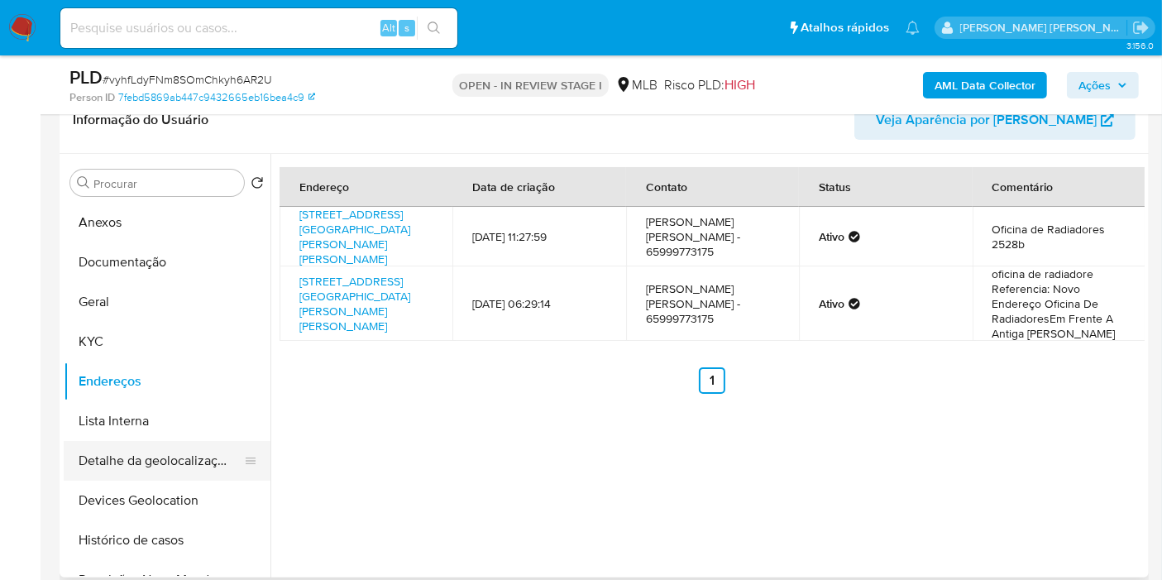
click at [172, 475] on button "Detalhe da geolocalização" at bounding box center [161, 461] width 194 height 40
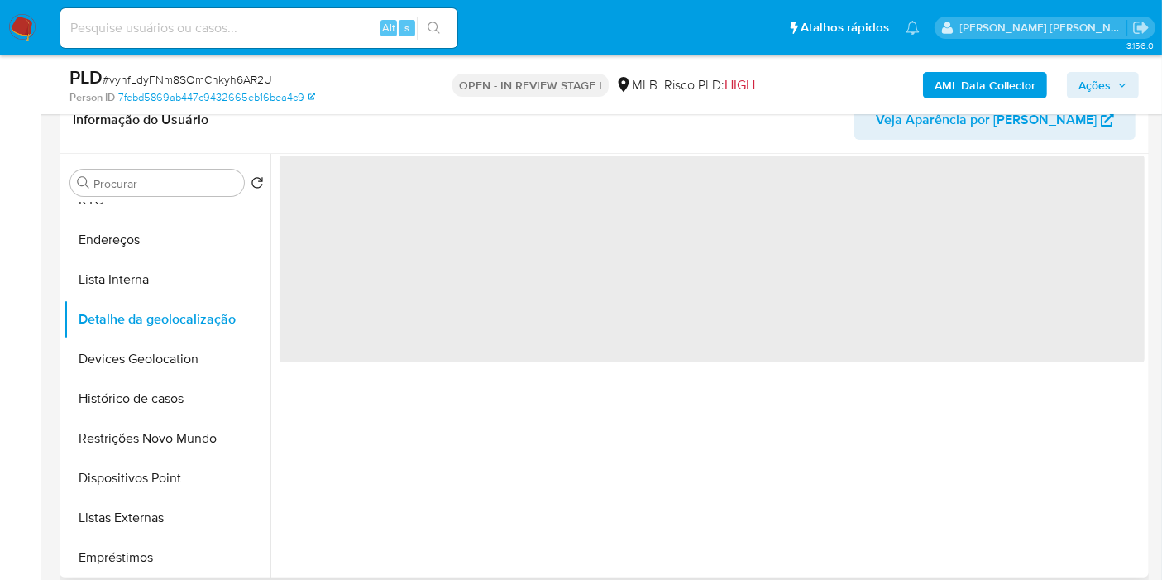
scroll to position [184, 0]
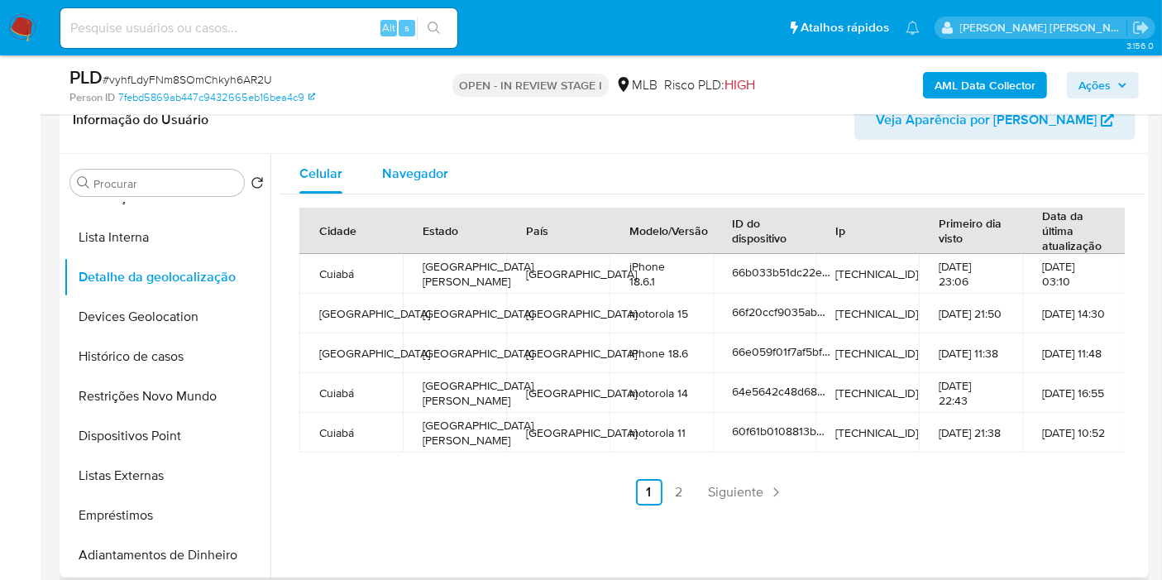
click at [448, 184] on button "Navegador" at bounding box center [415, 174] width 106 height 40
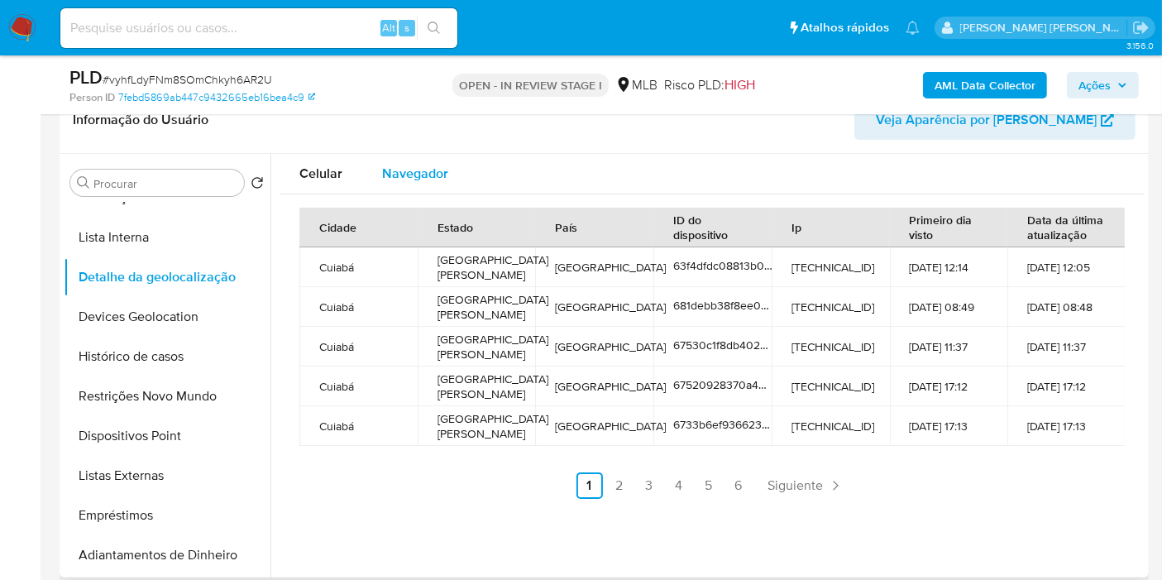
click at [446, 171] on span "Navegador" at bounding box center [415, 173] width 66 height 19
click at [194, 301] on button "Devices Geolocation" at bounding box center [161, 317] width 194 height 40
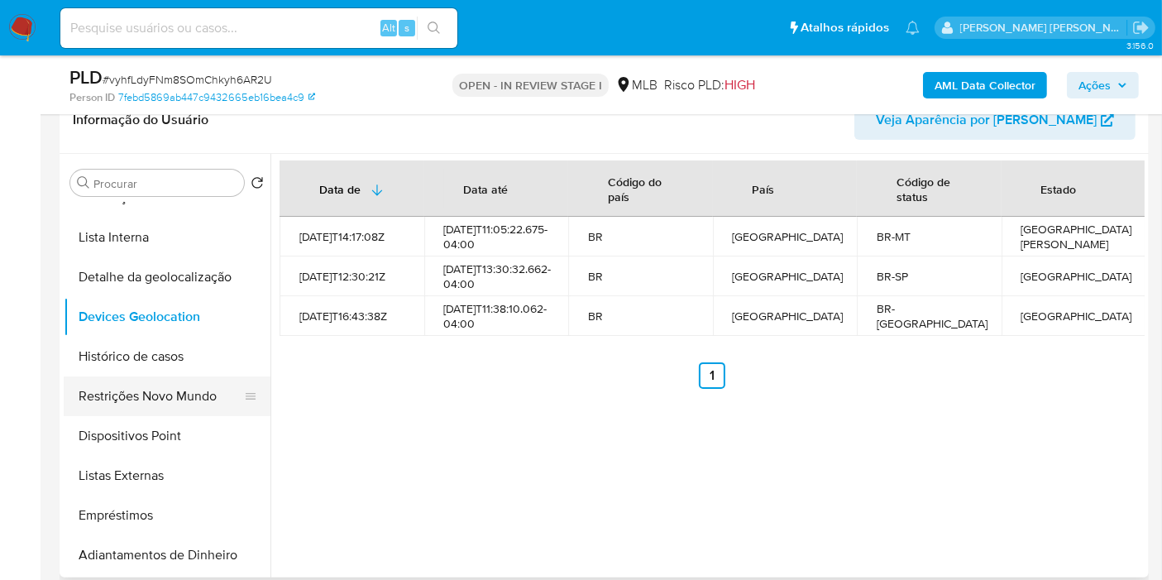
click at [195, 381] on button "Restrições Novo Mundo" at bounding box center [161, 396] width 194 height 40
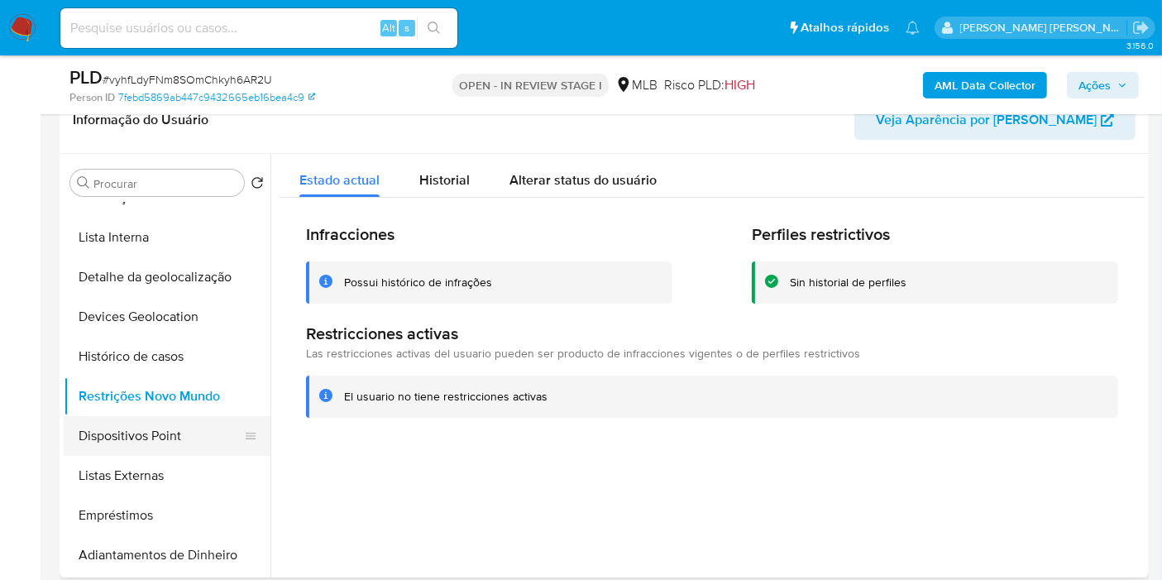
click at [179, 419] on button "Dispositivos Point" at bounding box center [161, 436] width 194 height 40
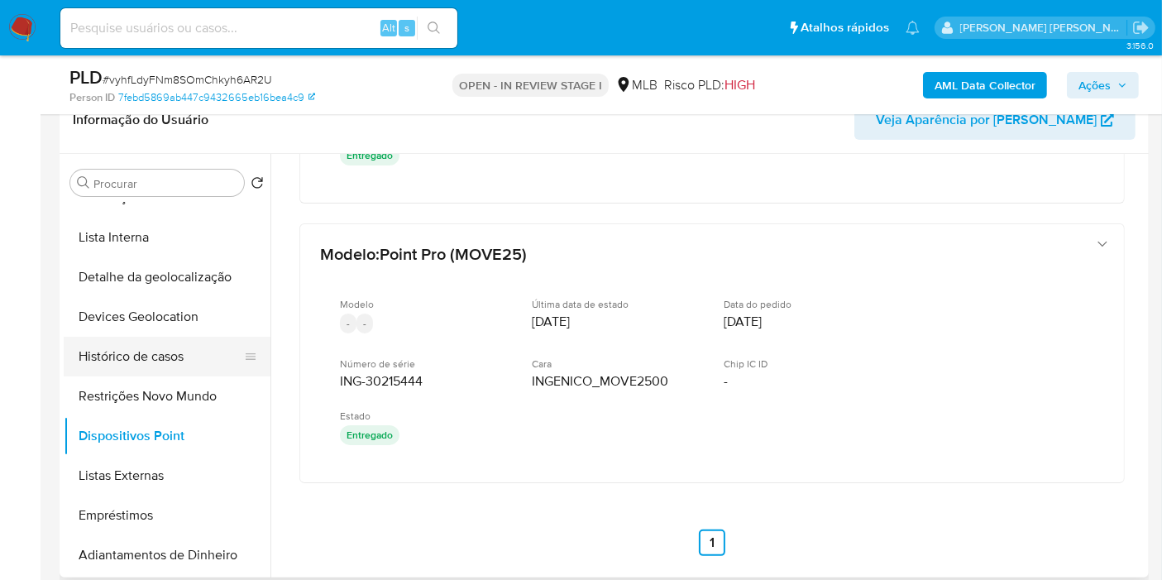
scroll to position [92, 0]
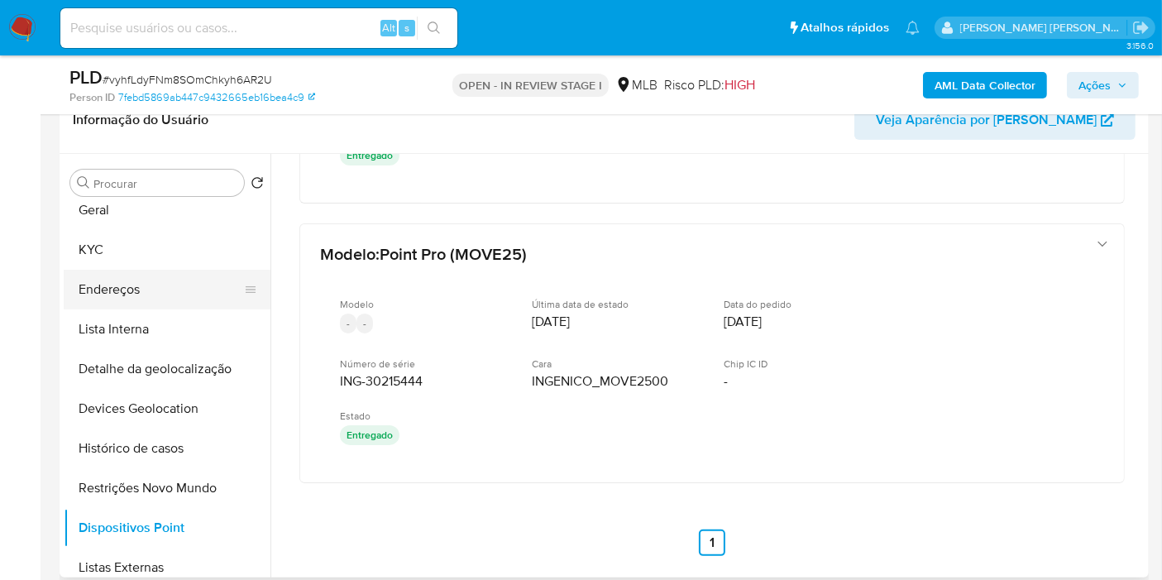
click at [148, 276] on button "Endereços" at bounding box center [161, 290] width 194 height 40
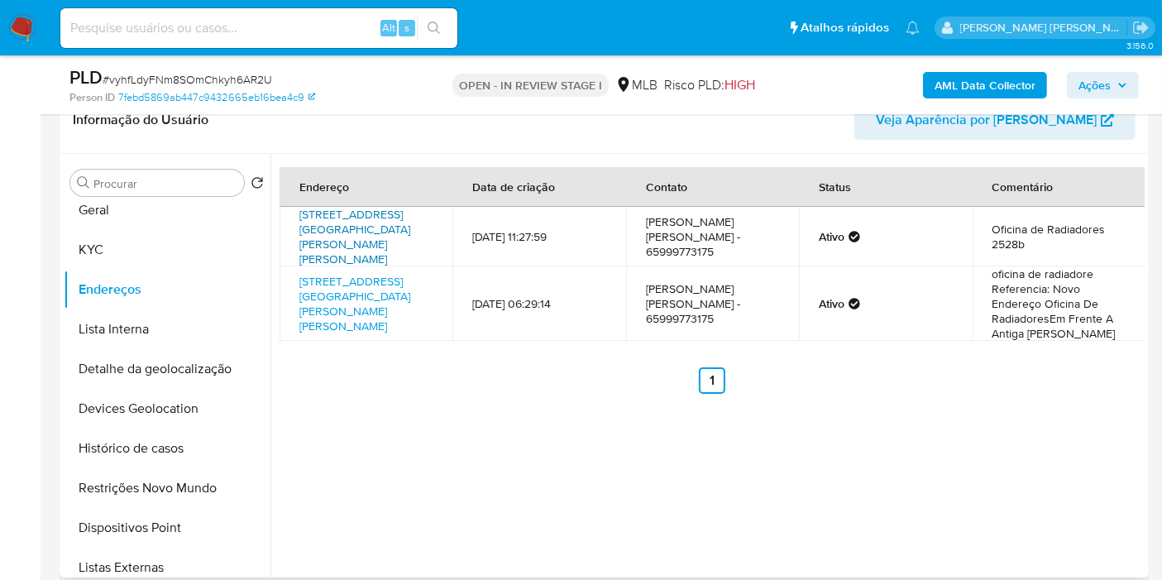
click at [371, 213] on link "Avenida Carmindo De Campos 2528, Cuiabá, Mato Grosso, 78015021, Brasil 2528" at bounding box center [354, 236] width 111 height 61
click at [182, 246] on button "KYC" at bounding box center [161, 250] width 194 height 40
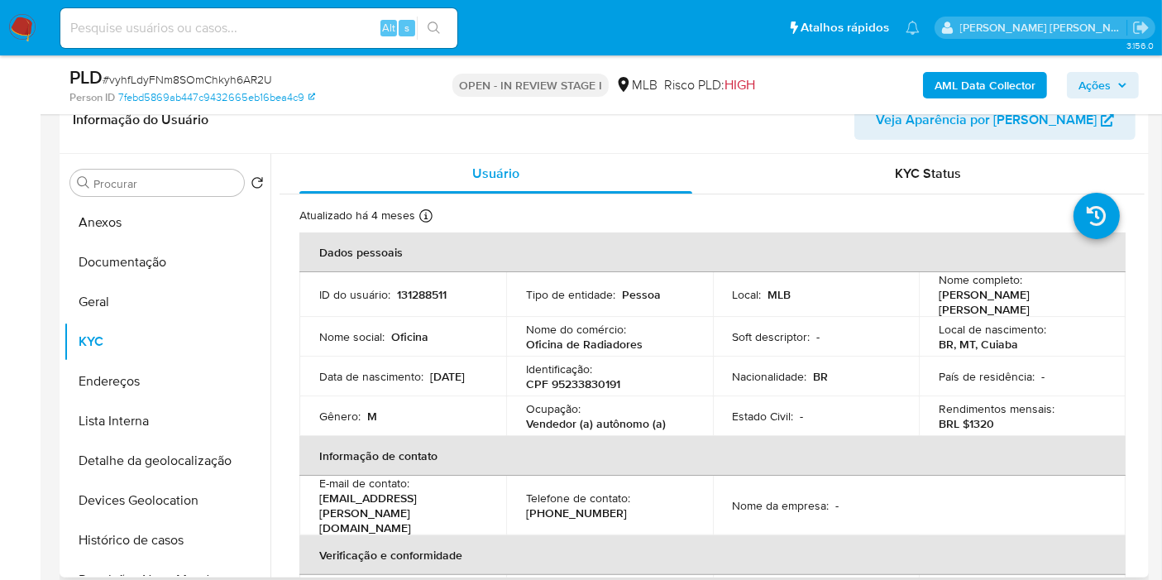
click at [578, 380] on p "CPF 95233830191" at bounding box center [573, 383] width 94 height 15
copy p "95233830191"
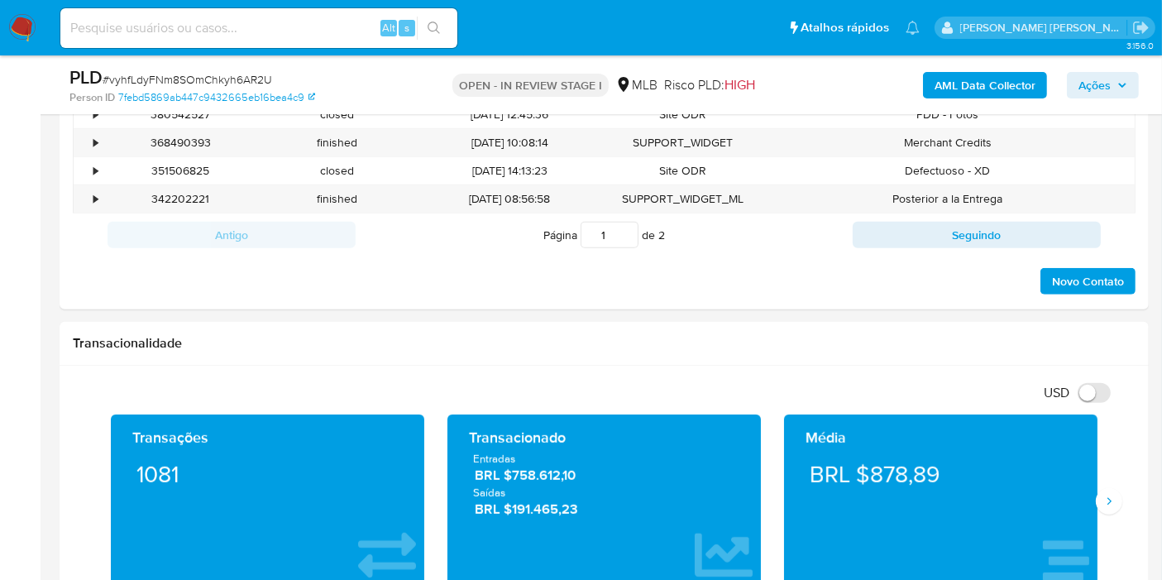
scroll to position [1562, 0]
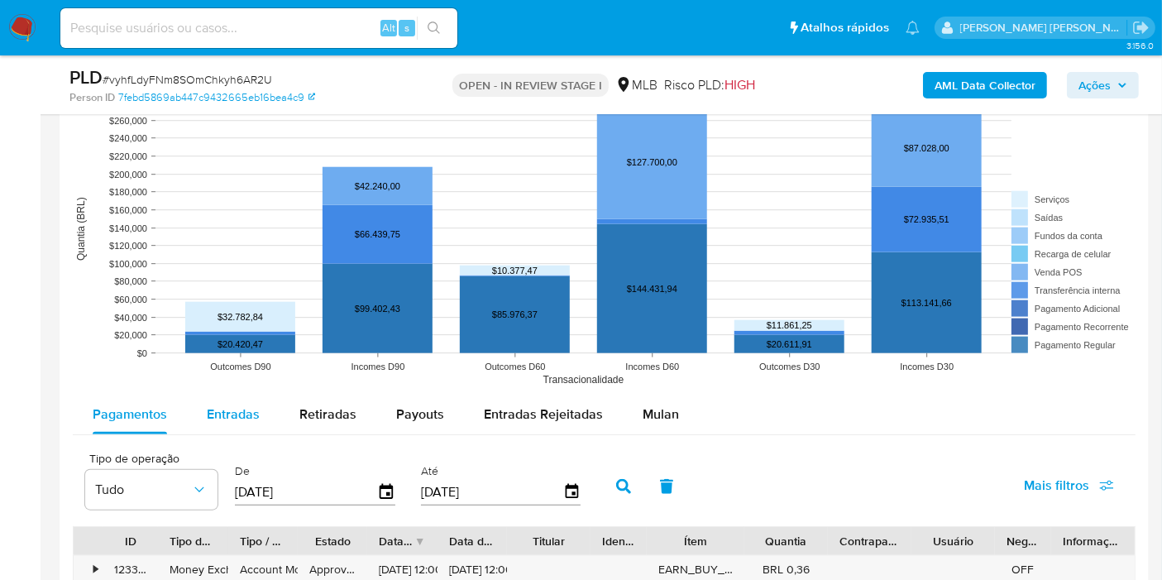
click at [213, 404] on span "Entradas" at bounding box center [233, 413] width 53 height 19
select select "10"
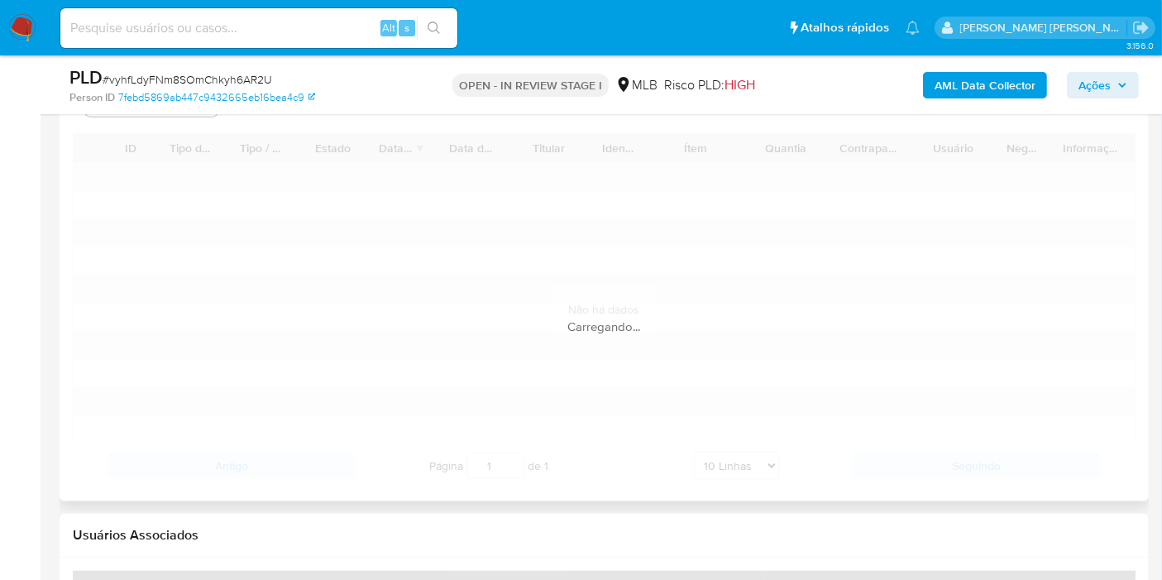
scroll to position [2021, 0]
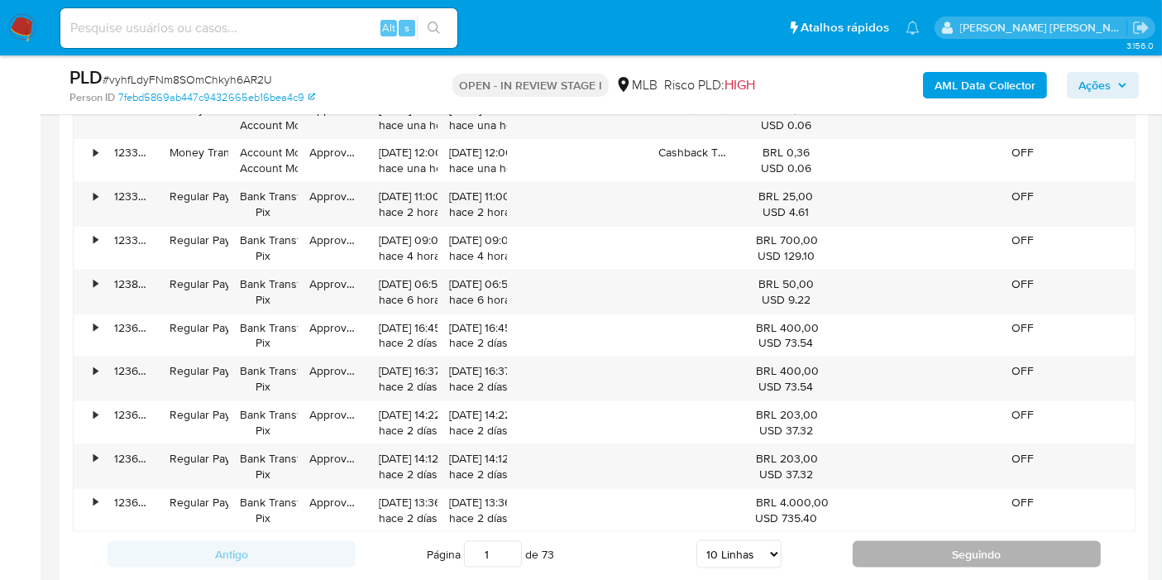
click at [930, 541] on button "Seguindo" at bounding box center [977, 554] width 248 height 26
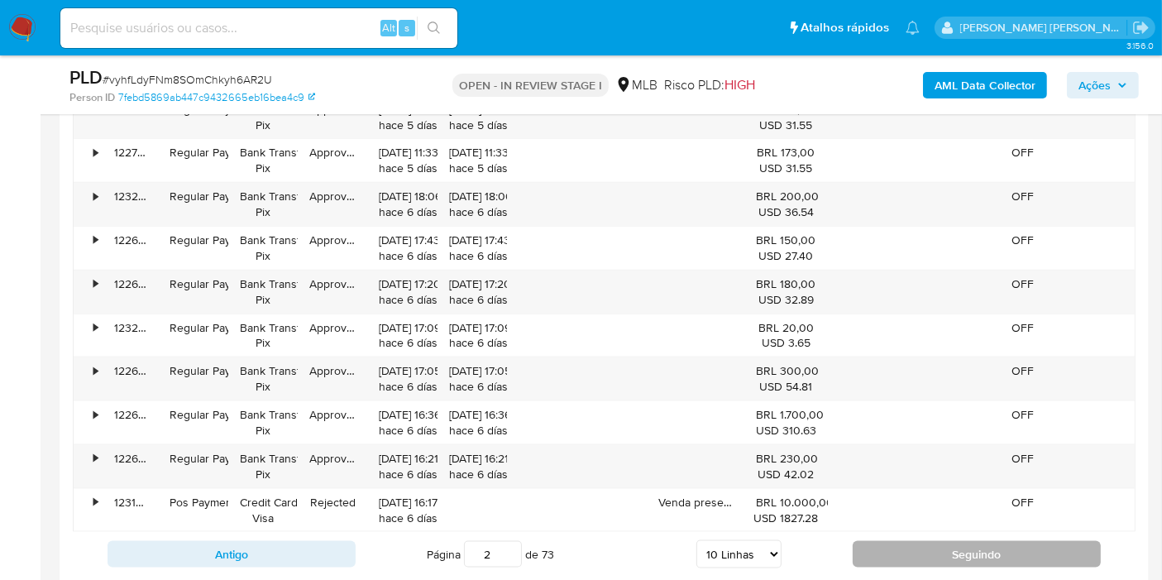
click at [926, 542] on button "Seguindo" at bounding box center [977, 554] width 248 height 26
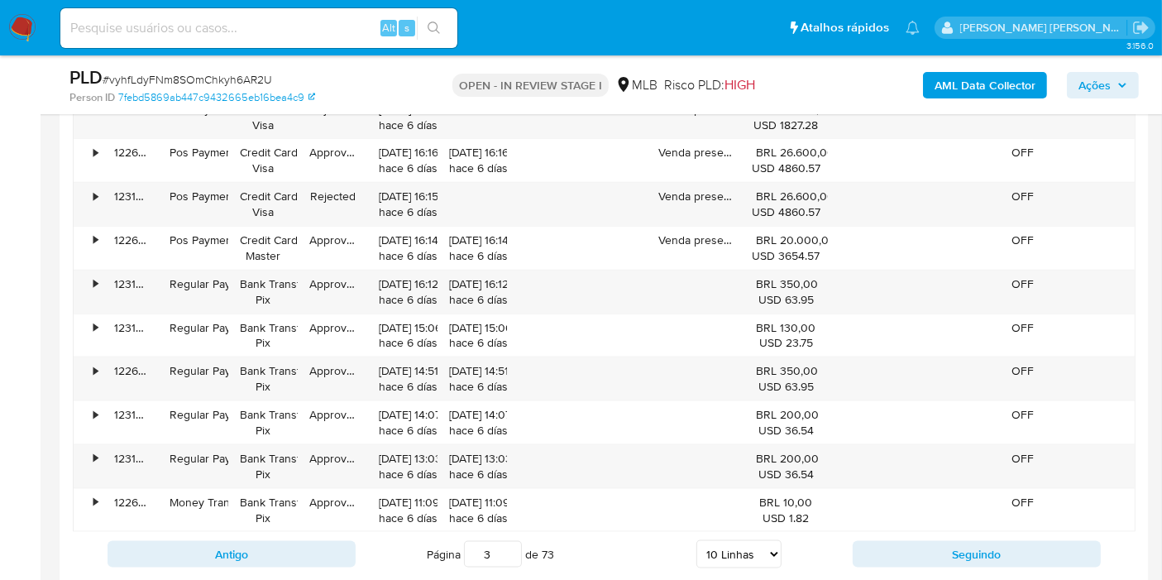
click at [905, 544] on button "Seguindo" at bounding box center [977, 554] width 248 height 26
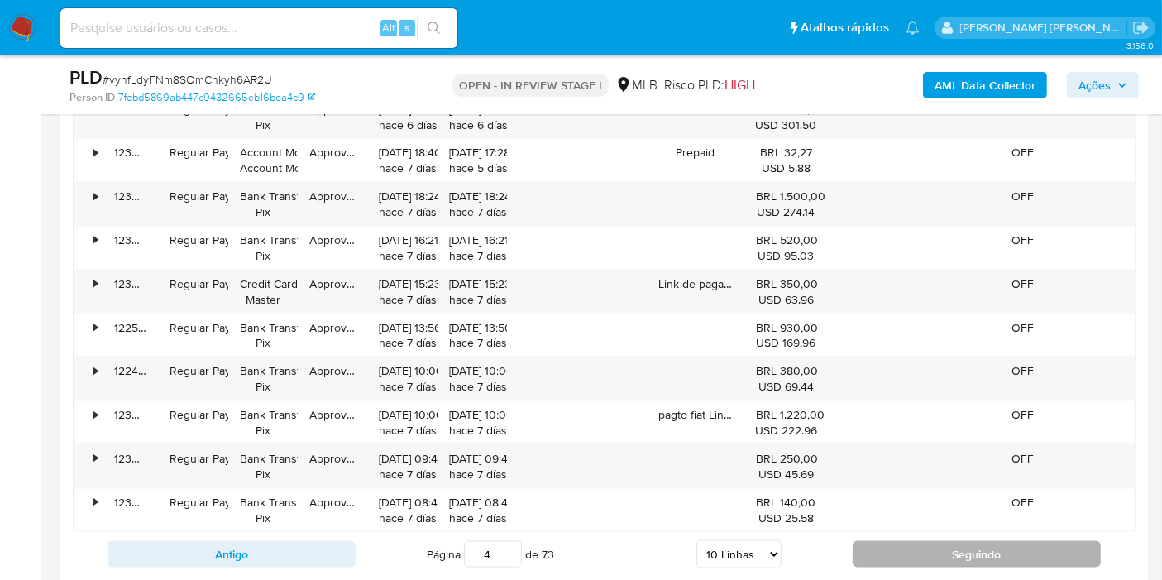
click at [902, 546] on button "Seguindo" at bounding box center [977, 554] width 248 height 26
click at [881, 541] on button "Seguindo" at bounding box center [977, 554] width 248 height 26
click at [877, 541] on button "Seguindo" at bounding box center [977, 554] width 248 height 26
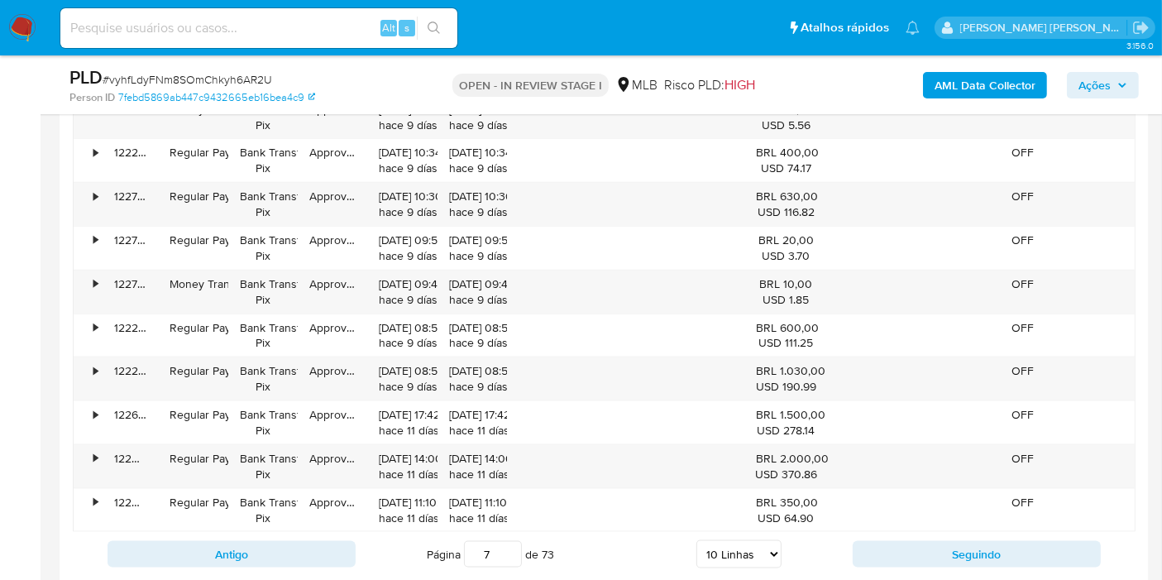
click at [880, 543] on button "Seguindo" at bounding box center [977, 554] width 248 height 26
type input "11"
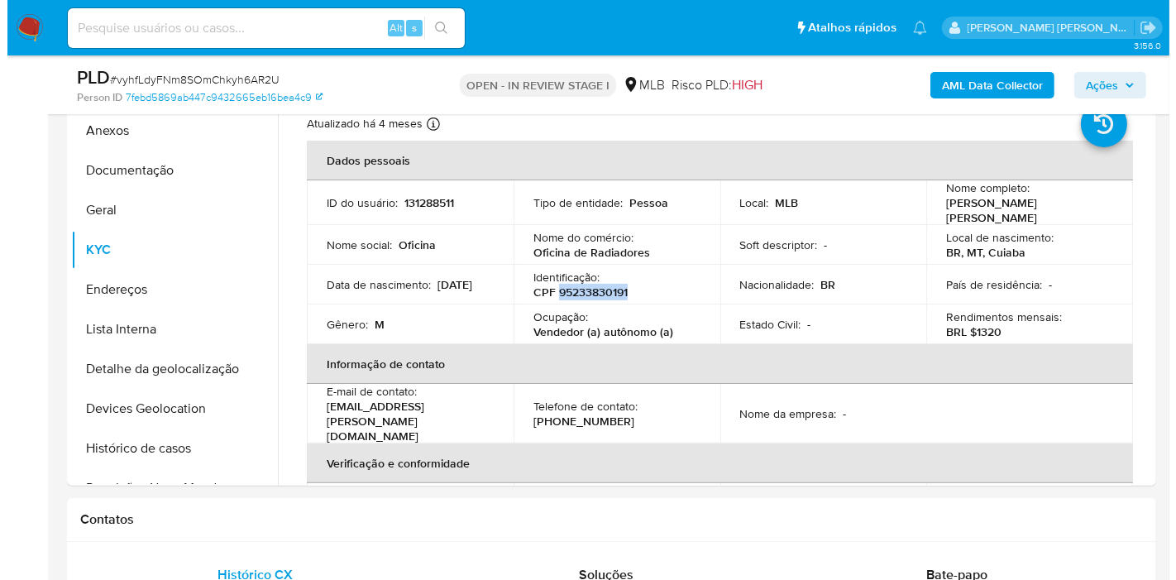
scroll to position [275, 0]
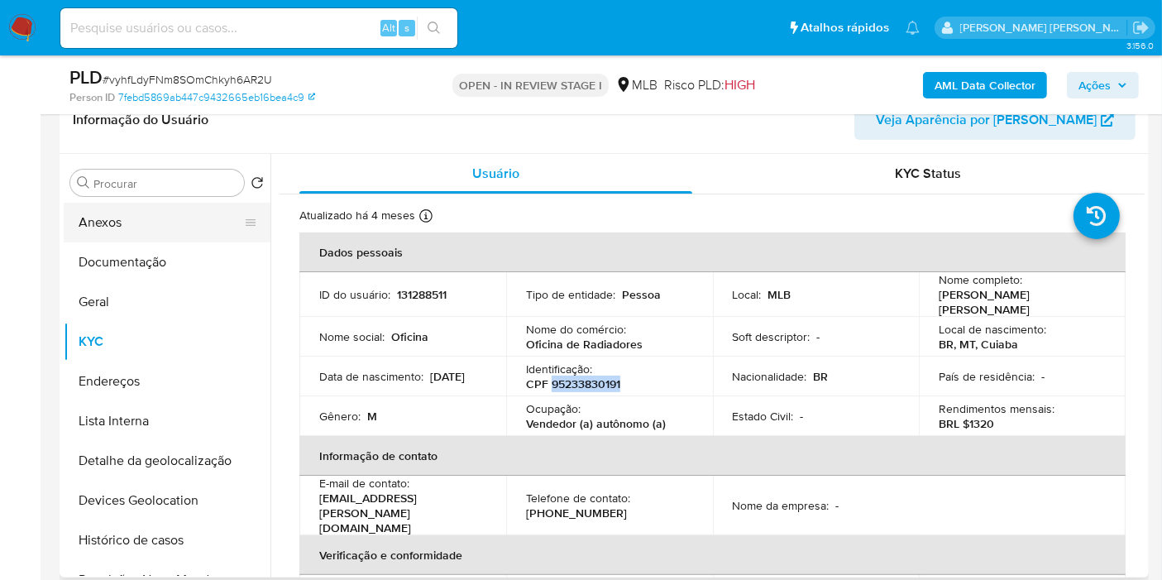
click at [168, 226] on button "Anexos" at bounding box center [161, 223] width 194 height 40
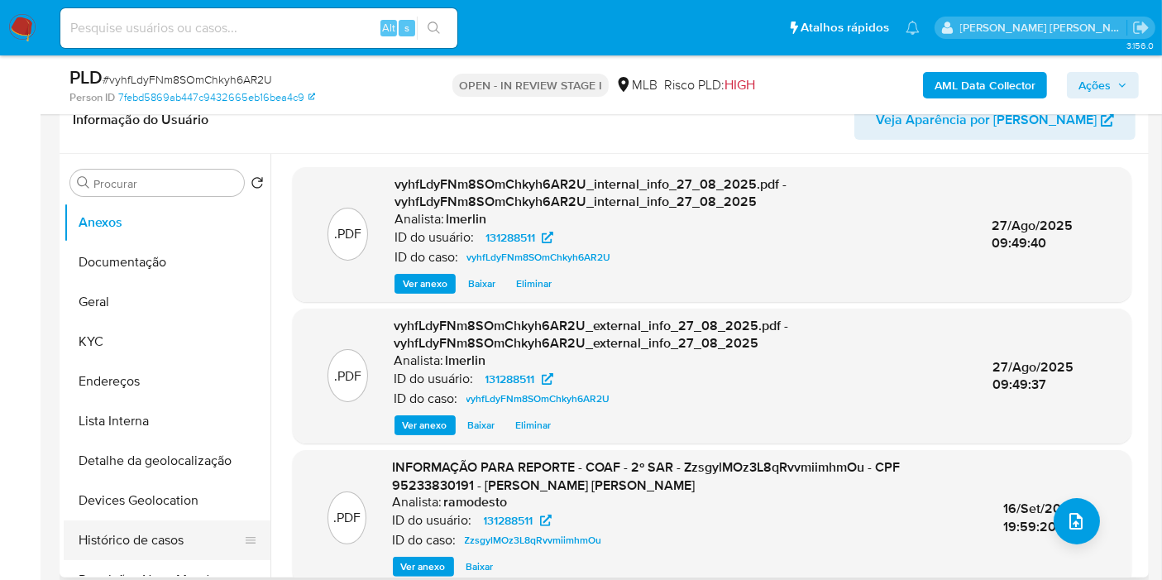
click at [170, 538] on button "Histórico de casos" at bounding box center [161, 540] width 194 height 40
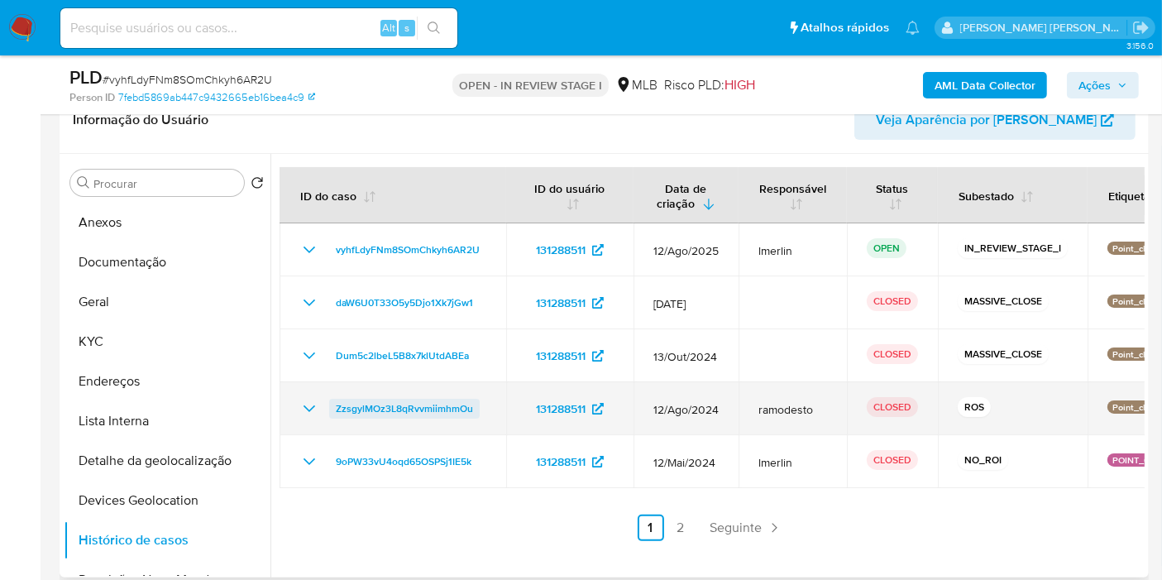
drag, startPoint x: 313, startPoint y: 412, endPoint x: 332, endPoint y: 415, distance: 20.1
click at [313, 412] on icon "Mostrar/Ocultar" at bounding box center [309, 409] width 20 height 20
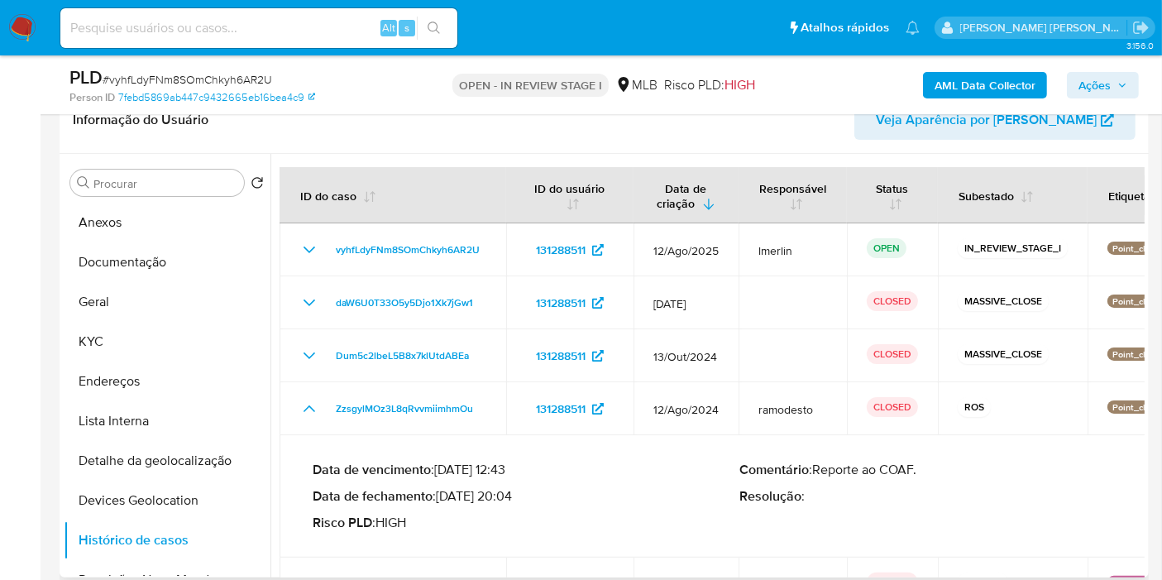
drag, startPoint x: 506, startPoint y: 493, endPoint x: 443, endPoint y: 495, distance: 62.9
click at [443, 495] on p "Data de fechamento : 16/09/2024 20:04" at bounding box center [526, 496] width 427 height 17
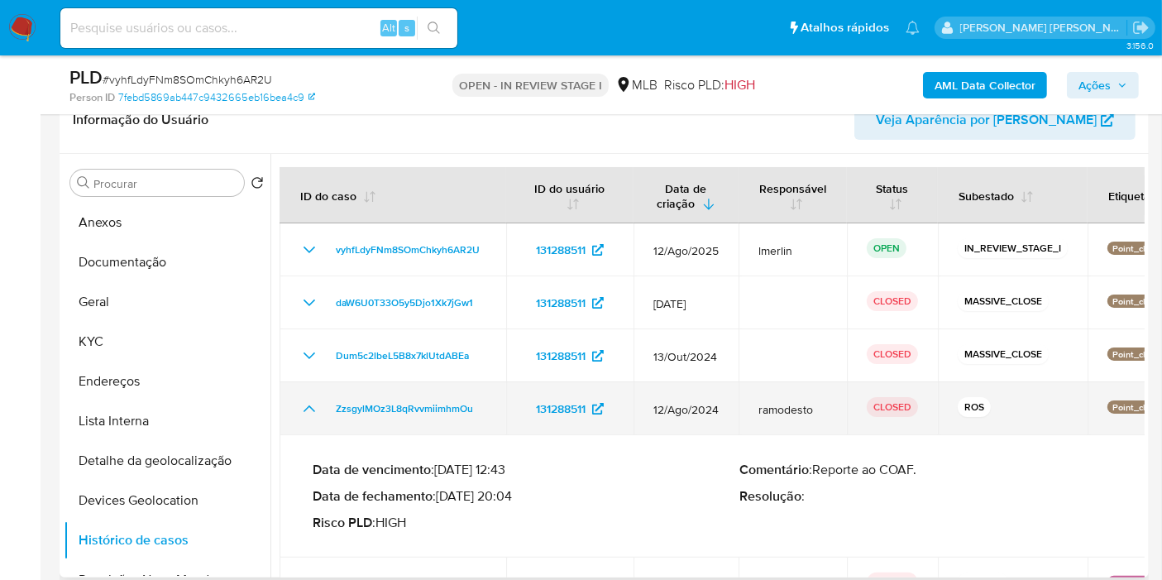
click at [309, 403] on icon "Mostrar/Ocultar" at bounding box center [309, 409] width 20 height 20
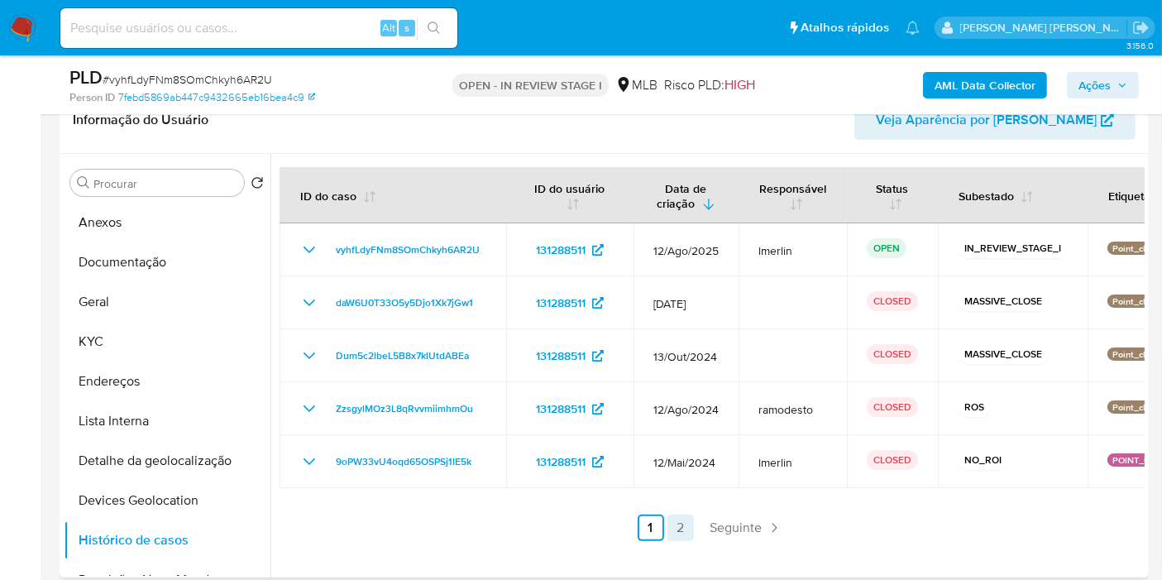
click at [678, 527] on link "2" at bounding box center [680, 527] width 26 height 26
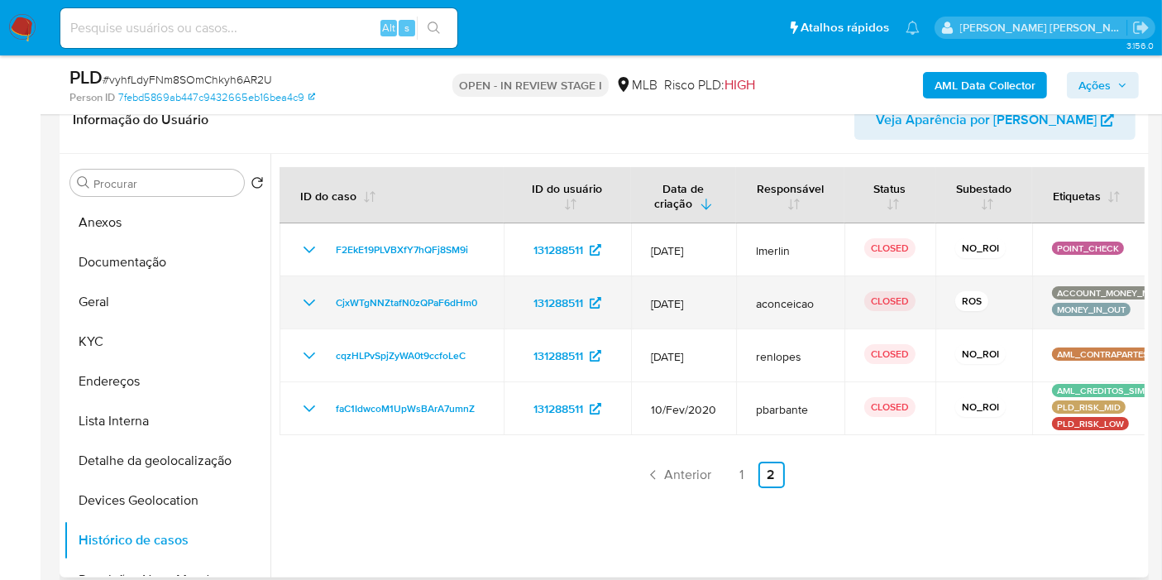
drag, startPoint x: 309, startPoint y: 299, endPoint x: 349, endPoint y: 318, distance: 43.7
click at [309, 299] on icon "Mostrar/Ocultar" at bounding box center [309, 303] width 20 height 20
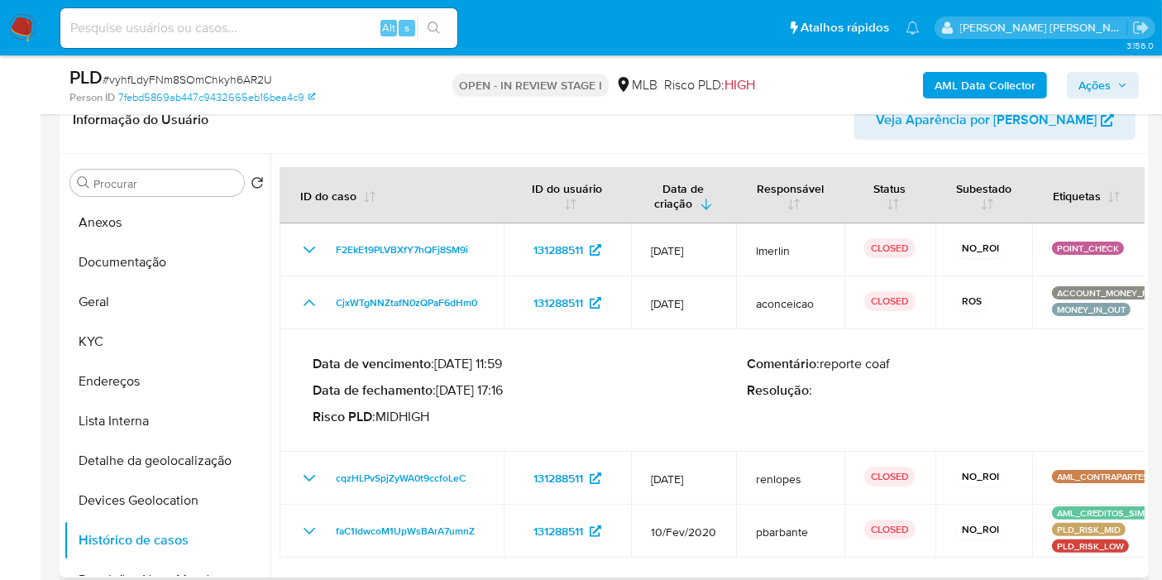
drag, startPoint x: 510, startPoint y: 393, endPoint x: 443, endPoint y: 389, distance: 67.1
click at [443, 389] on p "Data de fechamento : 07/02/2024 17:16" at bounding box center [530, 390] width 434 height 17
click at [155, 327] on button "KYC" at bounding box center [161, 342] width 194 height 40
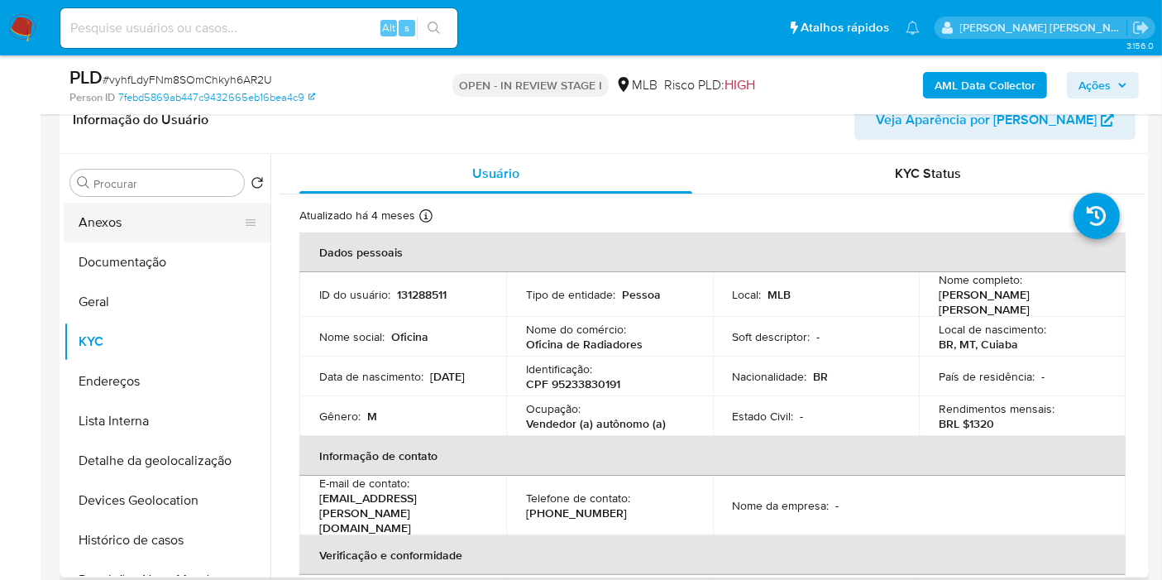
click at [155, 217] on button "Anexos" at bounding box center [161, 223] width 194 height 40
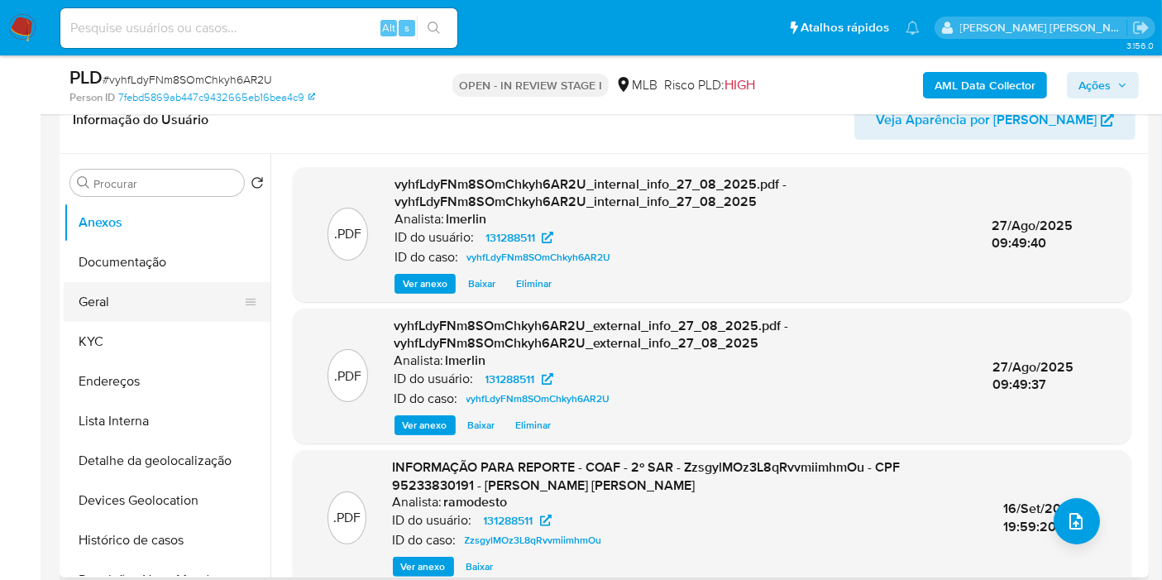
click at [164, 299] on button "Geral" at bounding box center [161, 302] width 194 height 40
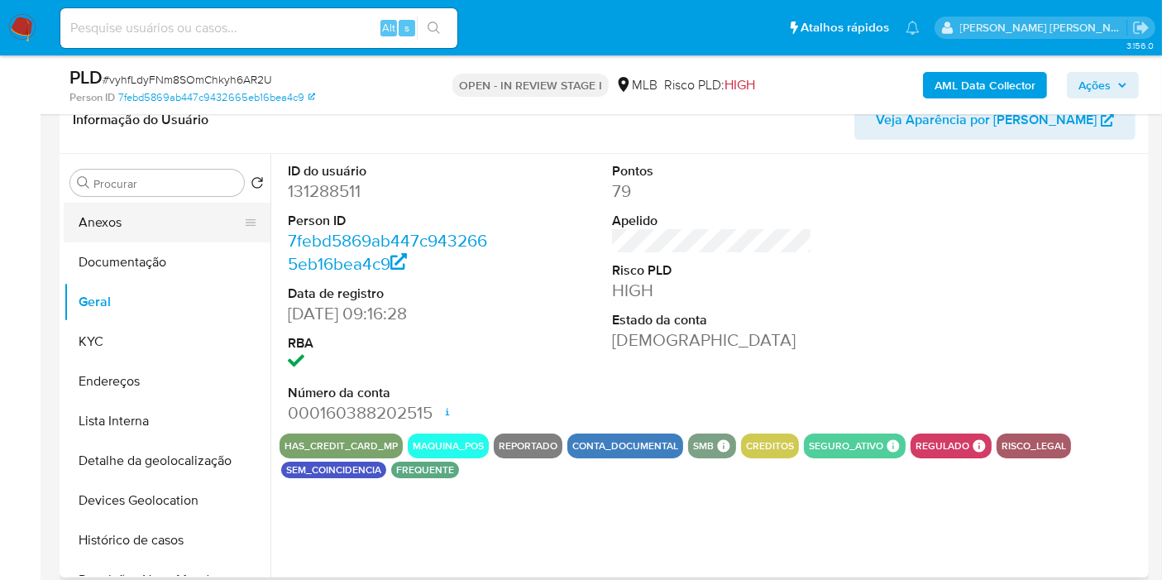
click at [169, 216] on button "Anexos" at bounding box center [161, 223] width 194 height 40
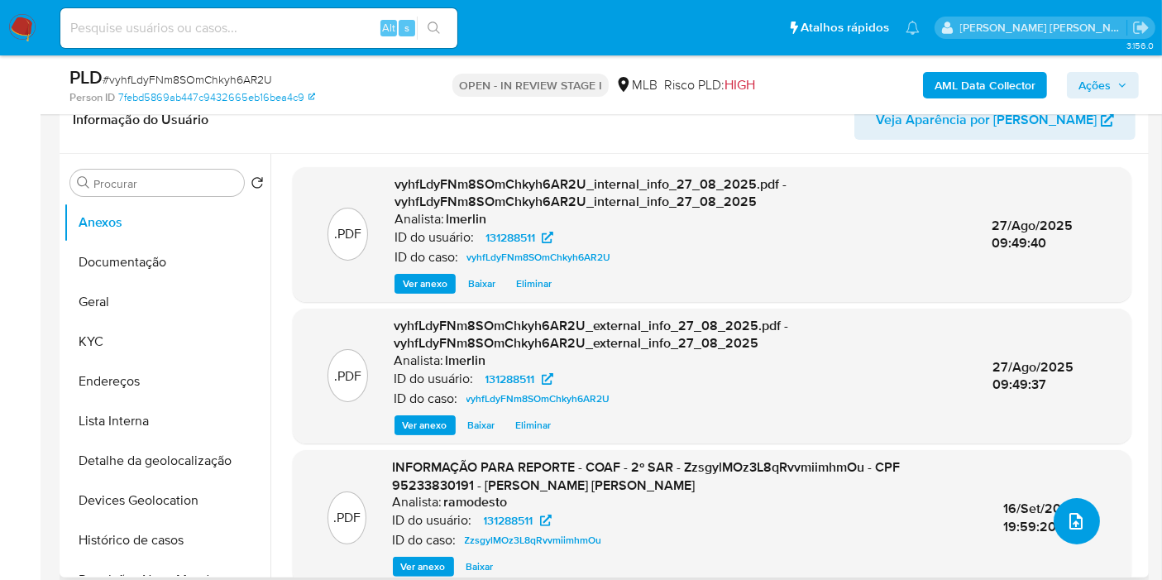
click at [1075, 527] on icon "upload-file" at bounding box center [1076, 521] width 20 height 20
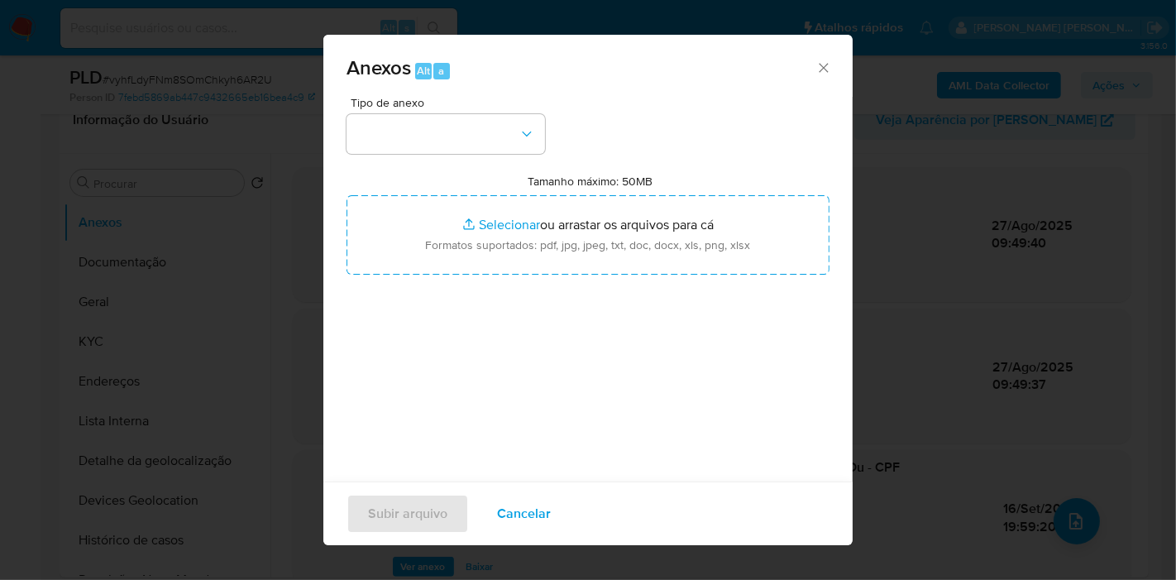
click at [449, 112] on div "Tipo de anexo" at bounding box center [446, 125] width 199 height 57
click at [465, 159] on div "Tipo de anexo Tamanho máximo: 50MB Selecionar arquivos Selecionar ou arrastar o…" at bounding box center [588, 292] width 483 height 390
click at [470, 143] on button "button" at bounding box center [446, 134] width 199 height 40
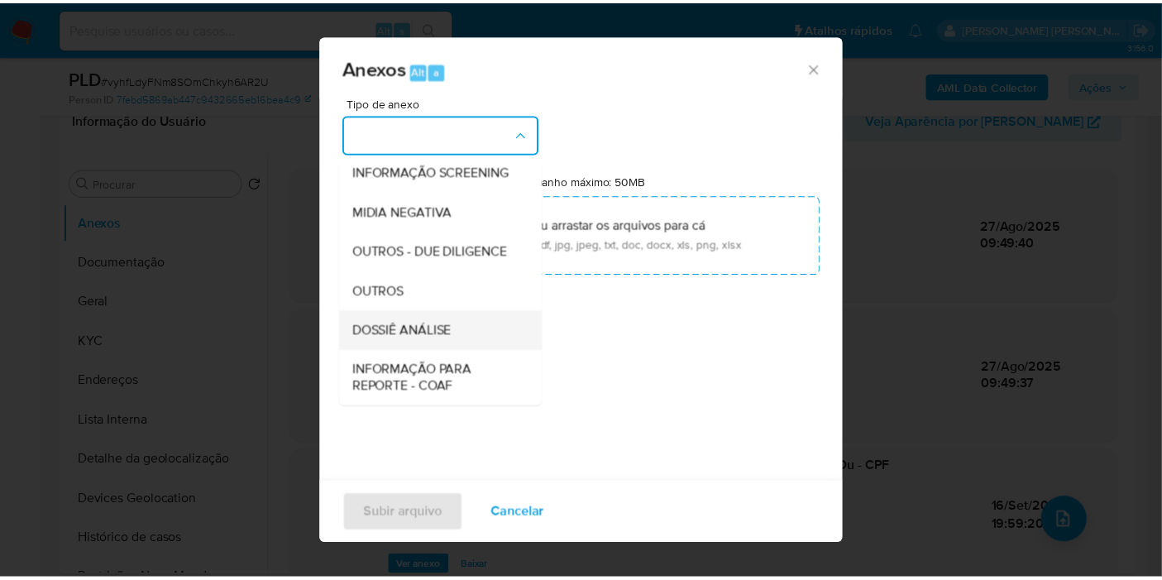
scroll to position [254, 0]
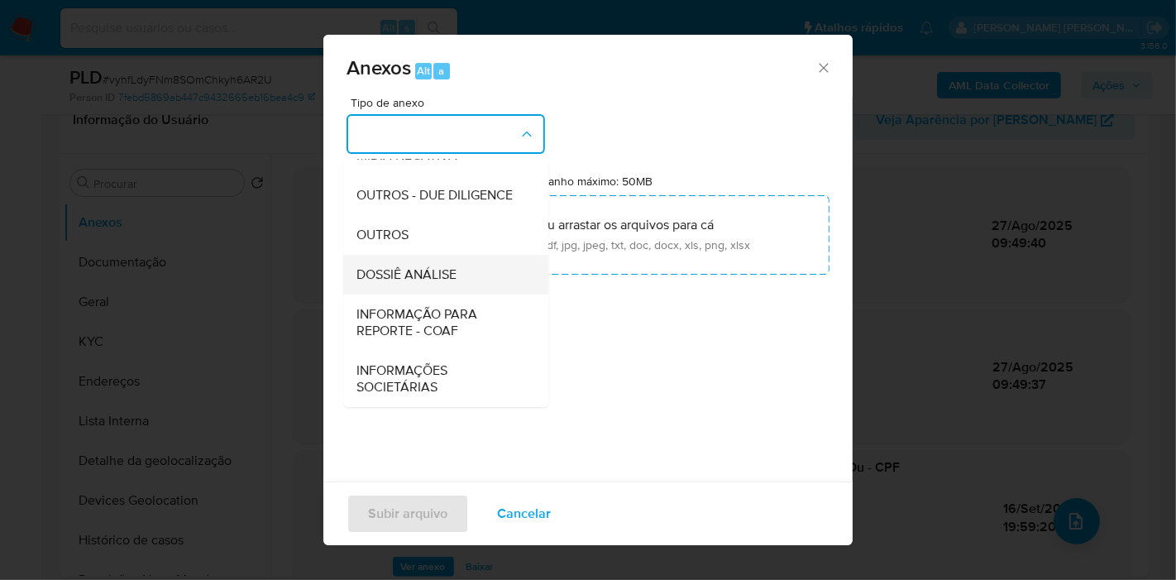
click at [452, 291] on div "DOSSIÊ ANÁLISE" at bounding box center [440, 275] width 169 height 40
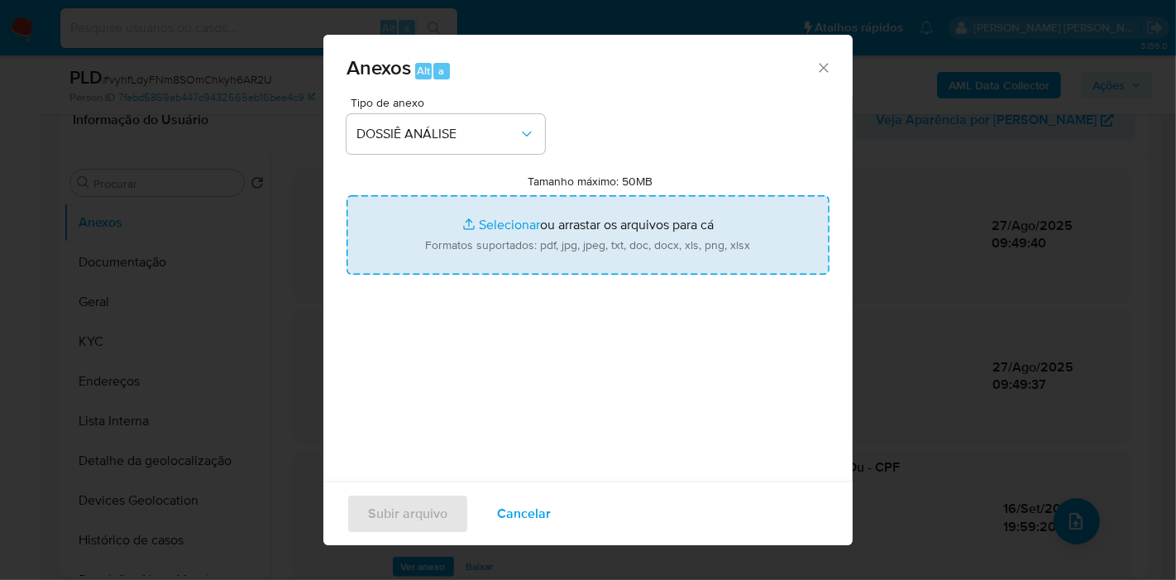
click at [549, 237] on input "Tamanho máximo: 50MB Selecionar arquivos" at bounding box center [588, 234] width 483 height 79
type input "C:\fakepath\3º SAR - XXX - CPF 95233830191 - JOSE LUIZ CHAVES DE FRANCA.pdf"
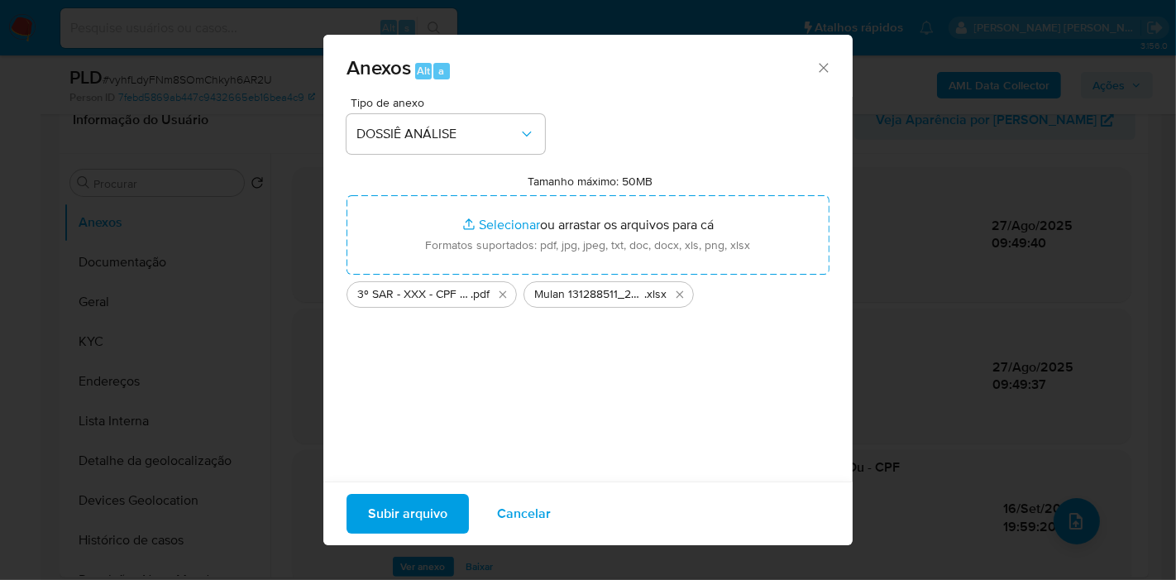
click at [401, 506] on span "Subir arquivo" at bounding box center [407, 513] width 79 height 36
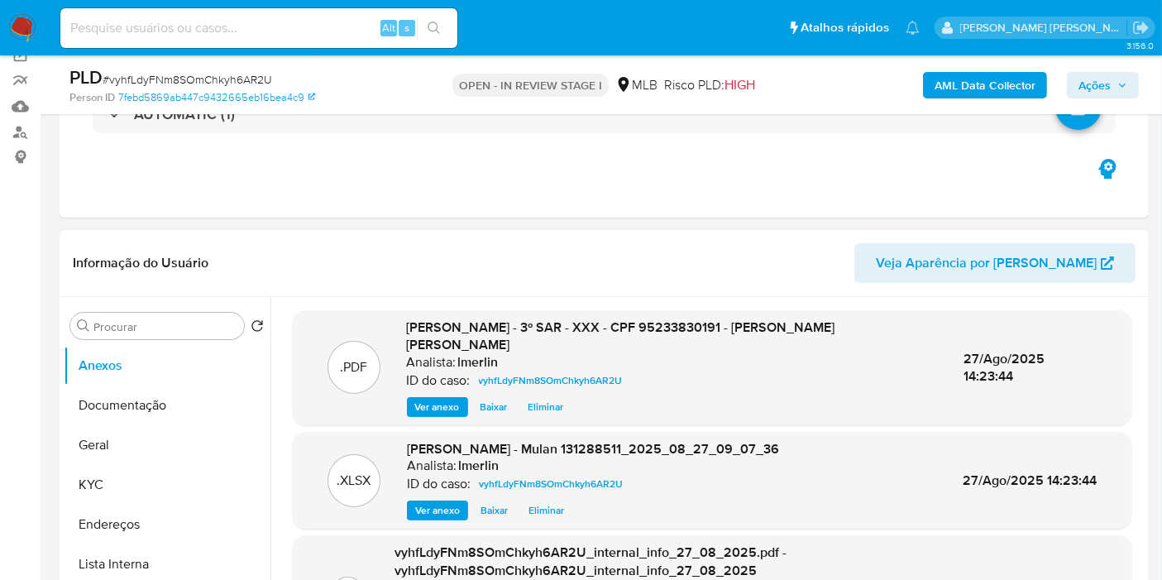
scroll to position [0, 0]
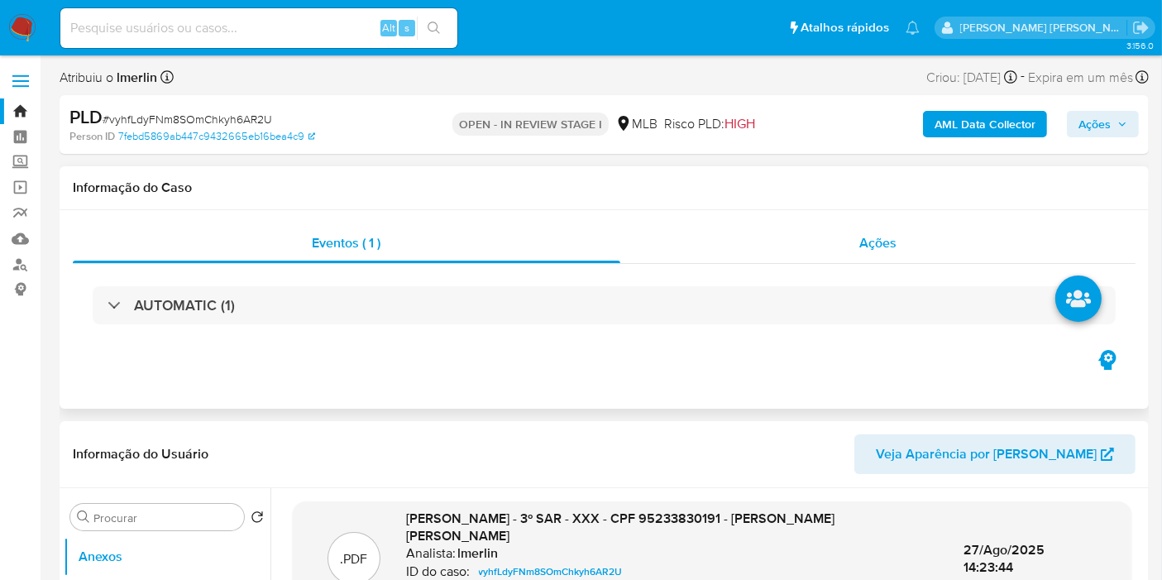
click at [892, 239] on span "Ações" at bounding box center [877, 242] width 37 height 19
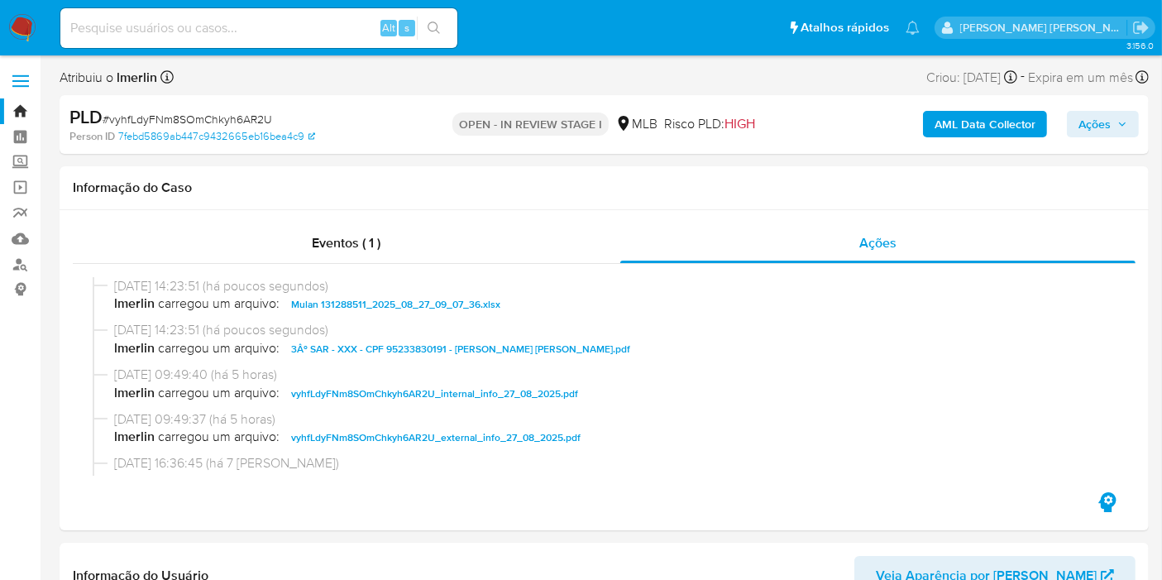
click at [1093, 122] on span "Ações" at bounding box center [1095, 124] width 32 height 26
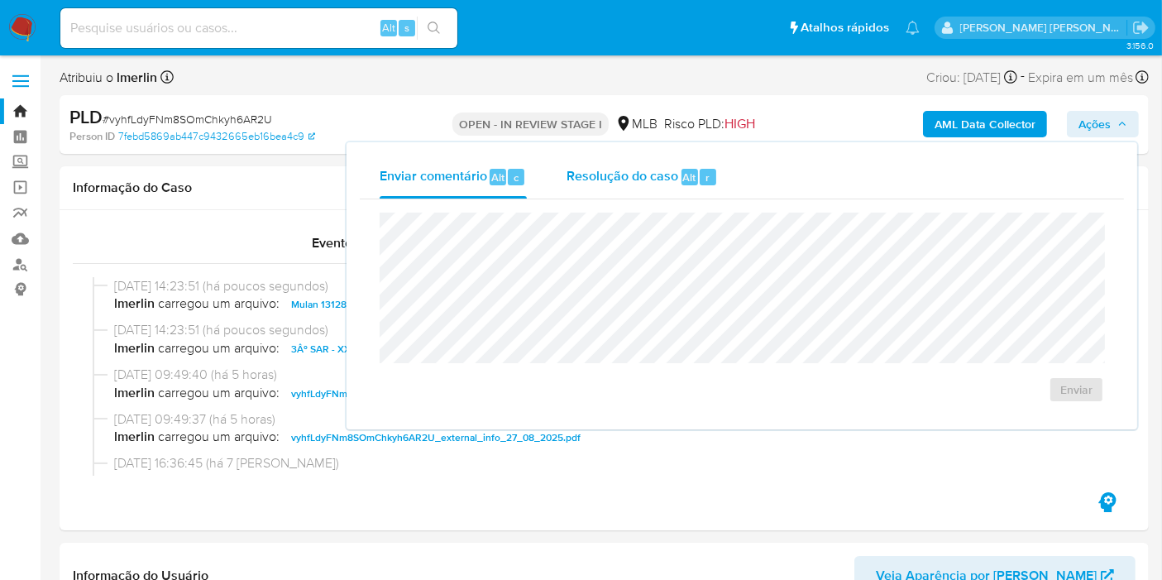
click at [710, 158] on div "Resolução do caso Alt r" at bounding box center [642, 176] width 151 height 43
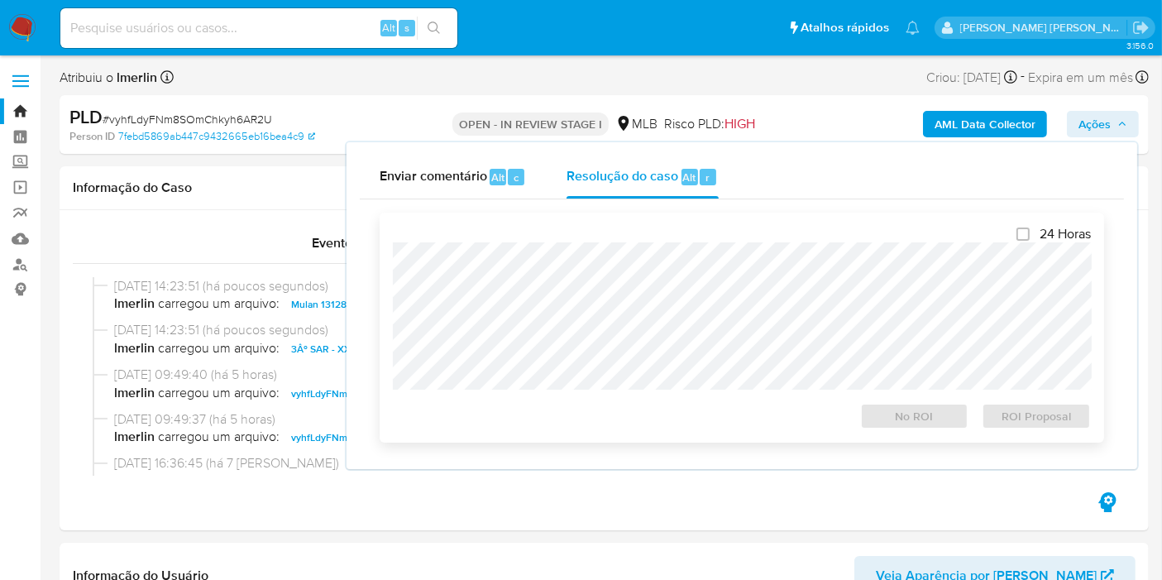
click at [653, 236] on div "24 Horas No ROI ROI Proposal" at bounding box center [742, 327] width 698 height 203
click at [1060, 428] on span "ROI Proposal" at bounding box center [1036, 415] width 86 height 23
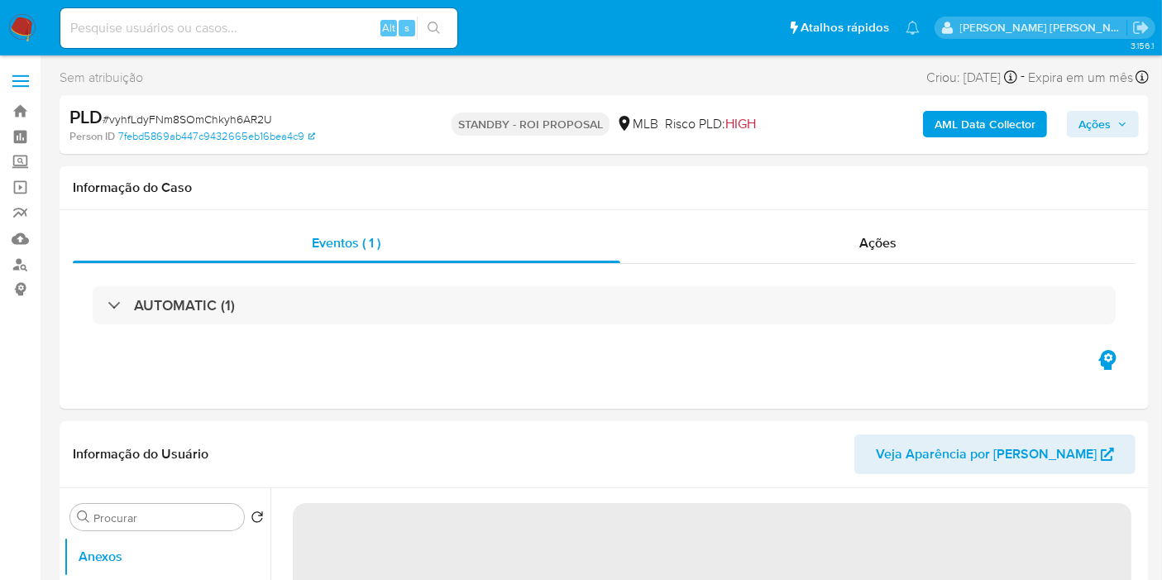
select select "10"
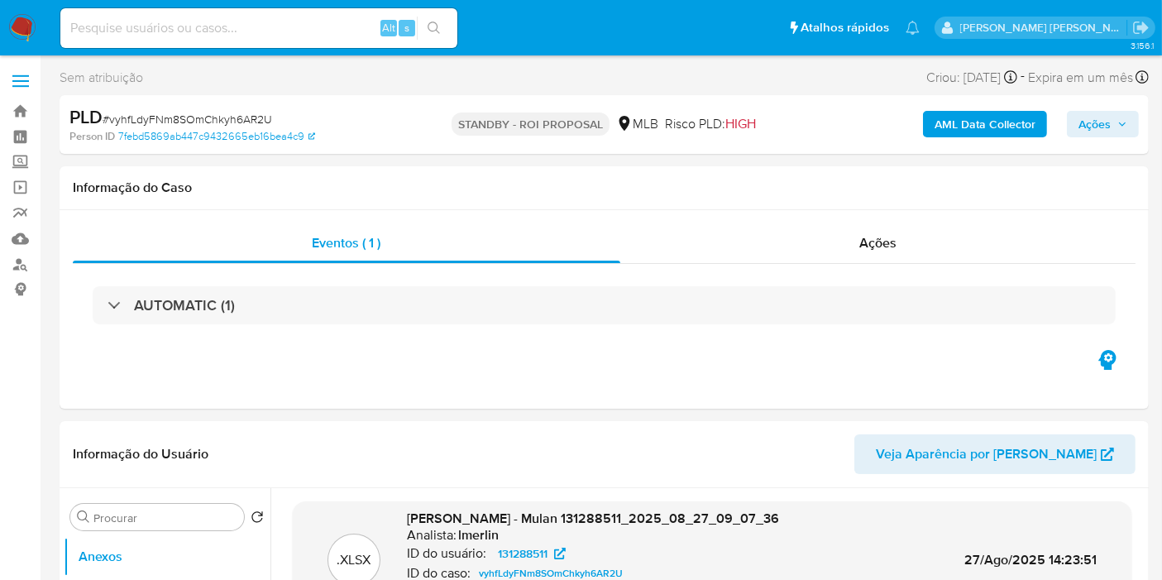
click at [26, 27] on img at bounding box center [22, 28] width 28 height 28
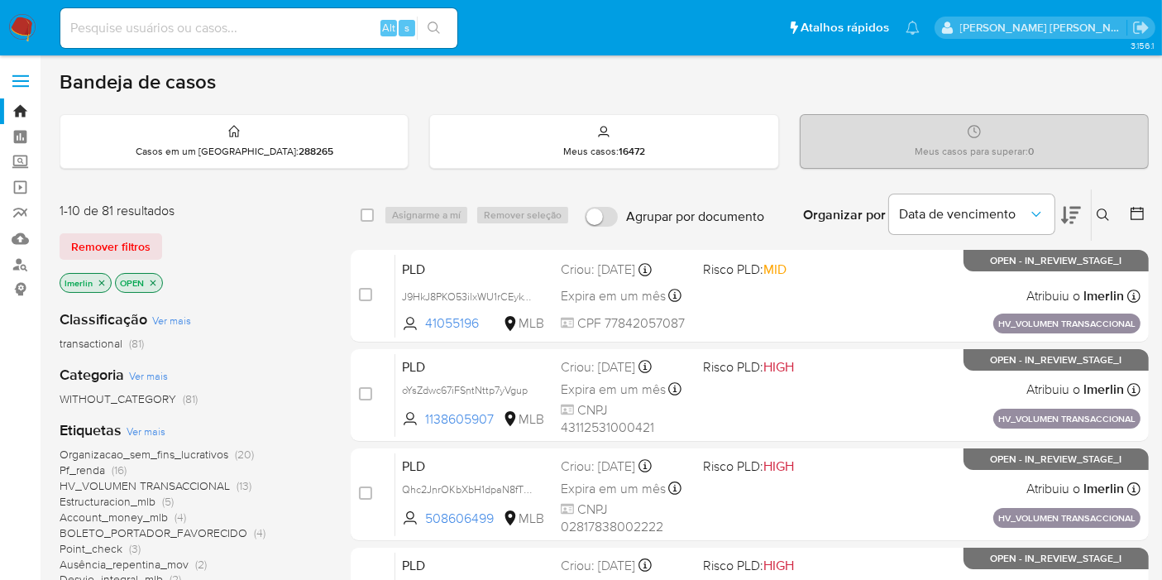
click at [99, 278] on icon "close-filter" at bounding box center [102, 283] width 10 height 10
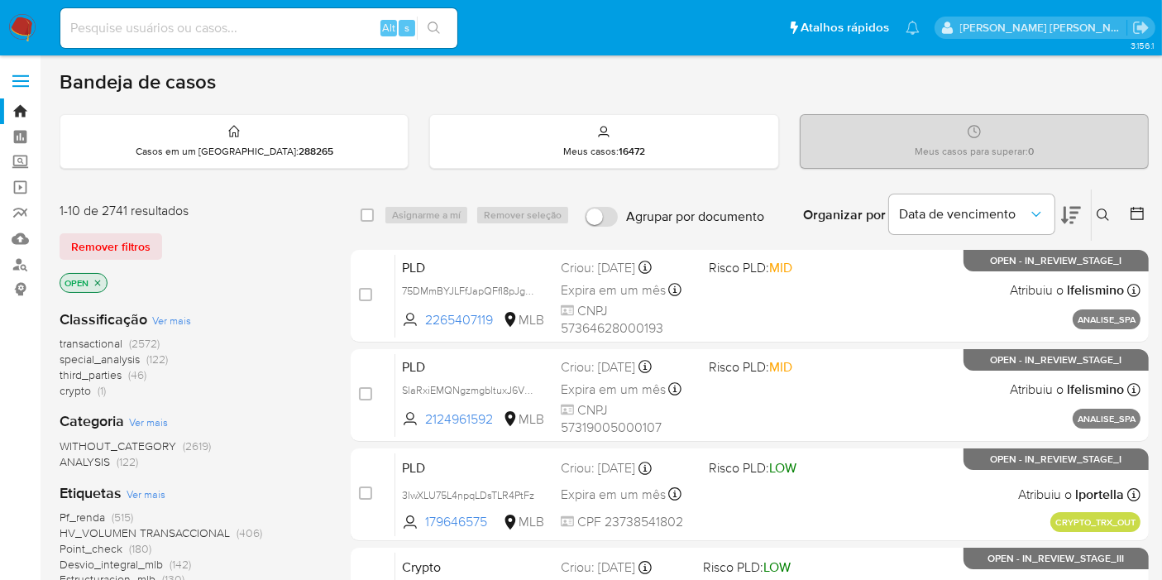
drag, startPoint x: 238, startPoint y: 244, endPoint x: 365, endPoint y: 83, distance: 205.0
click at [238, 244] on div "Remover filtros" at bounding box center [192, 246] width 265 height 26
click at [326, 19] on input at bounding box center [258, 28] width 397 height 22
paste input "3GaaowCu5O4DEqqB3lKbu7cm"
type input "3GaaowCu5O4DEqqB3lKbu7cm"
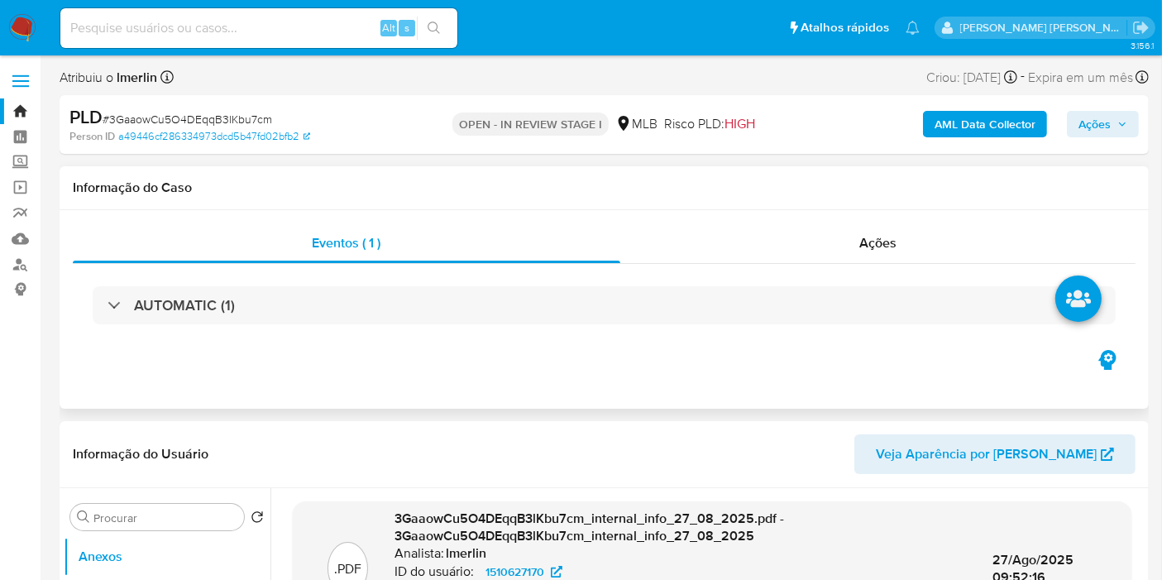
select select "10"
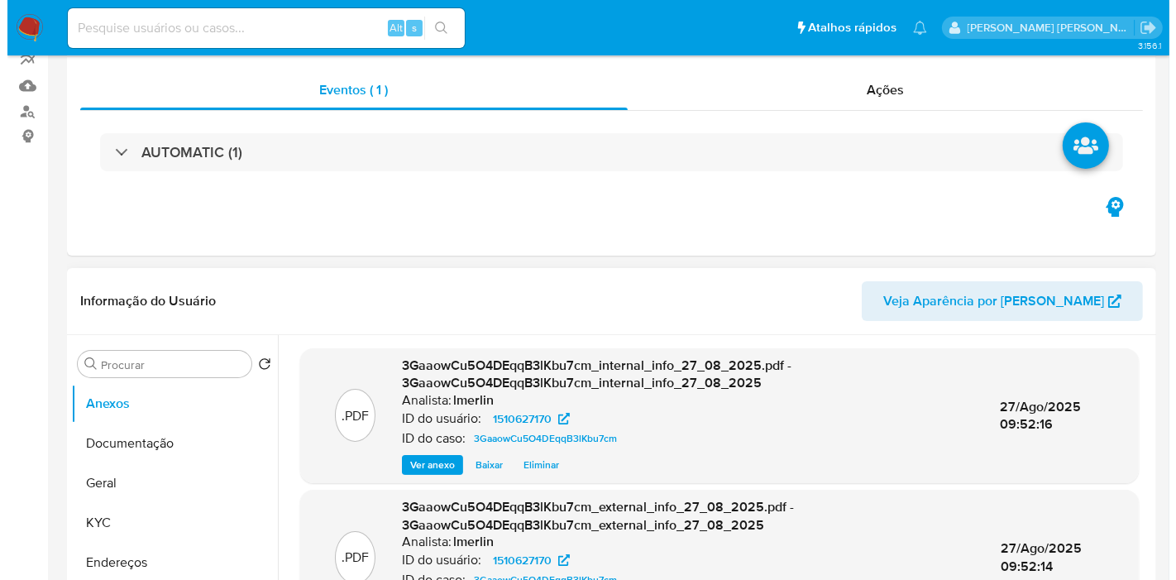
scroll to position [275, 0]
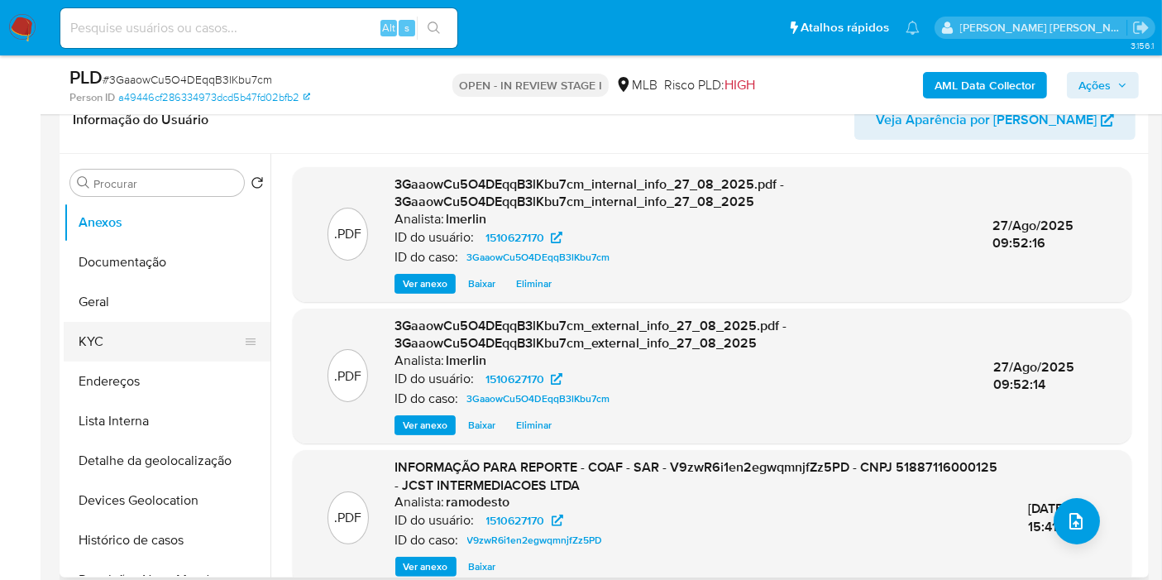
click at [164, 342] on button "KYC" at bounding box center [161, 342] width 194 height 40
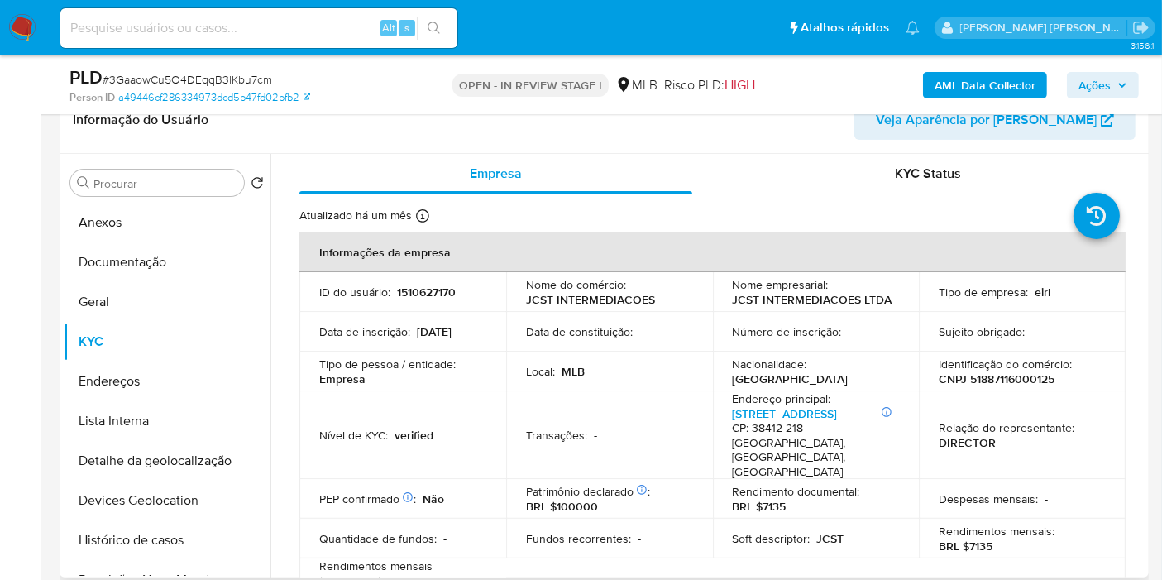
click at [1017, 388] on td "Identificação do comércio : CNPJ 51887116000125" at bounding box center [1022, 372] width 207 height 40
click at [1021, 376] on p "CNPJ 51887116000125" at bounding box center [997, 378] width 116 height 15
copy p "51887116000125"
click at [131, 531] on button "Histórico de casos" at bounding box center [161, 540] width 194 height 40
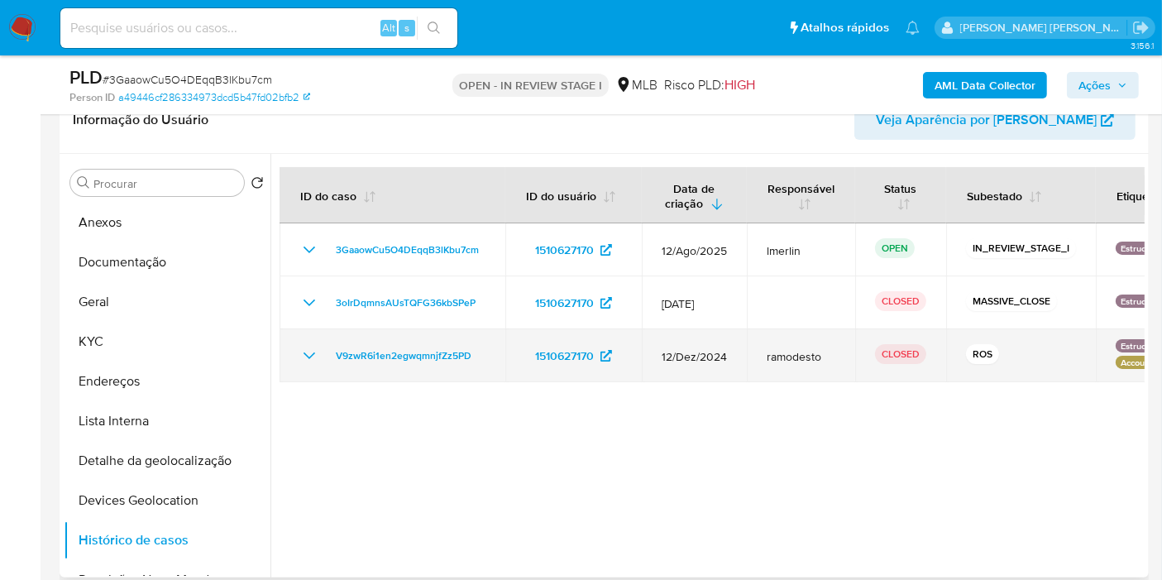
click at [304, 353] on icon "Mostrar/Ocultar" at bounding box center [309, 356] width 20 height 20
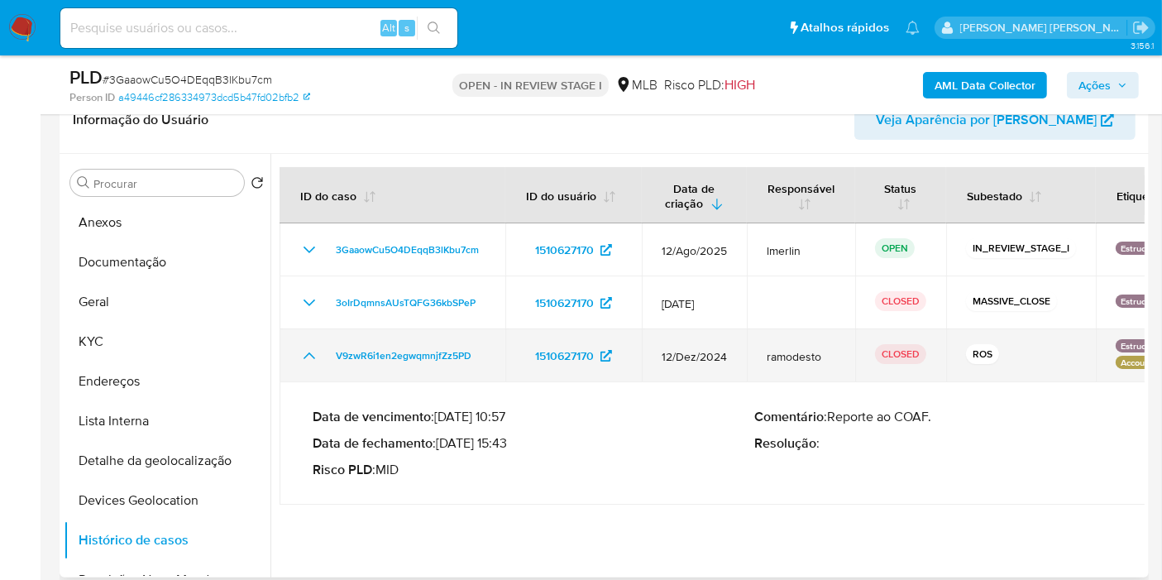
click at [304, 353] on icon "Mostrar/Ocultar" at bounding box center [309, 356] width 20 height 20
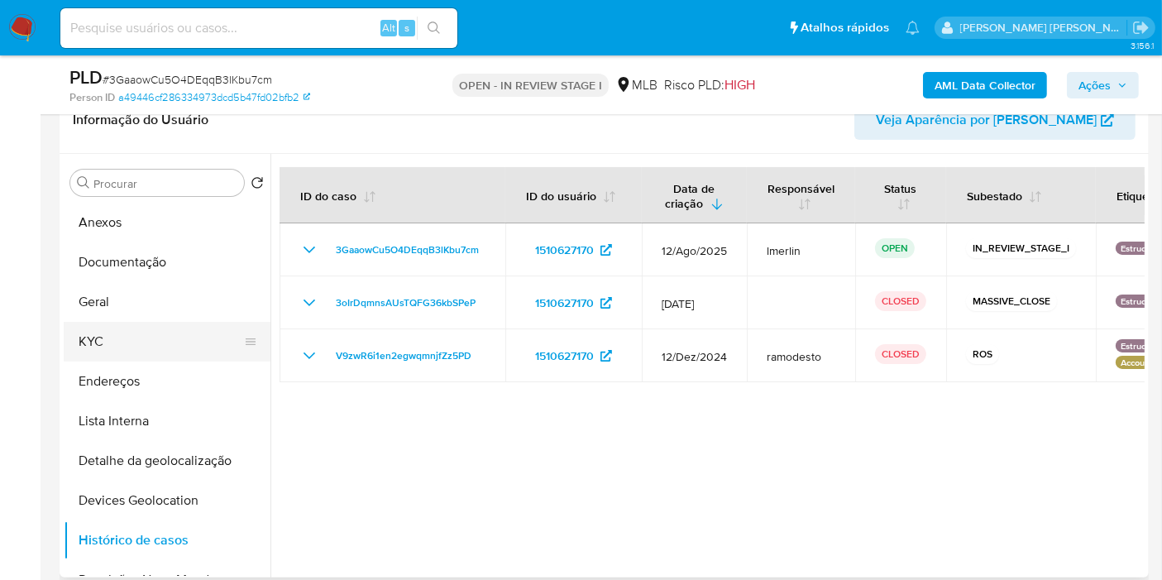
click at [125, 348] on button "KYC" at bounding box center [161, 342] width 194 height 40
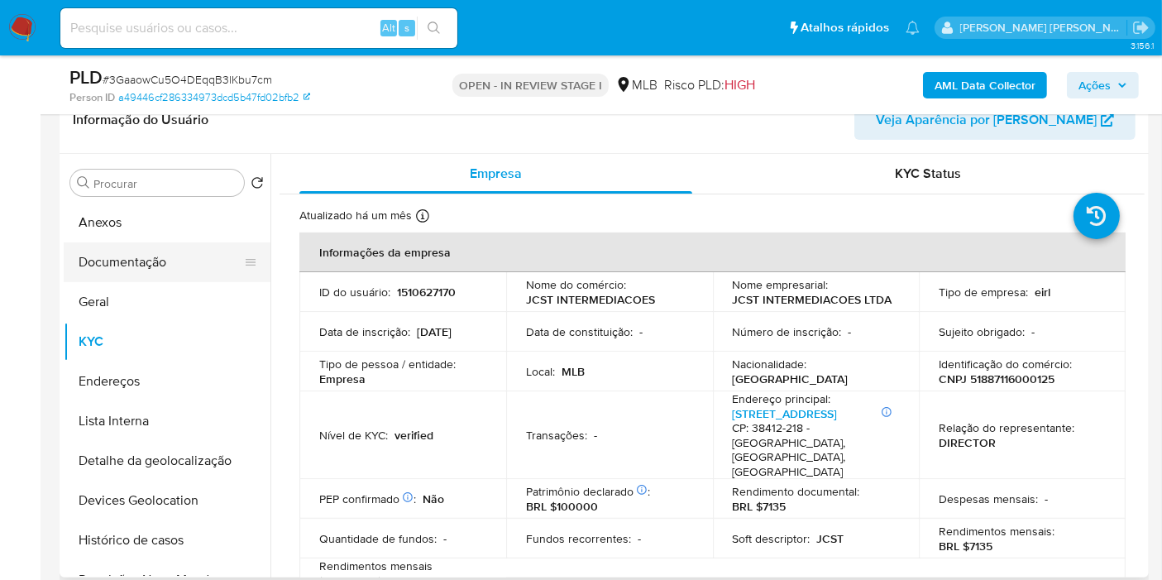
click at [161, 261] on button "Documentação" at bounding box center [161, 262] width 194 height 40
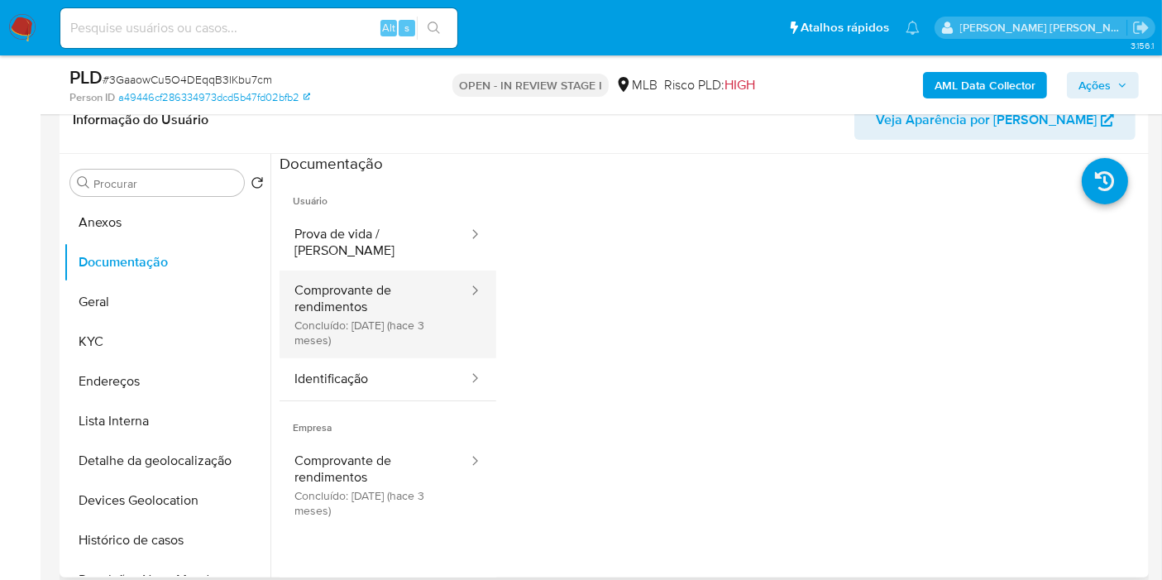
click at [375, 303] on button "Comprovante de rendimentos Concluído: [DATE] (hace 3 meses)" at bounding box center [375, 314] width 190 height 88
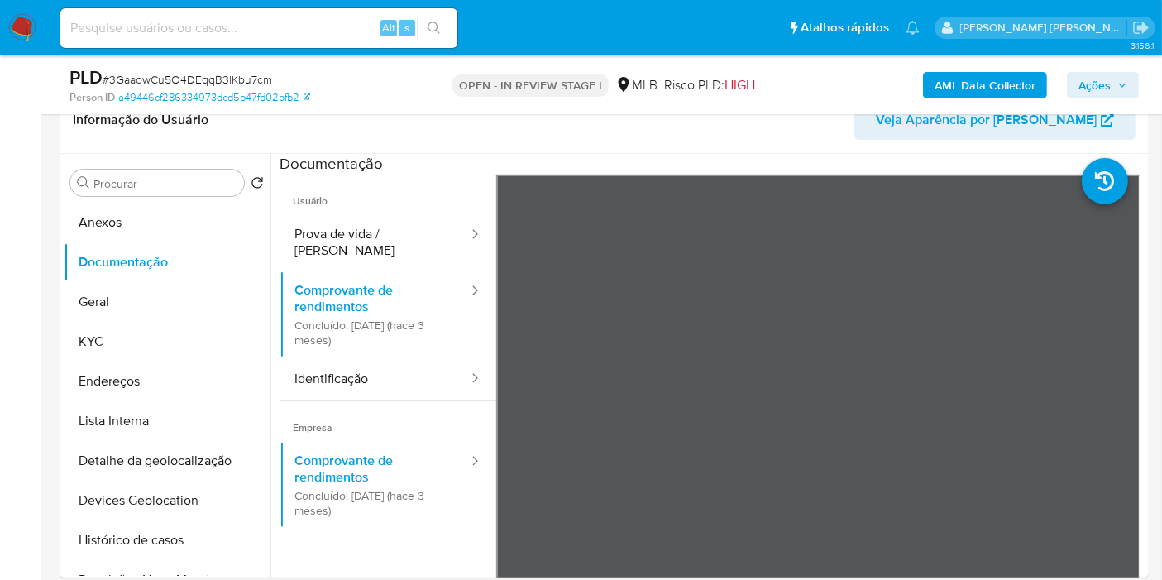
click at [984, 76] on b "AML Data Collector" at bounding box center [985, 85] width 101 height 26
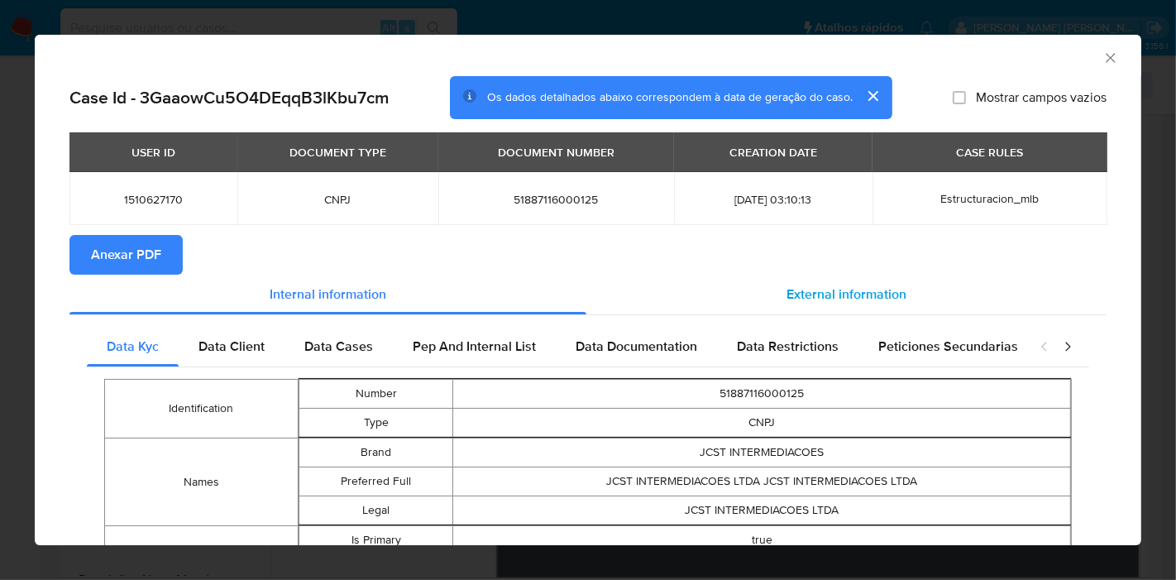
click at [878, 273] on section "Anexar PDF" at bounding box center [587, 255] width 1037 height 40
click at [847, 296] on span "External information" at bounding box center [847, 294] width 120 height 19
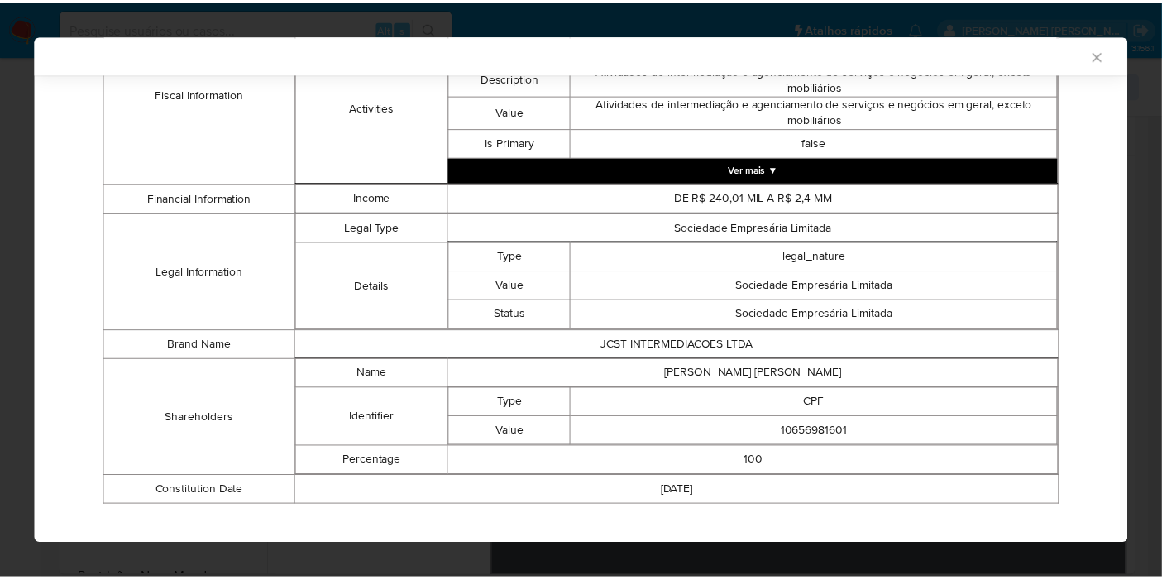
scroll to position [710, 0]
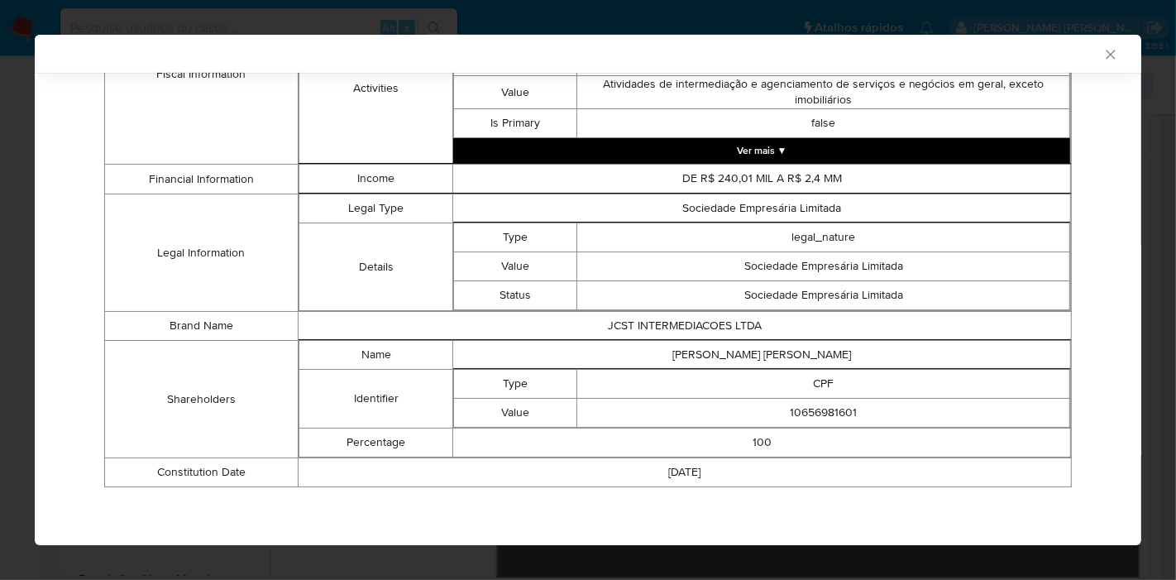
click at [841, 343] on td "[PERSON_NAME] [PERSON_NAME]" at bounding box center [762, 355] width 618 height 29
click at [759, 379] on td "CPF" at bounding box center [823, 384] width 493 height 29
click at [768, 358] on td "[PERSON_NAME] [PERSON_NAME]" at bounding box center [762, 355] width 618 height 29
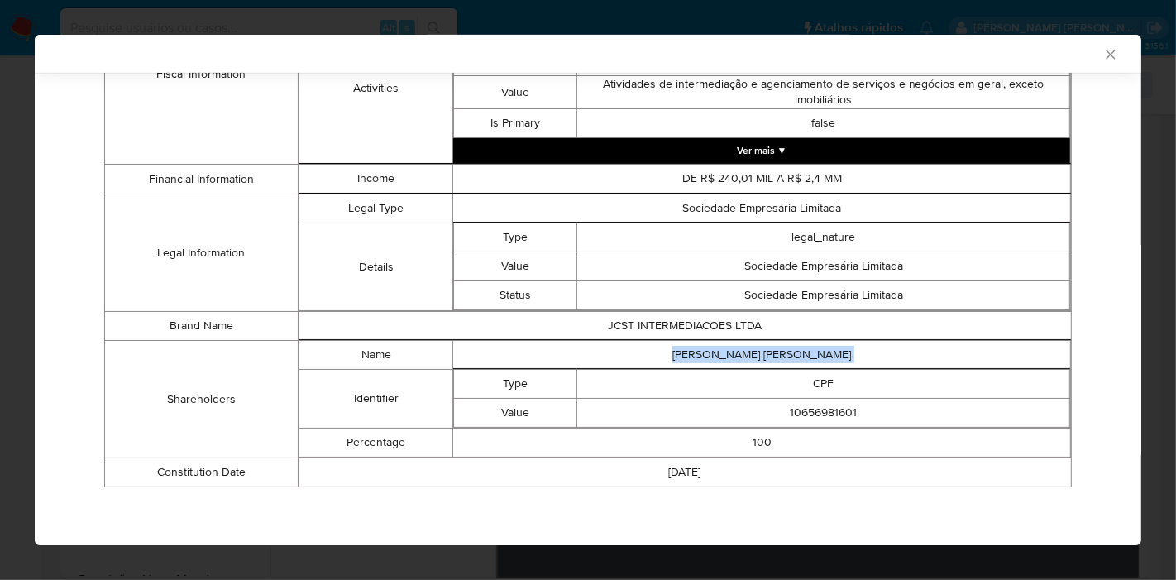
copy td "[PERSON_NAME] [PERSON_NAME]"
click at [817, 414] on td "10656981601" at bounding box center [823, 413] width 493 height 29
copy td "10656981601"
click at [1106, 56] on icon "Fechar a janela" at bounding box center [1110, 54] width 9 height 9
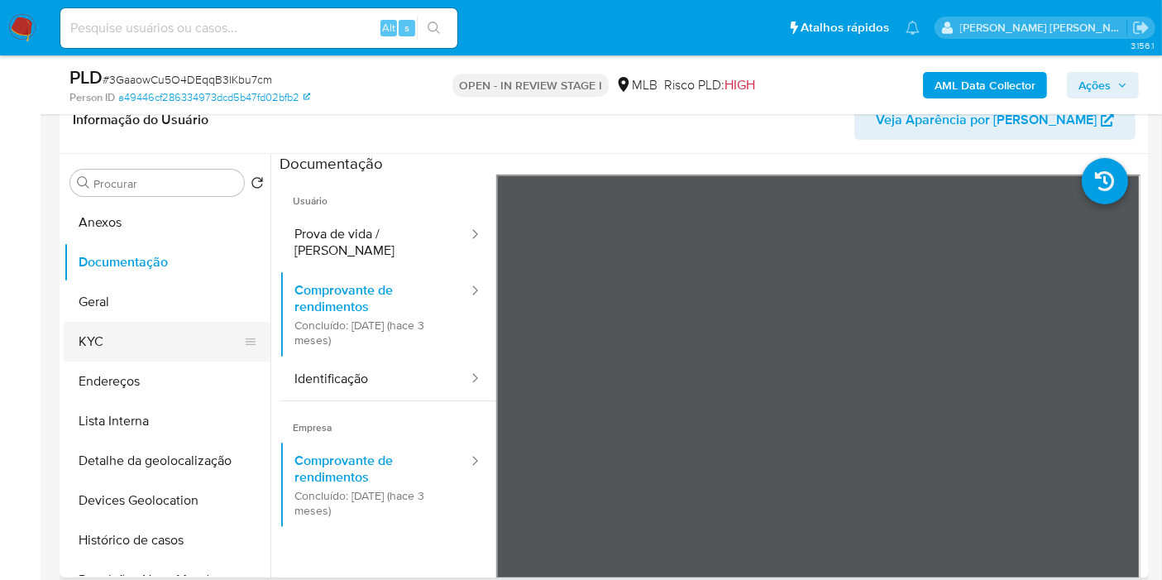
click at [122, 332] on button "KYC" at bounding box center [161, 342] width 194 height 40
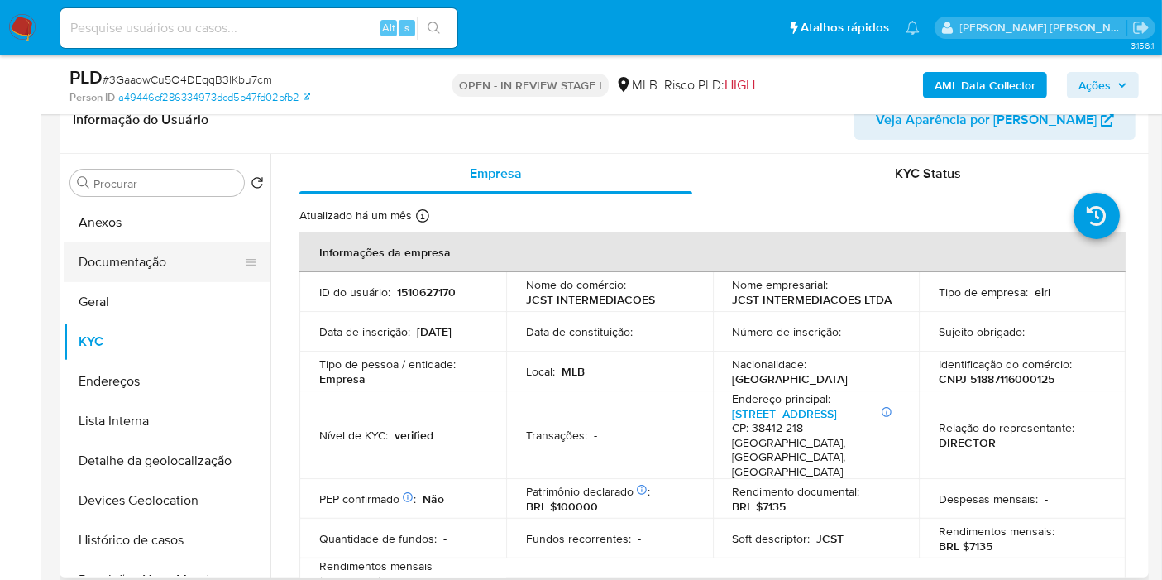
click at [129, 256] on button "Documentação" at bounding box center [161, 262] width 194 height 40
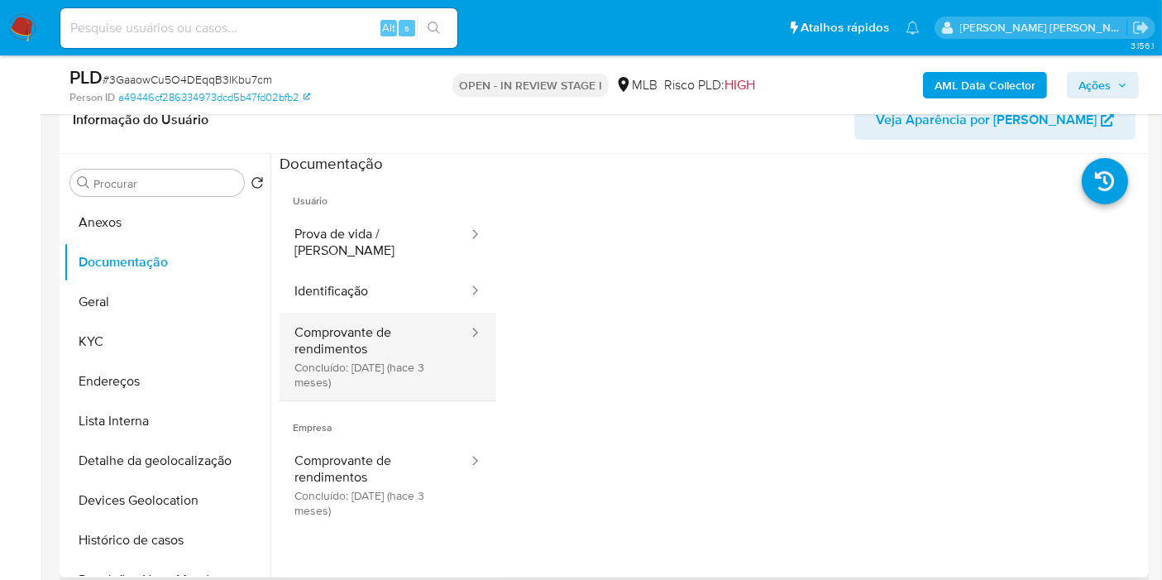
click at [318, 350] on button "Comprovante de rendimentos Concluído: [DATE] (hace 3 meses)" at bounding box center [375, 357] width 190 height 88
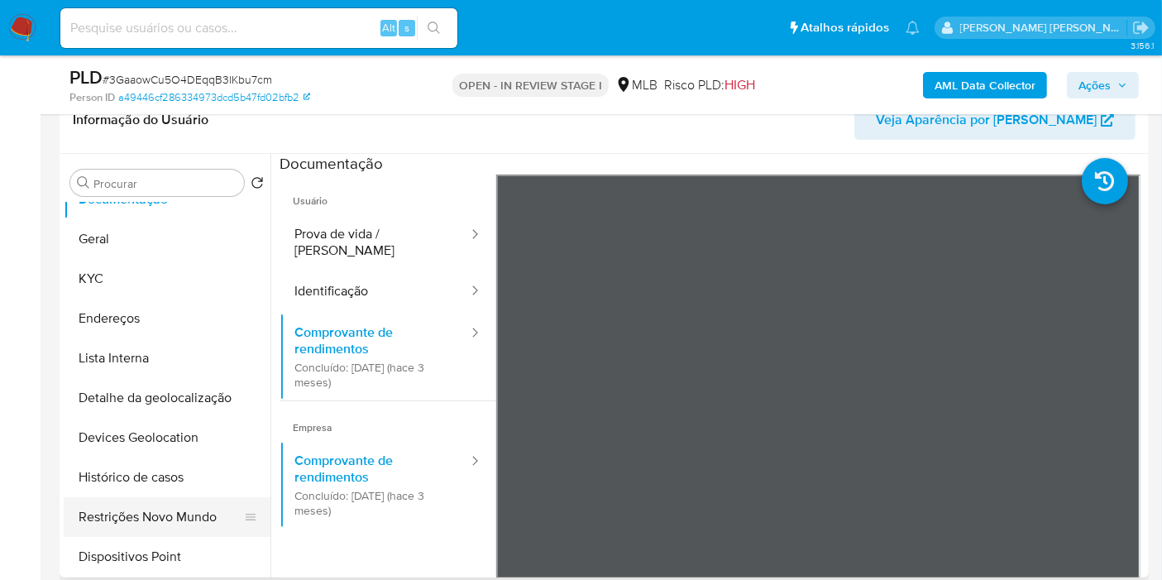
scroll to position [92, 0]
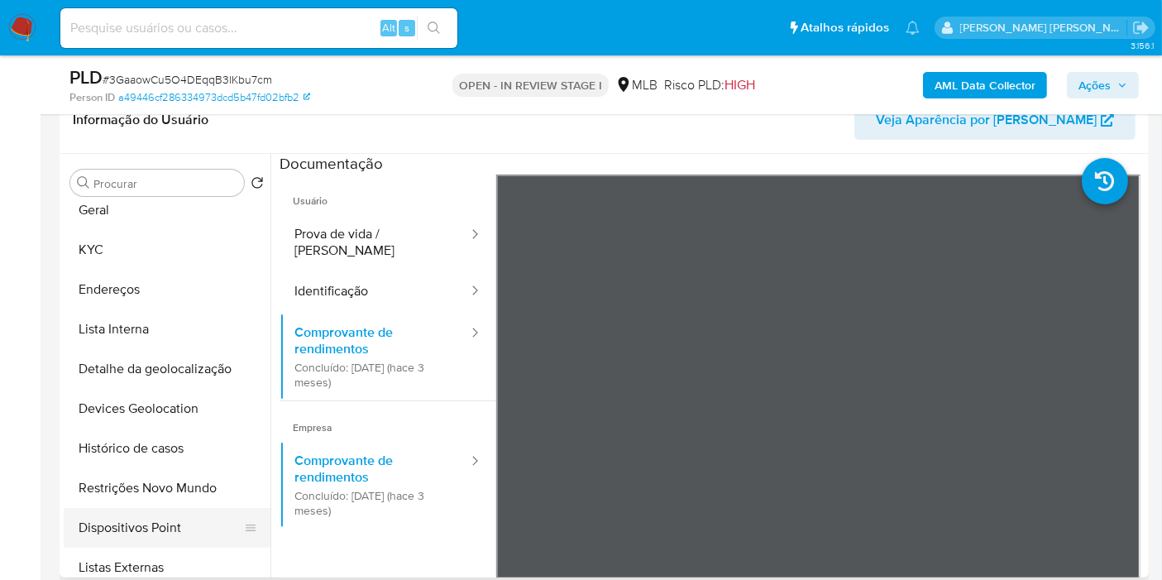
click at [149, 511] on button "Dispositivos Point" at bounding box center [161, 528] width 194 height 40
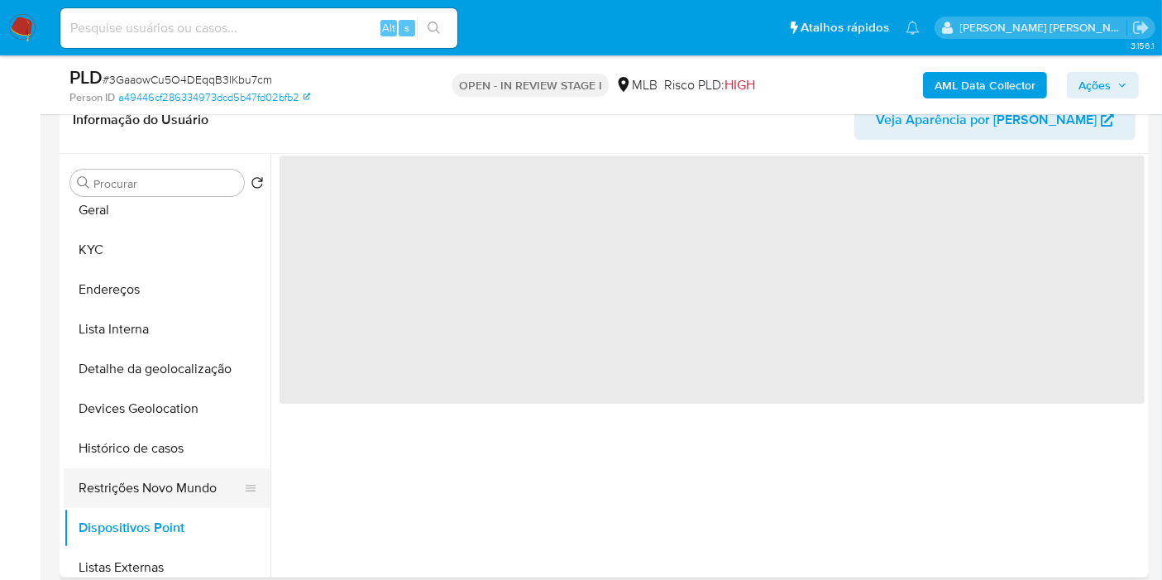
click at [166, 492] on button "Restrições Novo Mundo" at bounding box center [161, 488] width 194 height 40
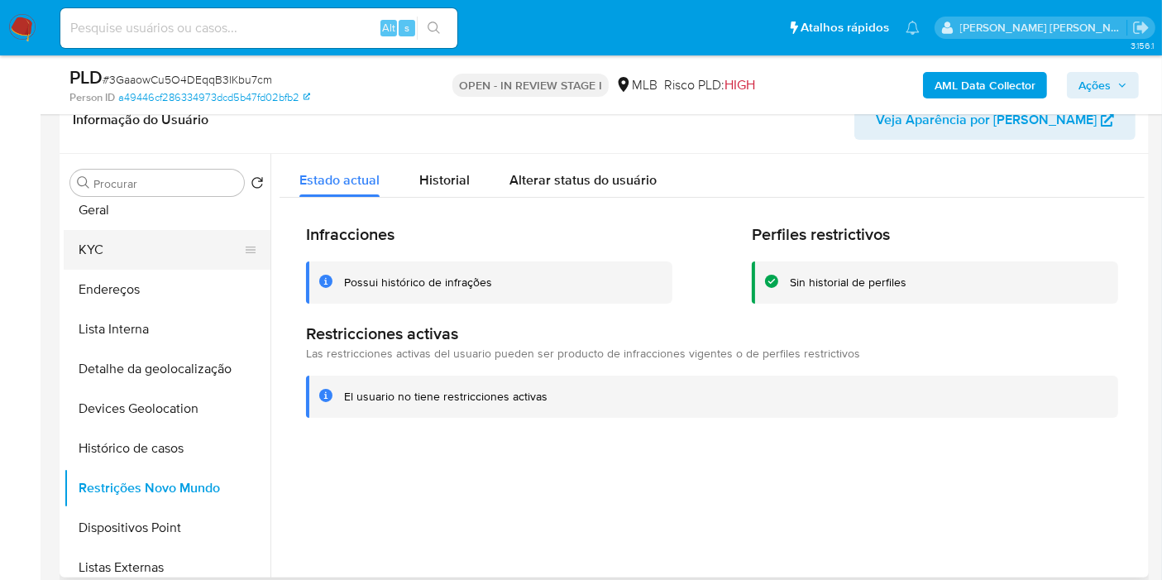
click at [143, 256] on button "KYC" at bounding box center [161, 250] width 194 height 40
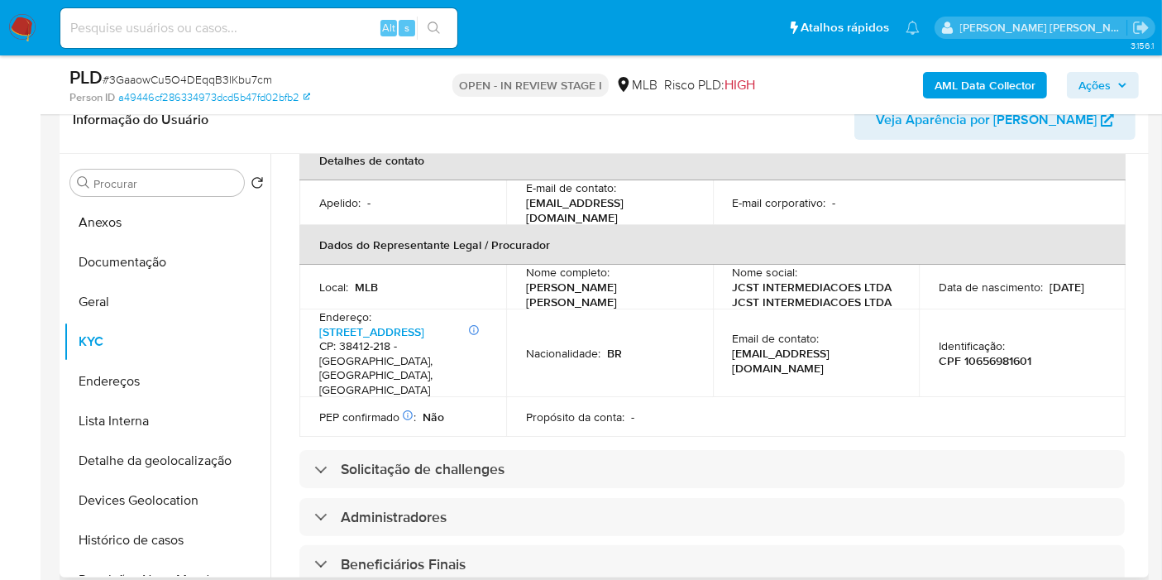
scroll to position [459, 0]
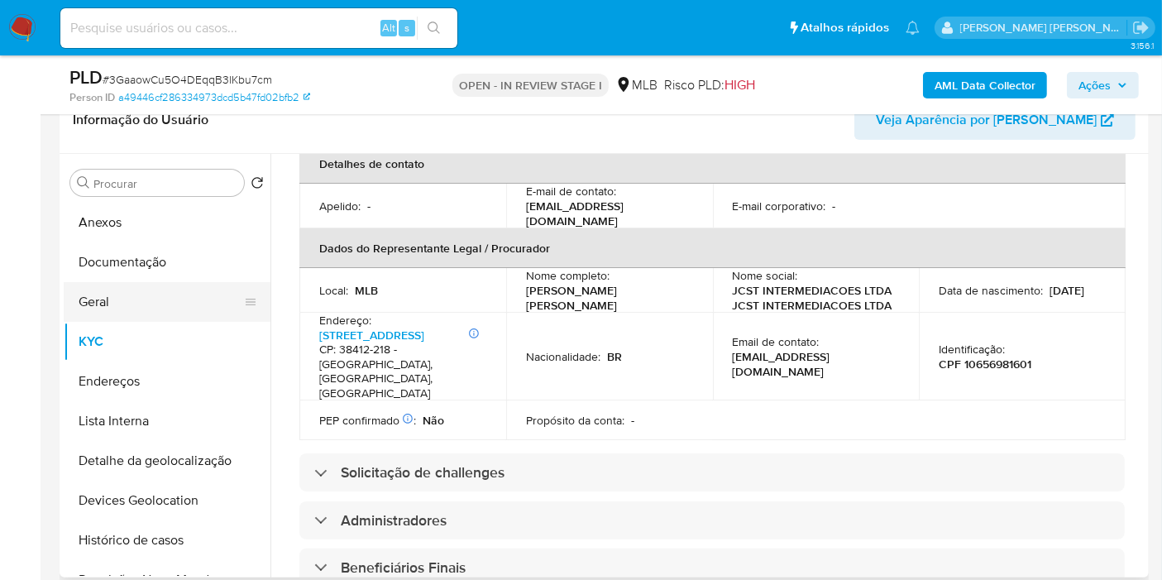
click at [114, 306] on button "Geral" at bounding box center [161, 302] width 194 height 40
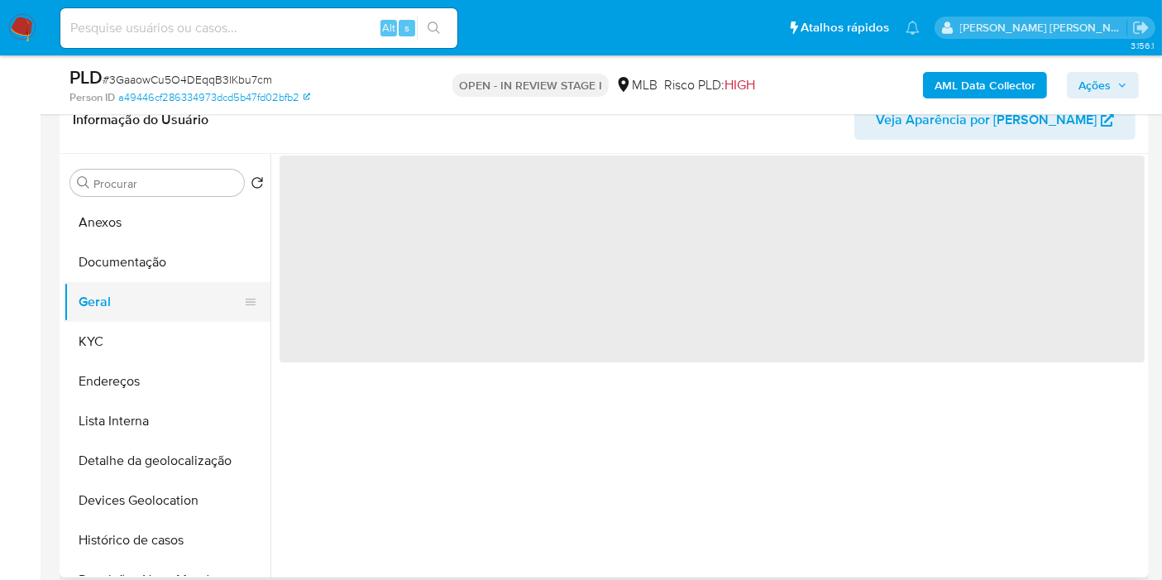
scroll to position [0, 0]
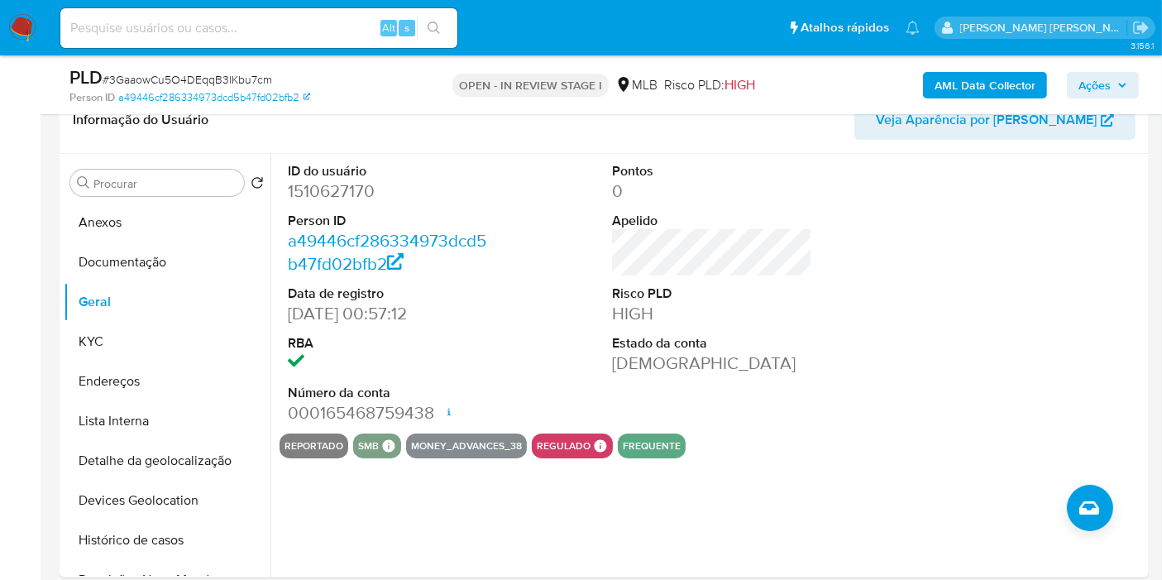
drag, startPoint x: 881, startPoint y: 361, endPoint x: 759, endPoint y: 1, distance: 380.6
click at [881, 360] on div "ID do usuário 1510627170 Person ID a49446cf286334973dcd5b47fd02bfb2 Data de reg…" at bounding box center [712, 294] width 865 height 280
click at [100, 332] on button "KYC" at bounding box center [161, 342] width 194 height 40
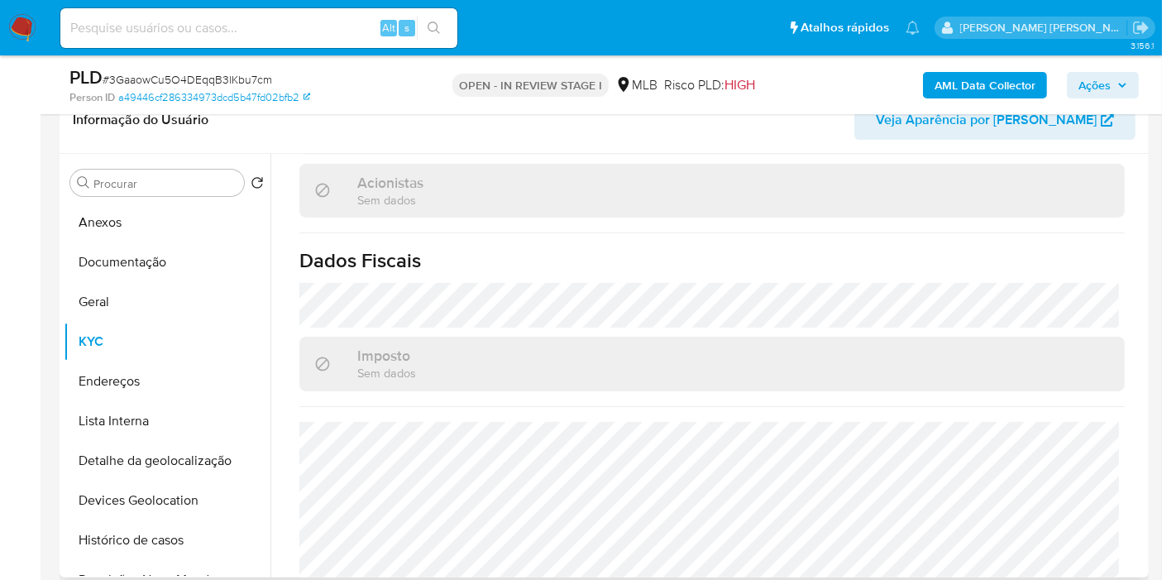
scroll to position [1030, 0]
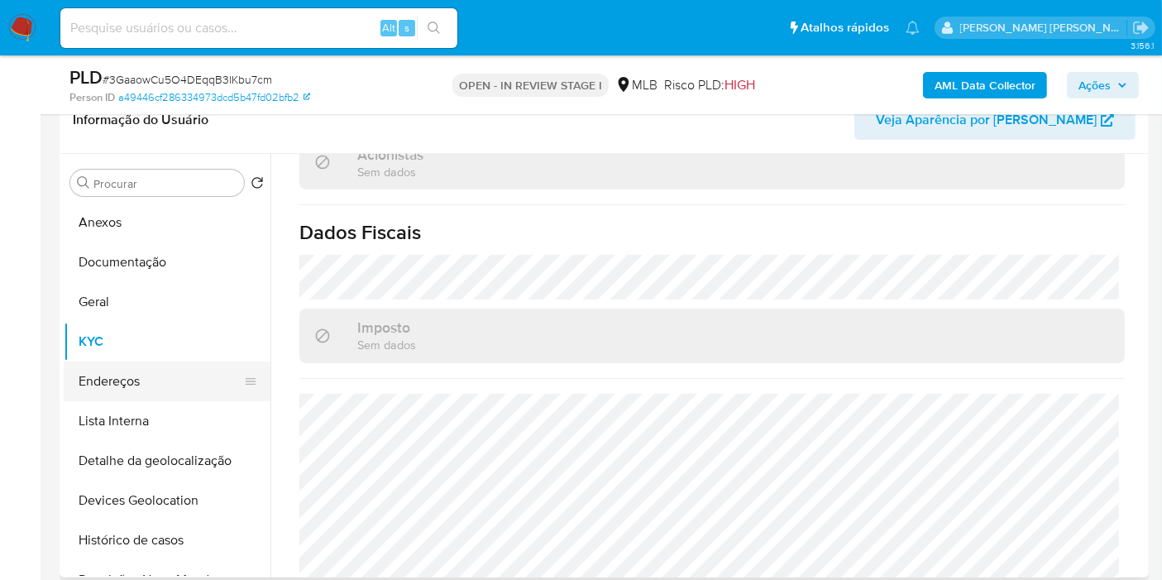
click at [163, 380] on button "Endereços" at bounding box center [161, 381] width 194 height 40
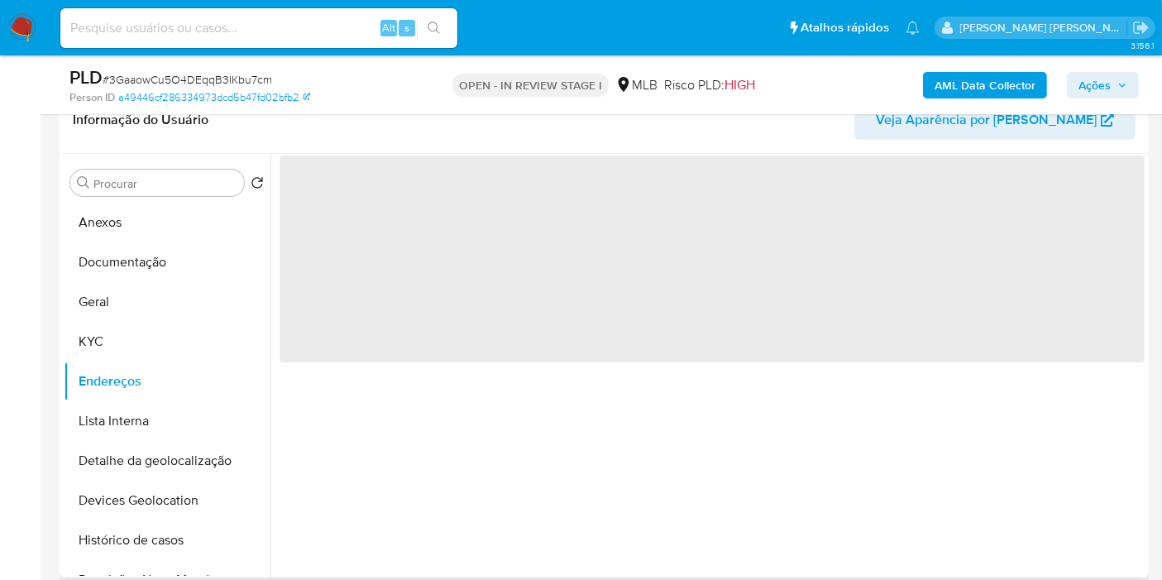
scroll to position [0, 0]
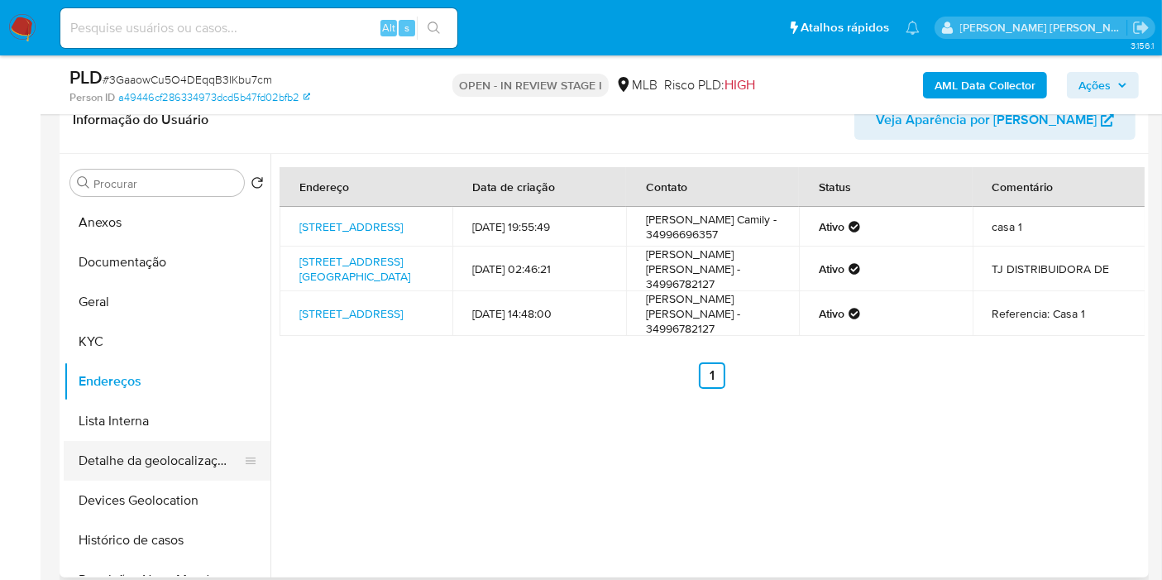
click at [121, 462] on button "Detalhe da geolocalização" at bounding box center [161, 461] width 194 height 40
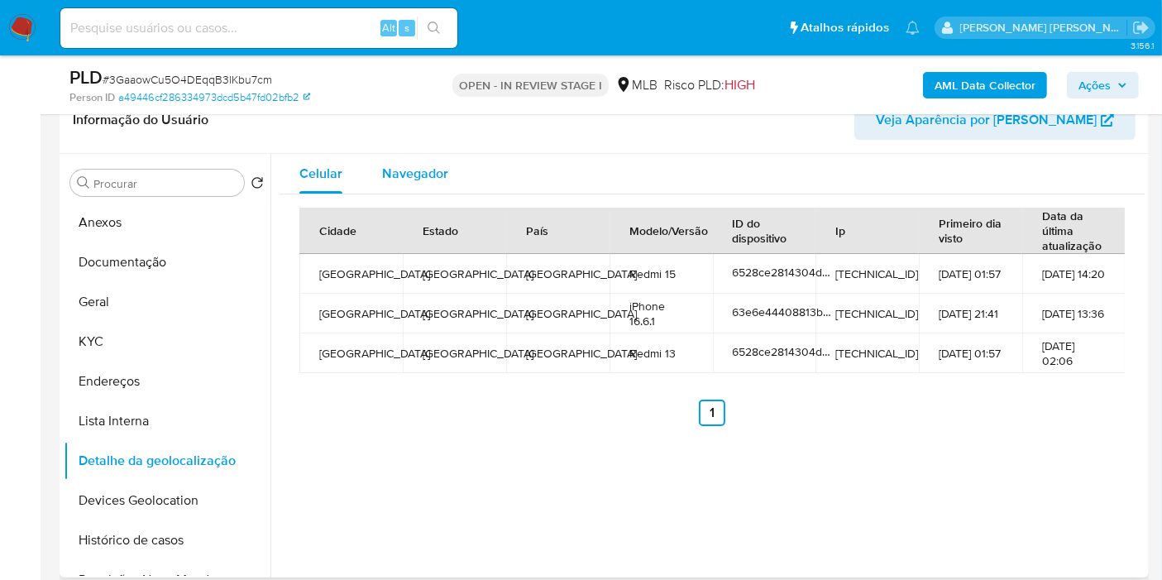
click at [398, 164] on span "Navegador" at bounding box center [415, 173] width 66 height 19
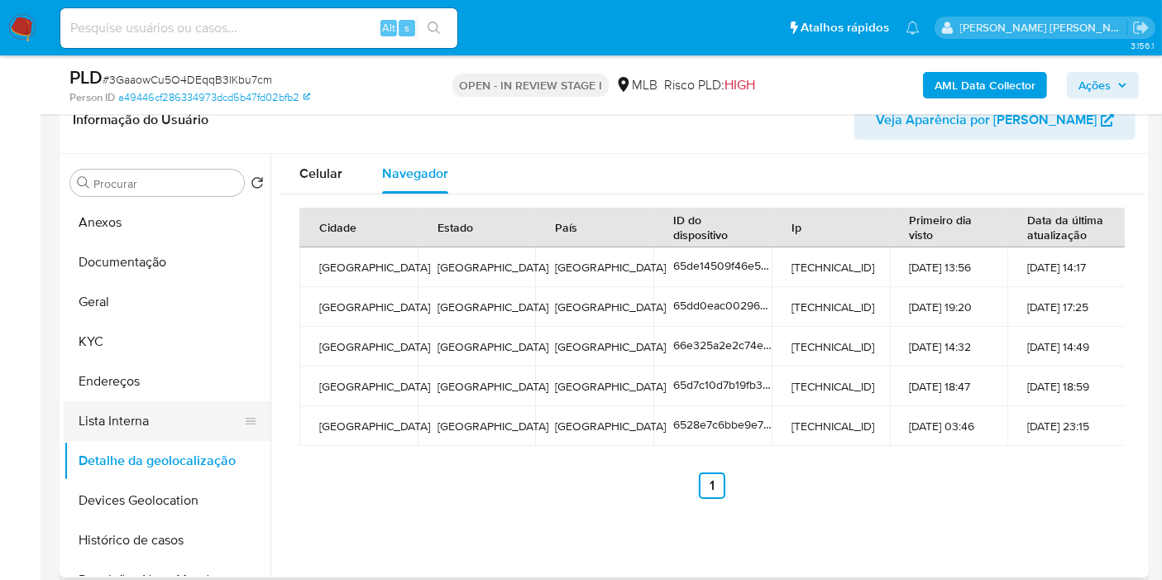
drag, startPoint x: 165, startPoint y: 505, endPoint x: 182, endPoint y: 402, distance: 103.9
click at [165, 505] on button "Devices Geolocation" at bounding box center [167, 501] width 207 height 40
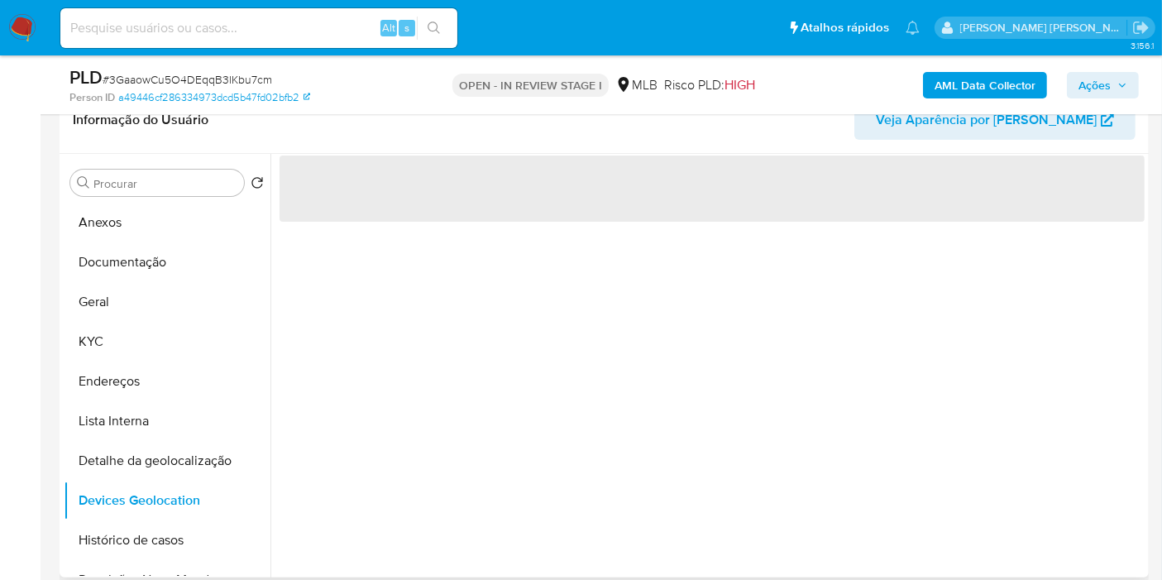
scroll to position [92, 0]
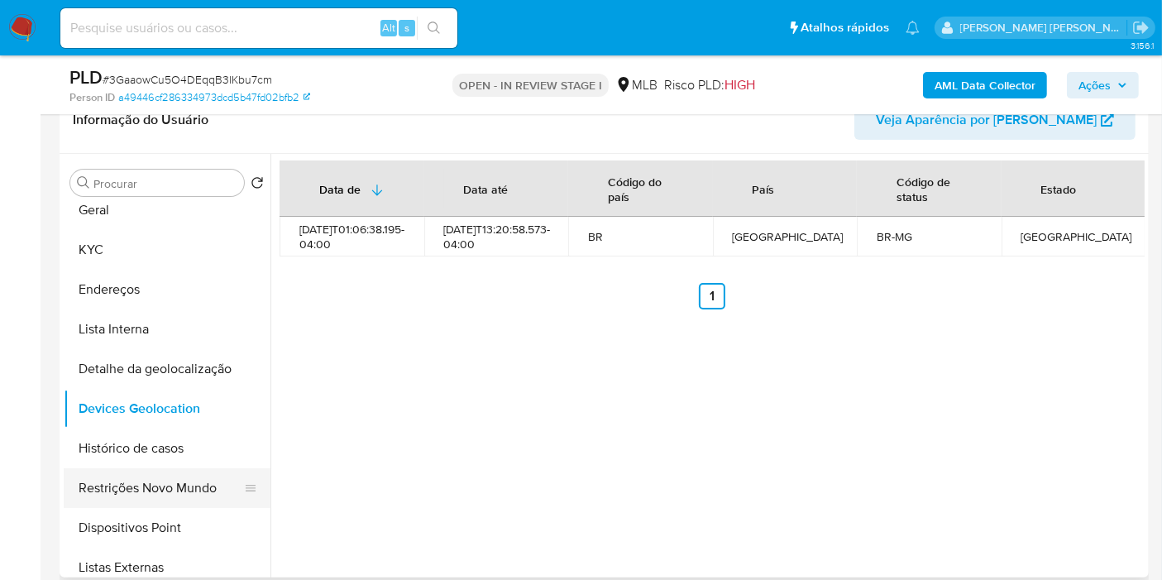
click at [151, 479] on button "Restrições Novo Mundo" at bounding box center [161, 488] width 194 height 40
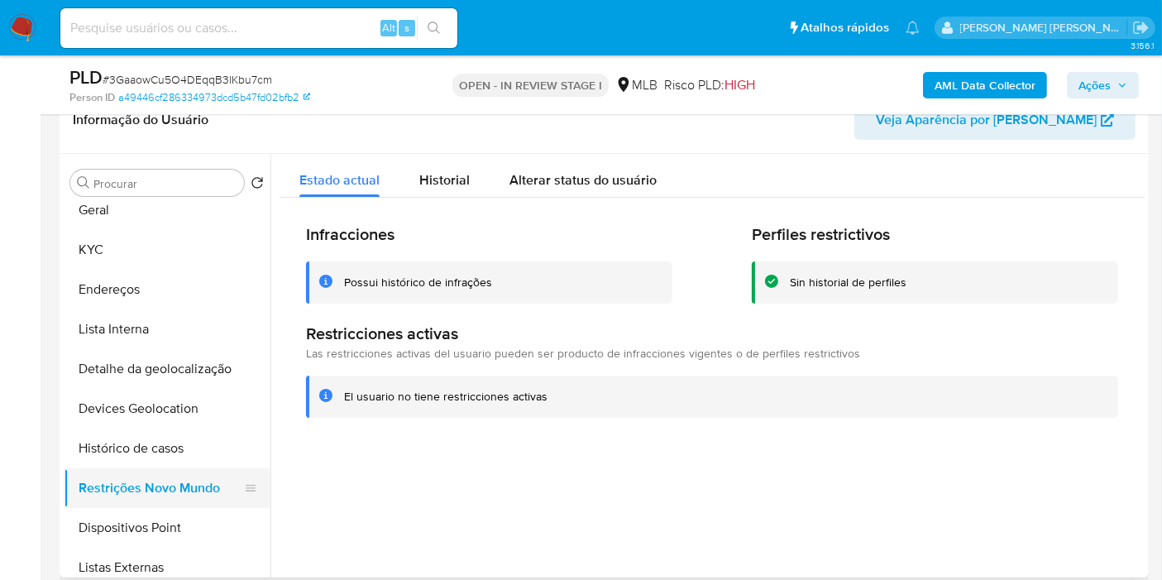
click at [151, 504] on button "Restrições Novo Mundo" at bounding box center [161, 488] width 194 height 40
click at [149, 509] on button "Dispositivos Point" at bounding box center [161, 528] width 194 height 40
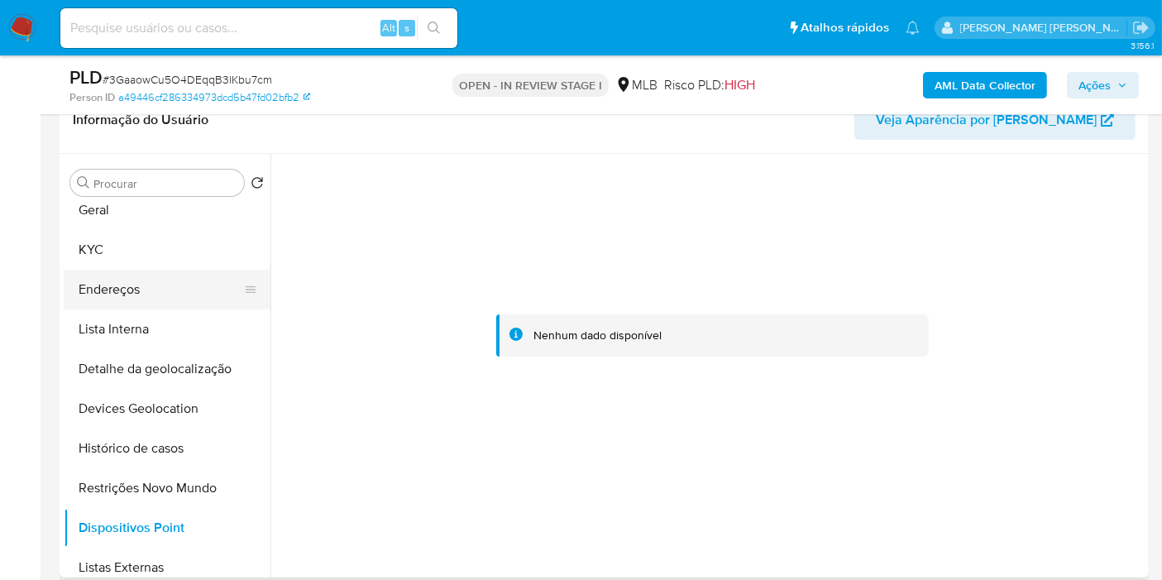
click at [159, 290] on button "Endereços" at bounding box center [161, 290] width 194 height 40
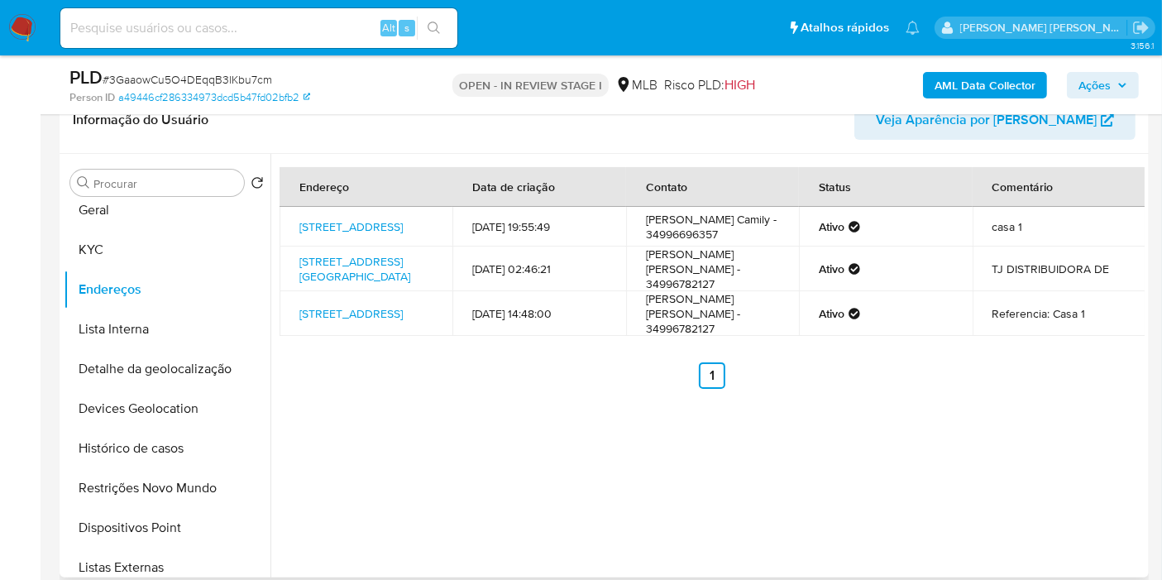
scroll to position [184, 0]
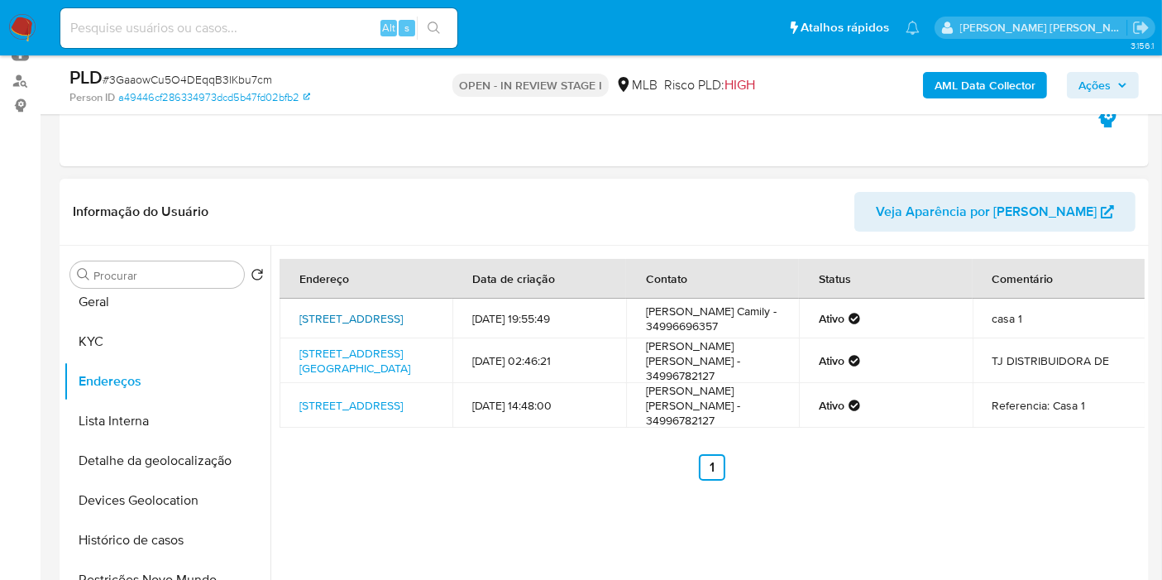
click at [360, 310] on link "[STREET_ADDRESS]" at bounding box center [350, 318] width 103 height 17
click at [145, 356] on button "KYC" at bounding box center [161, 342] width 194 height 40
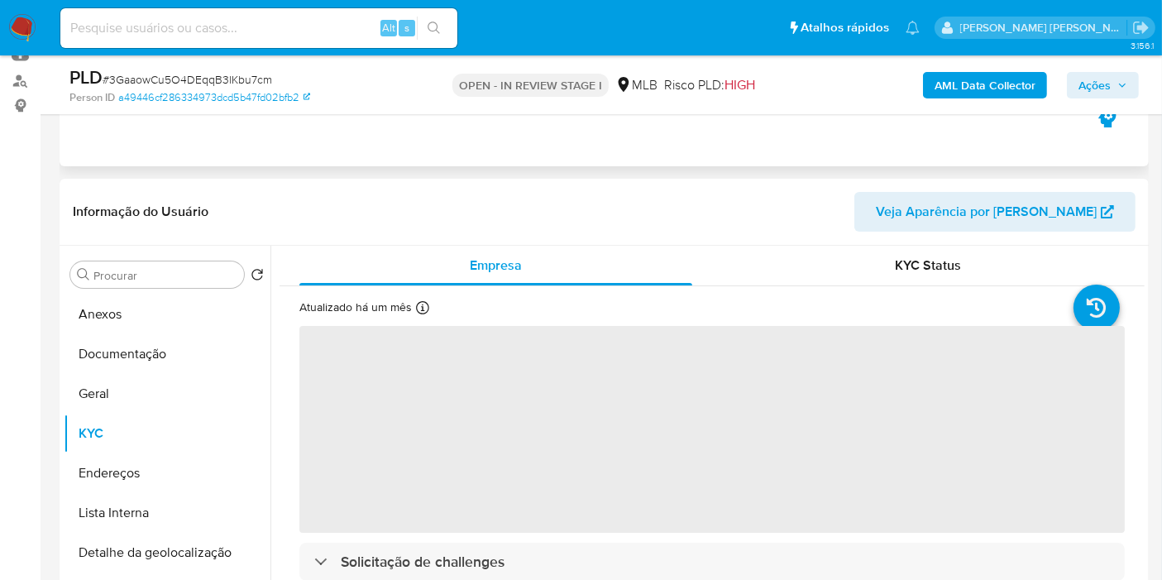
scroll to position [275, 0]
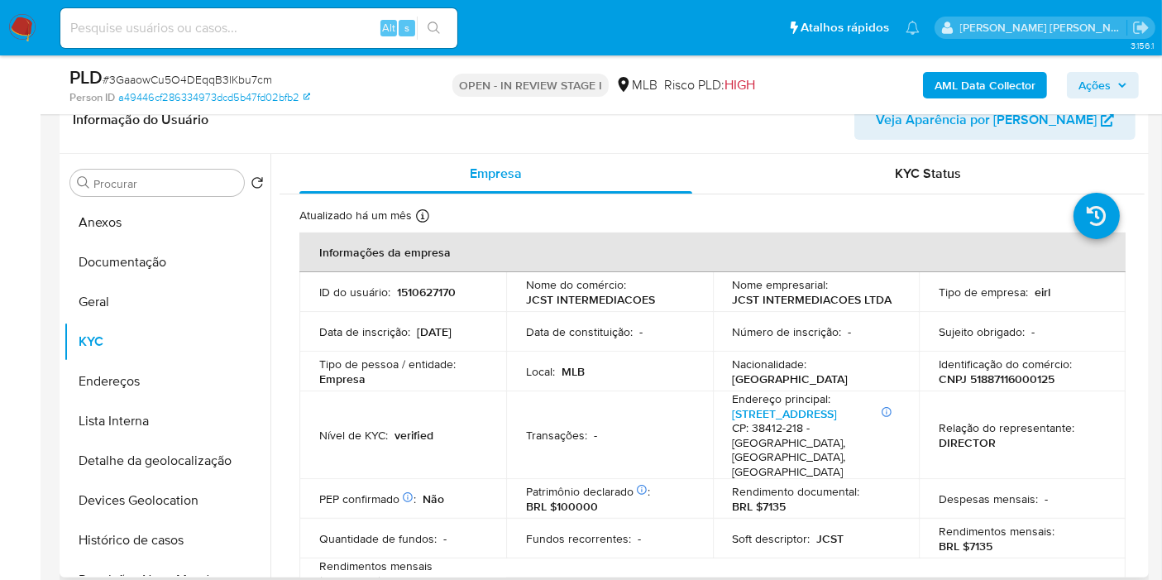
click at [996, 379] on p "CNPJ 51887116000125" at bounding box center [997, 378] width 116 height 15
copy p "51887116000125"
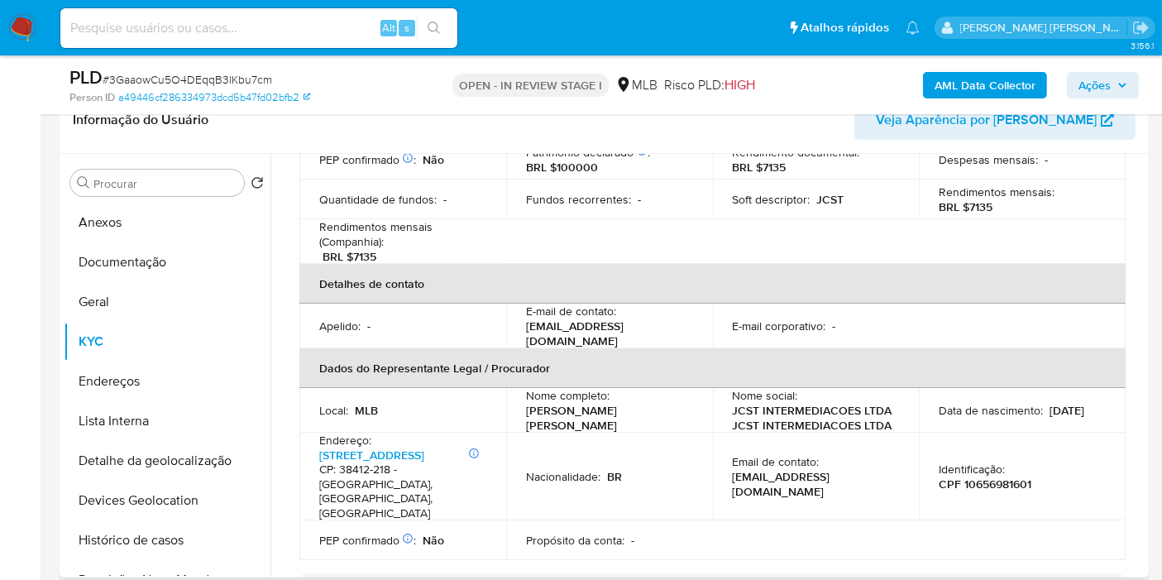
scroll to position [367, 0]
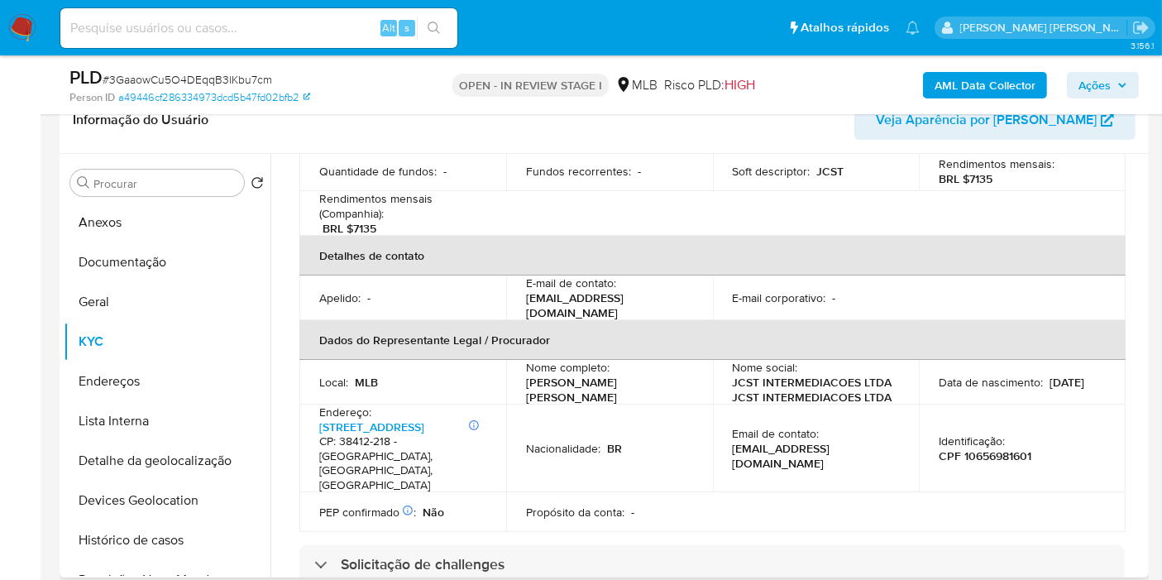
click at [983, 448] on p "CPF 10656981601" at bounding box center [985, 455] width 93 height 15
copy p "10656981601"
